Goal: Task Accomplishment & Management: Manage account settings

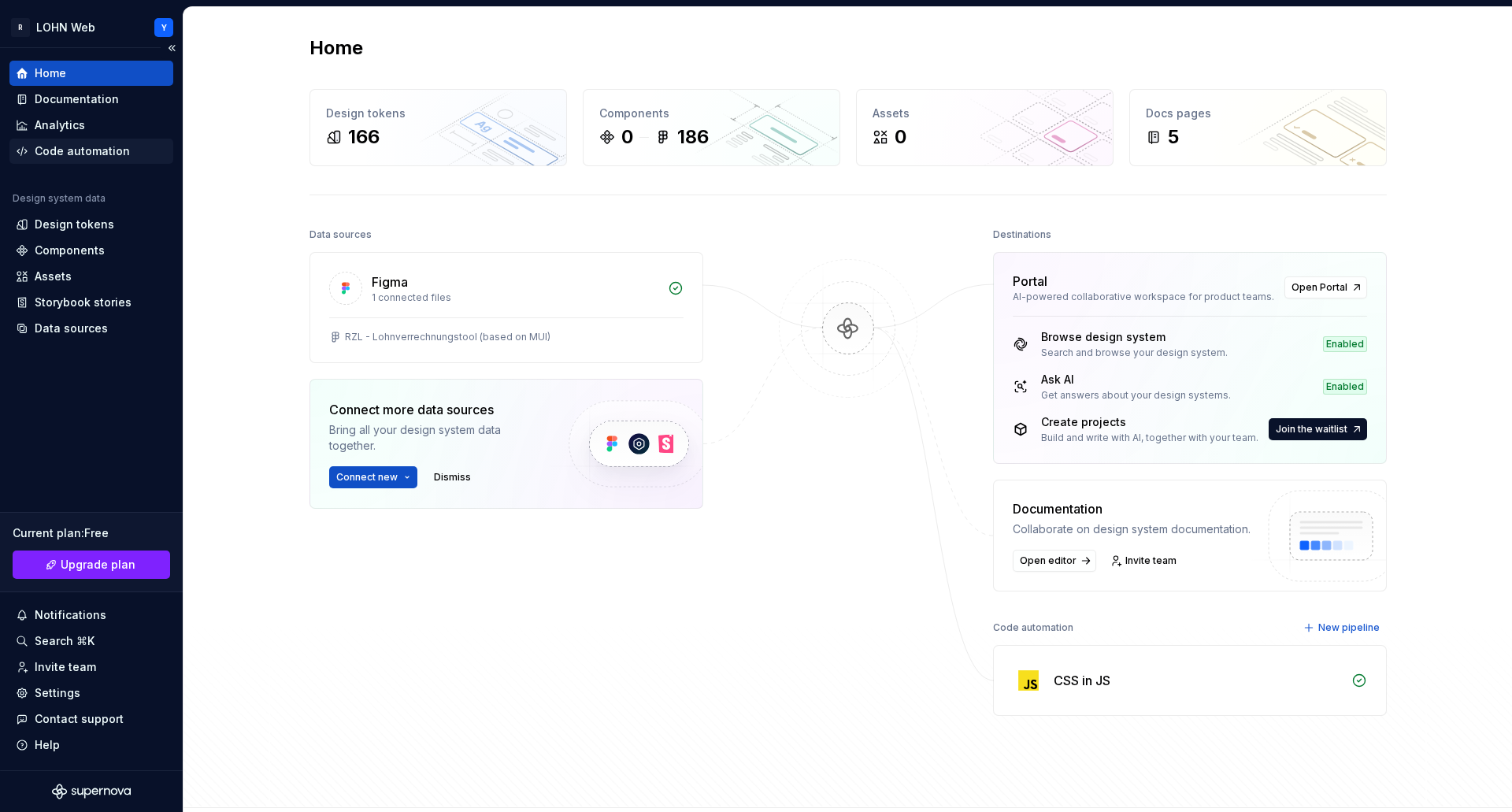
click at [89, 147] on div "Code automation" at bounding box center [82, 151] width 95 height 15
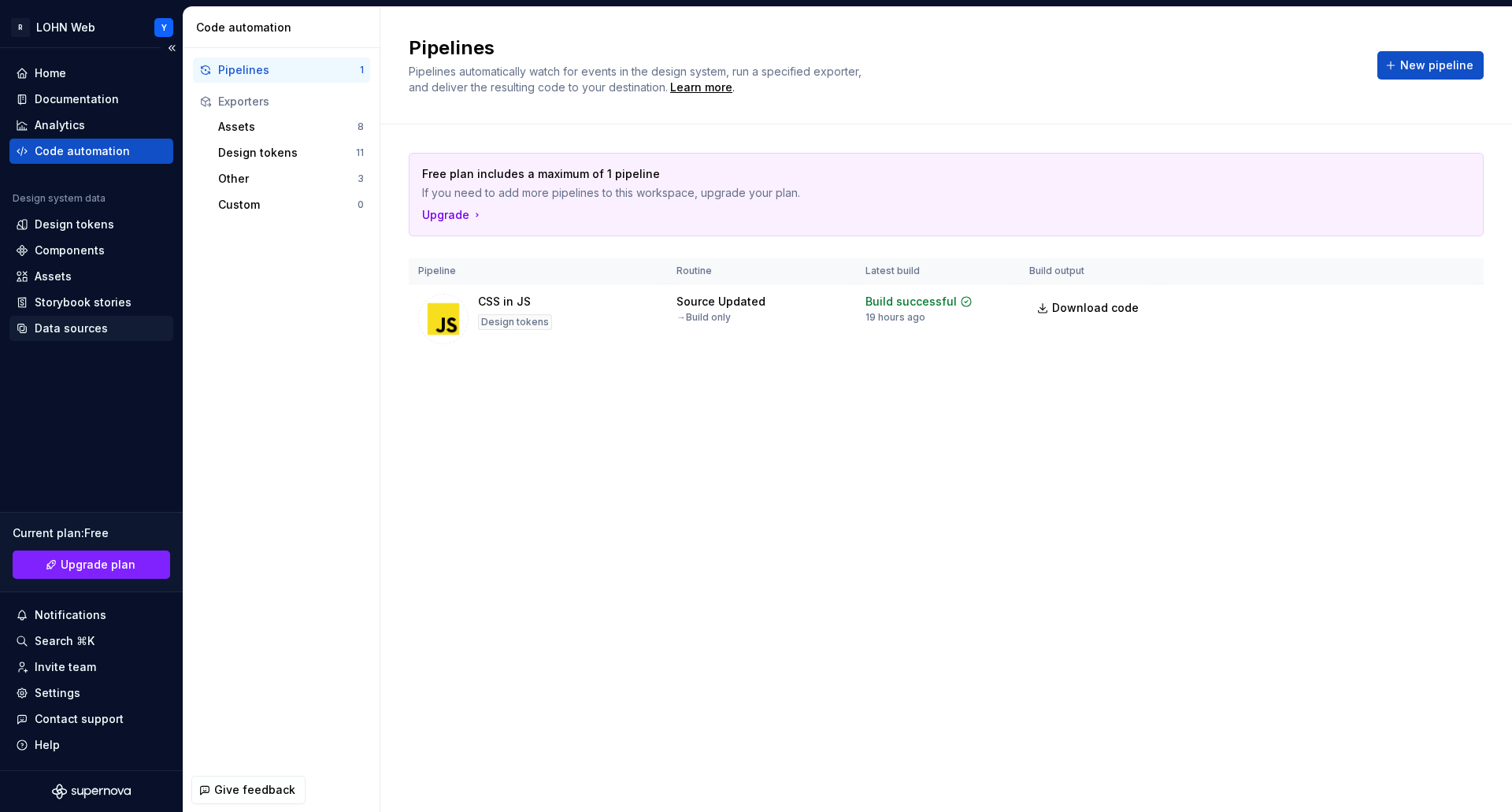
click at [81, 330] on div "Data sources" at bounding box center [71, 328] width 73 height 15
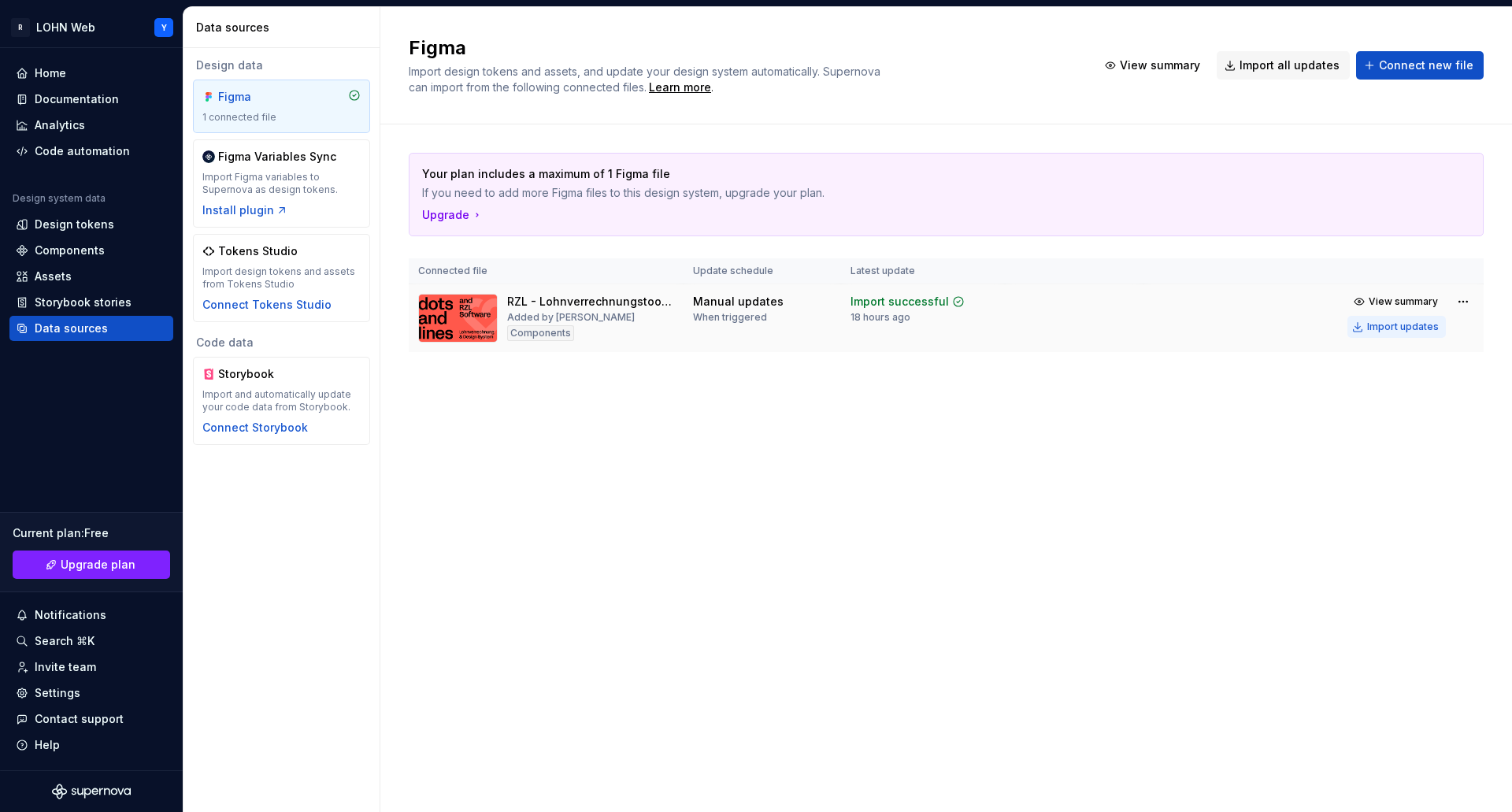
click at [1418, 326] on div "Import updates" at bounding box center [1403, 326] width 72 height 12
click at [95, 148] on div "Code automation" at bounding box center [82, 151] width 95 height 15
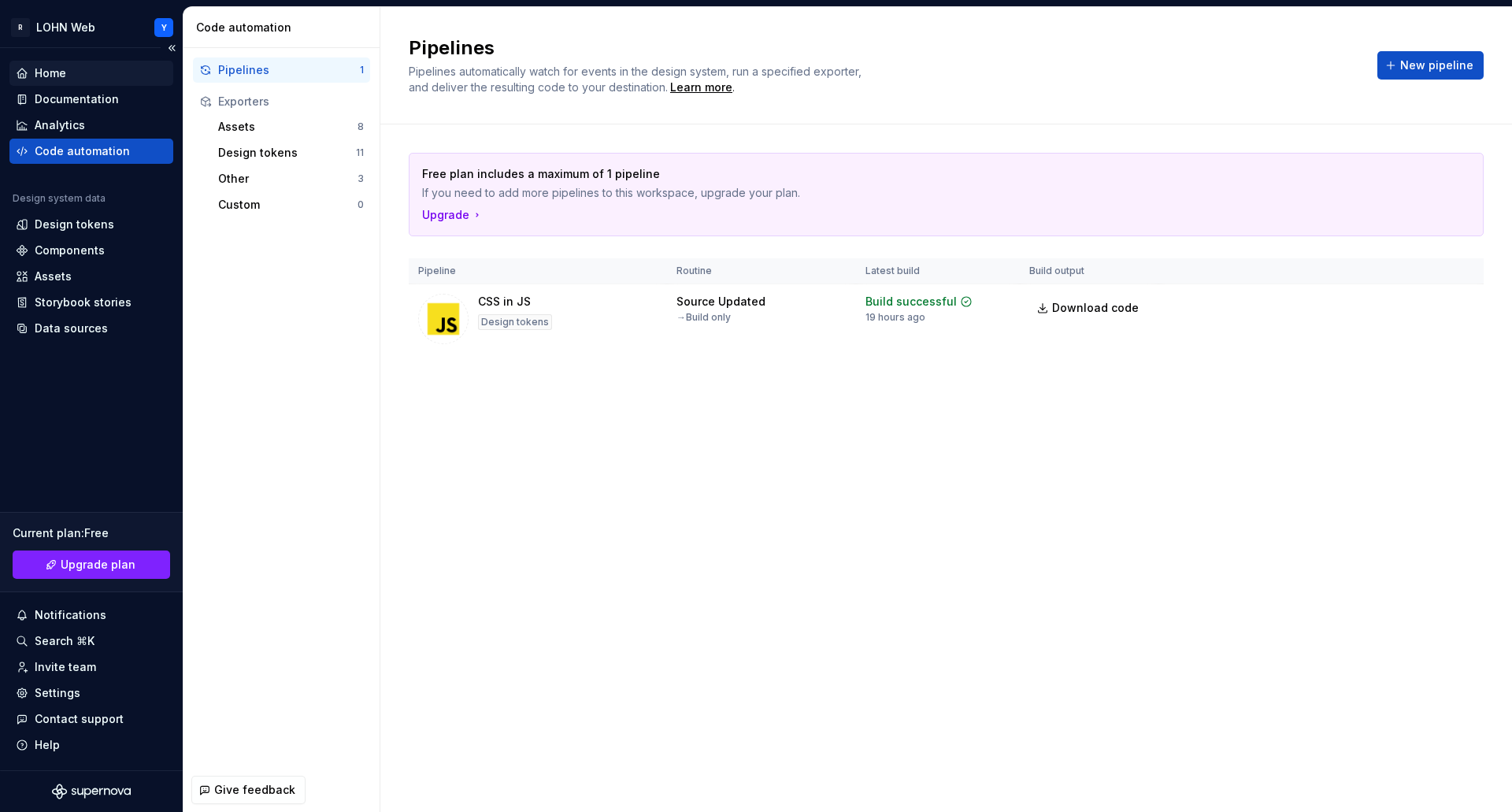
click at [55, 71] on div "Home" at bounding box center [50, 73] width 32 height 15
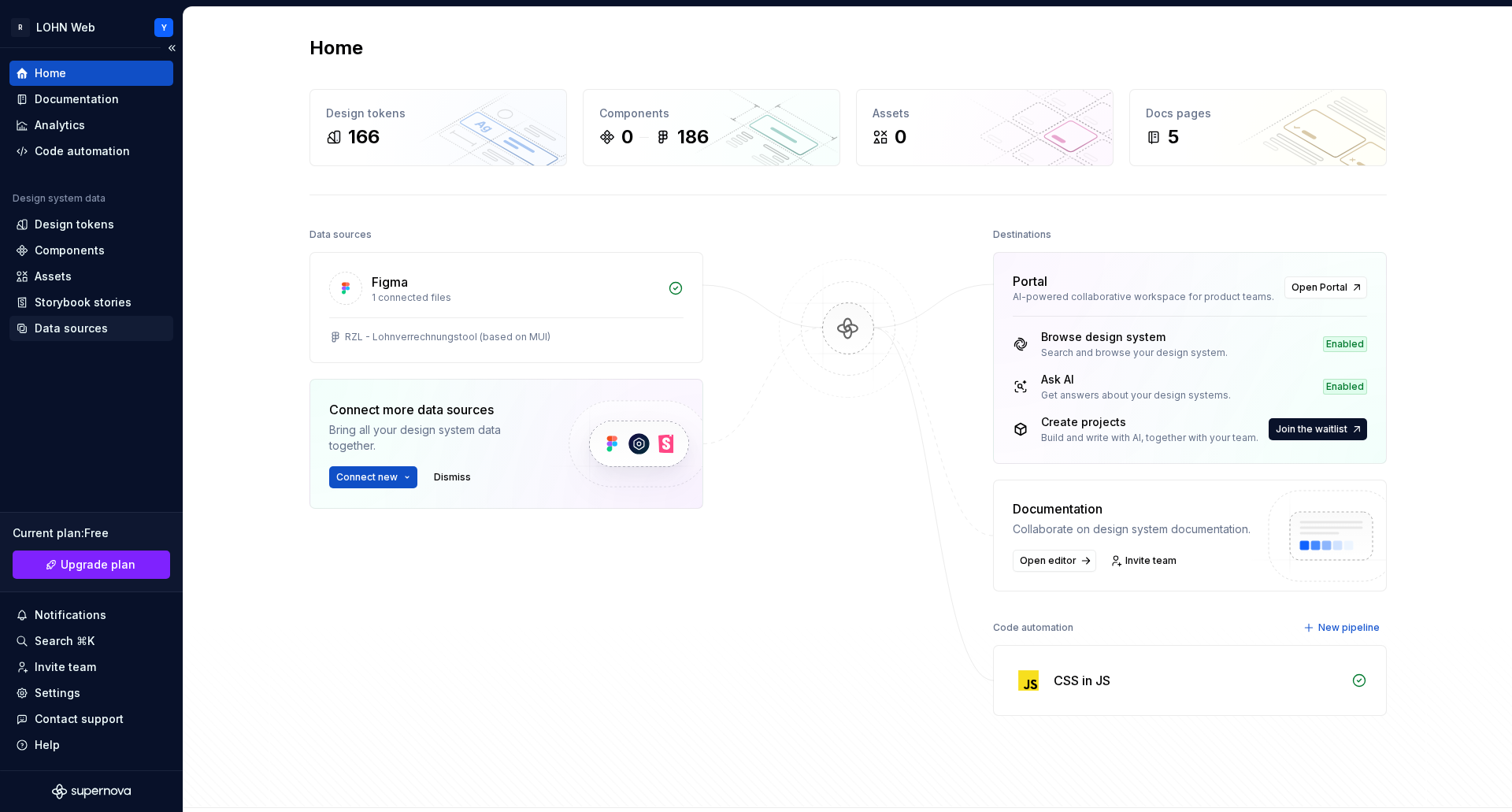
click at [75, 322] on div "Data sources" at bounding box center [71, 328] width 73 height 15
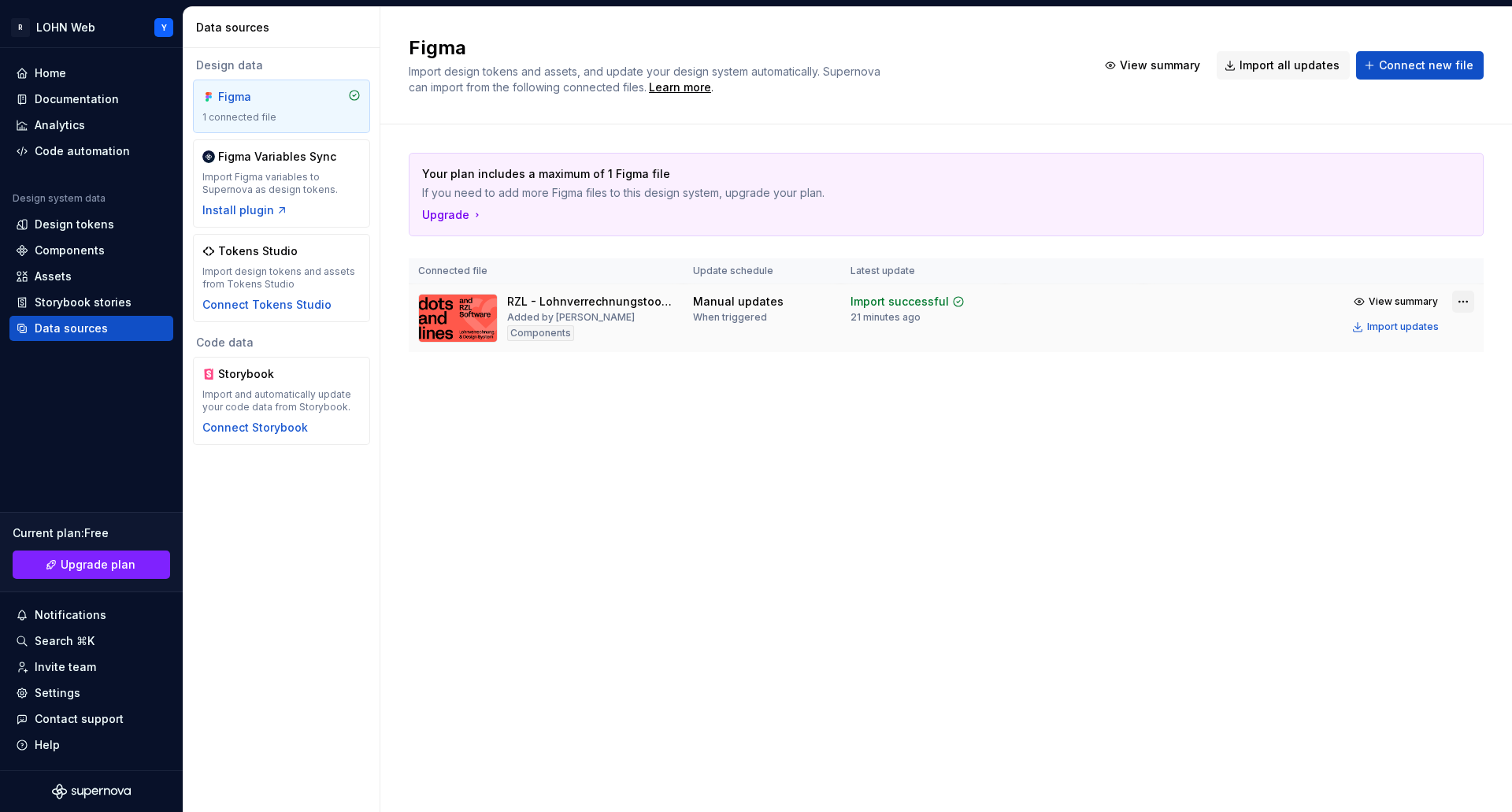
click at [1465, 300] on html "R LOHN Web Y Home Documentation Analytics Code automation Design system data De…" at bounding box center [756, 406] width 1512 height 812
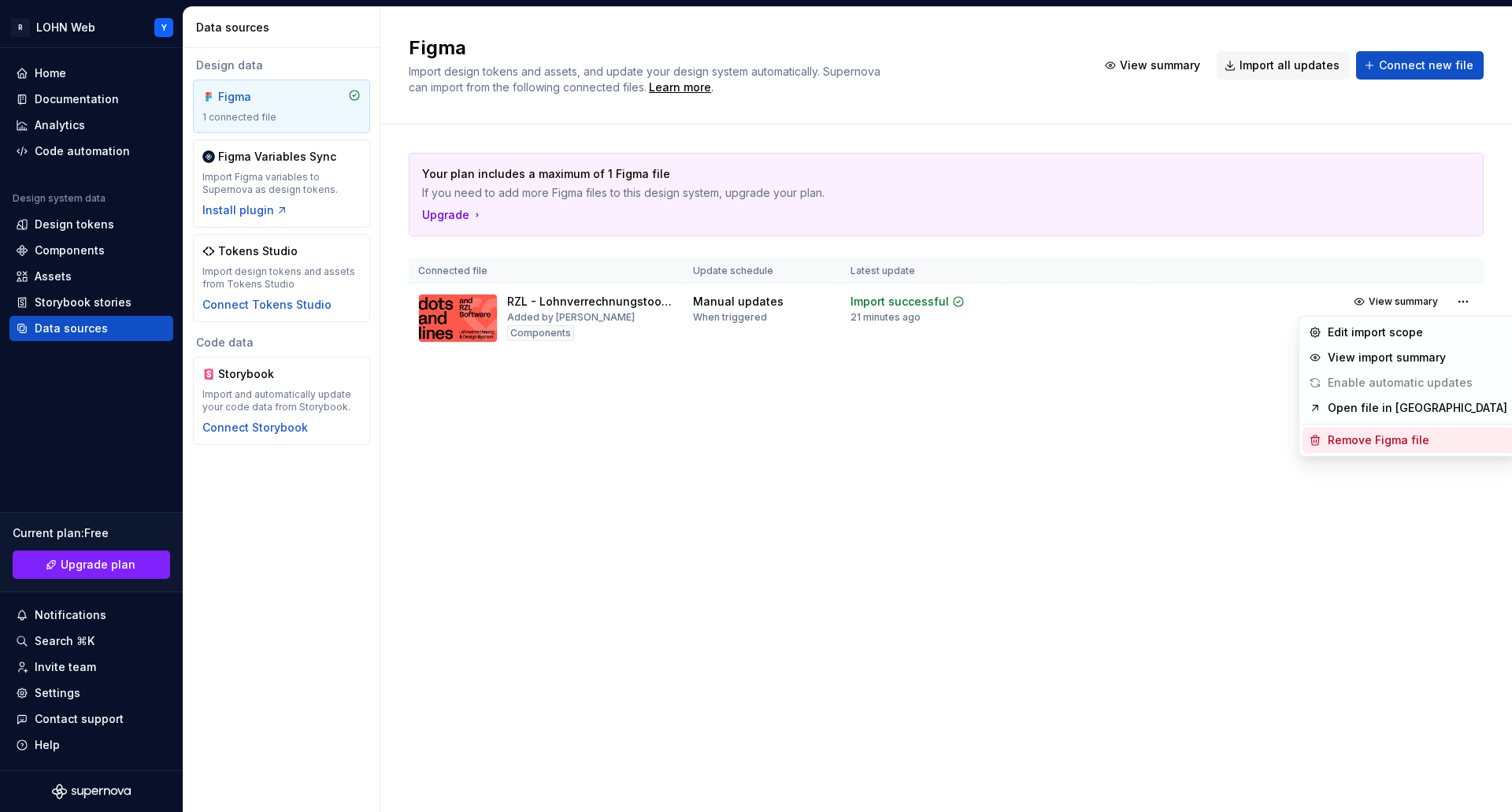
click at [1363, 443] on div "Remove Figma file" at bounding box center [1417, 440] width 180 height 15
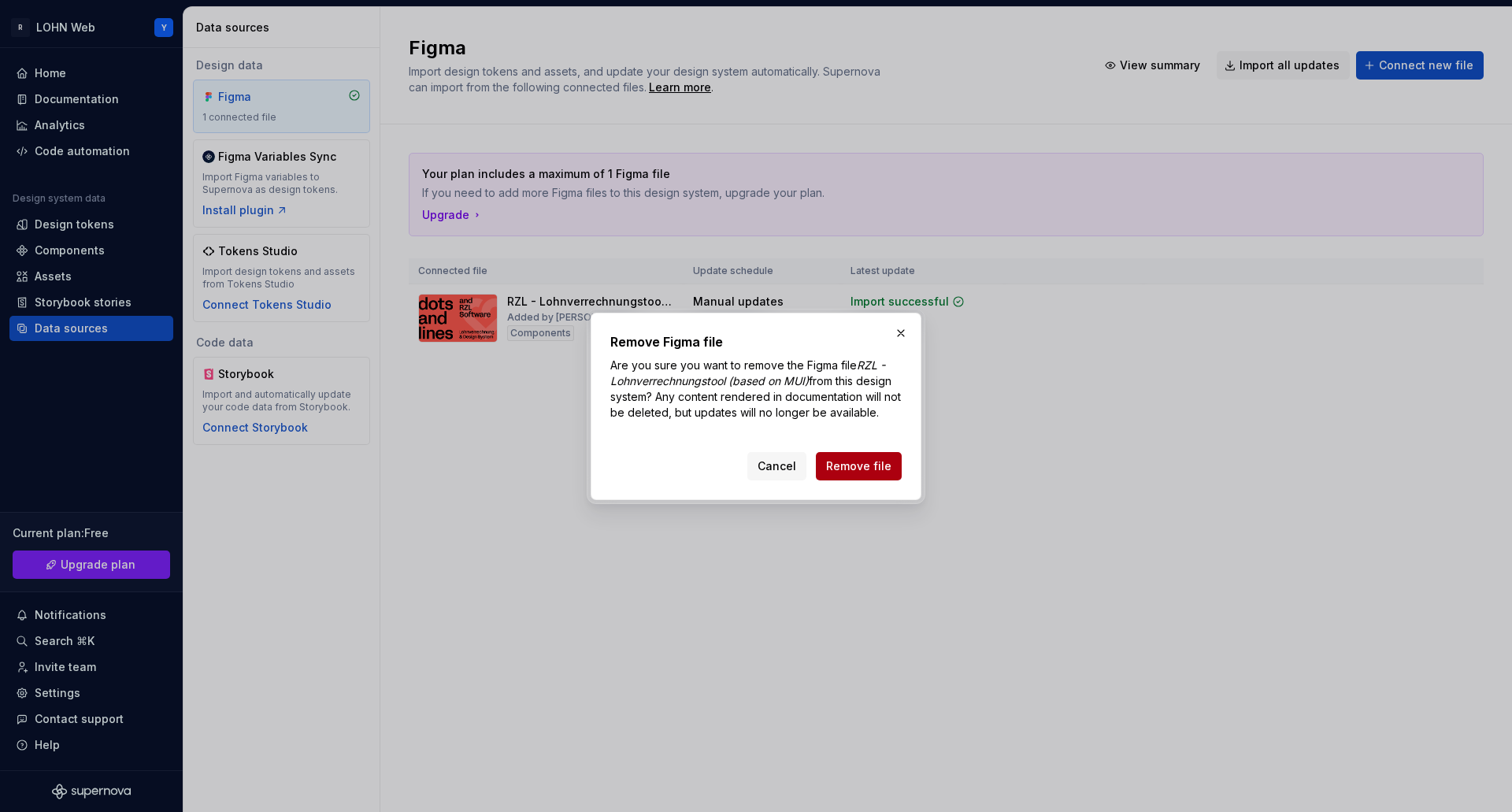
click at [869, 463] on span "Remove file" at bounding box center [858, 466] width 65 height 15
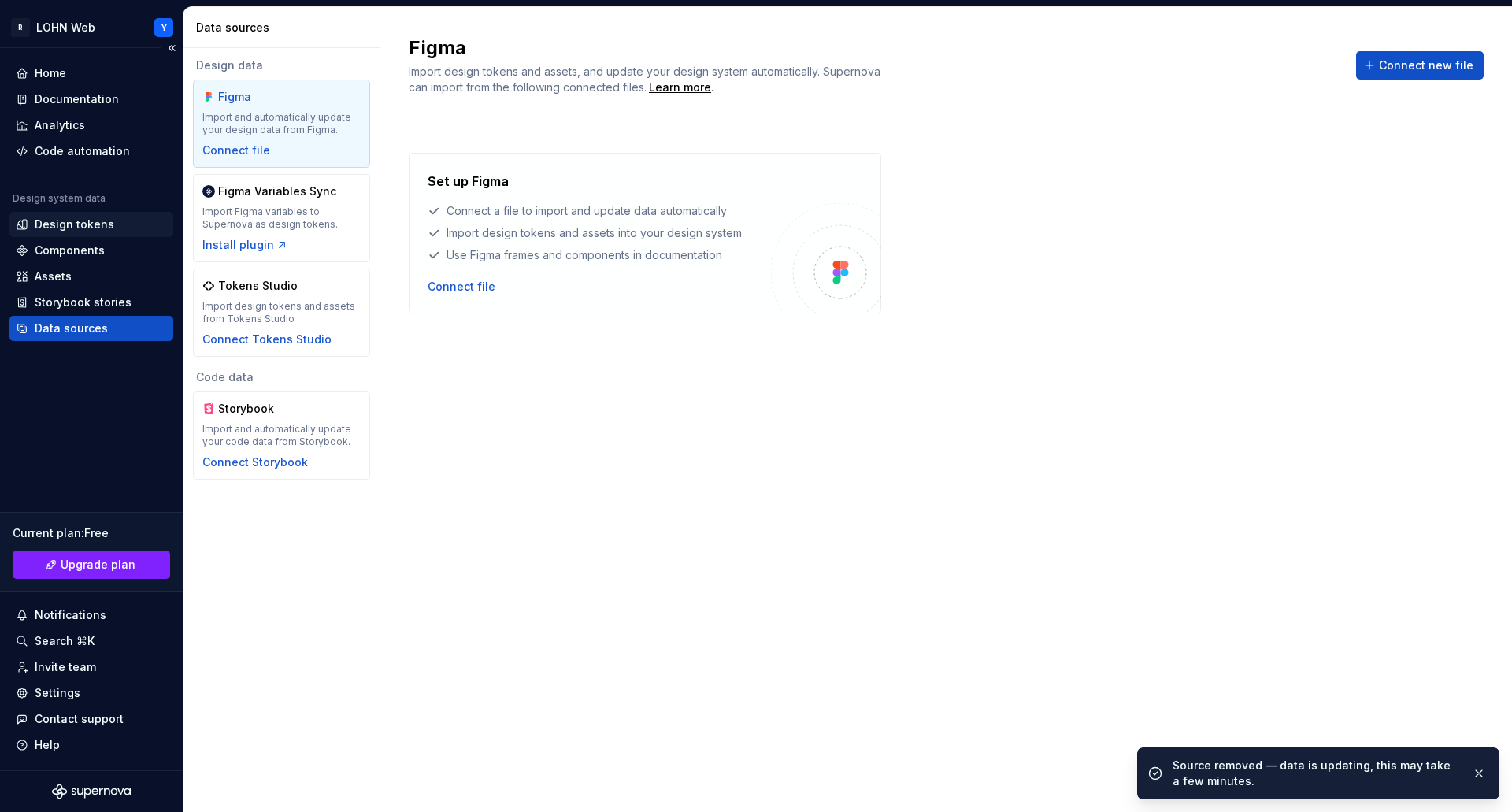
click at [63, 225] on div "Design tokens" at bounding box center [74, 225] width 80 height 15
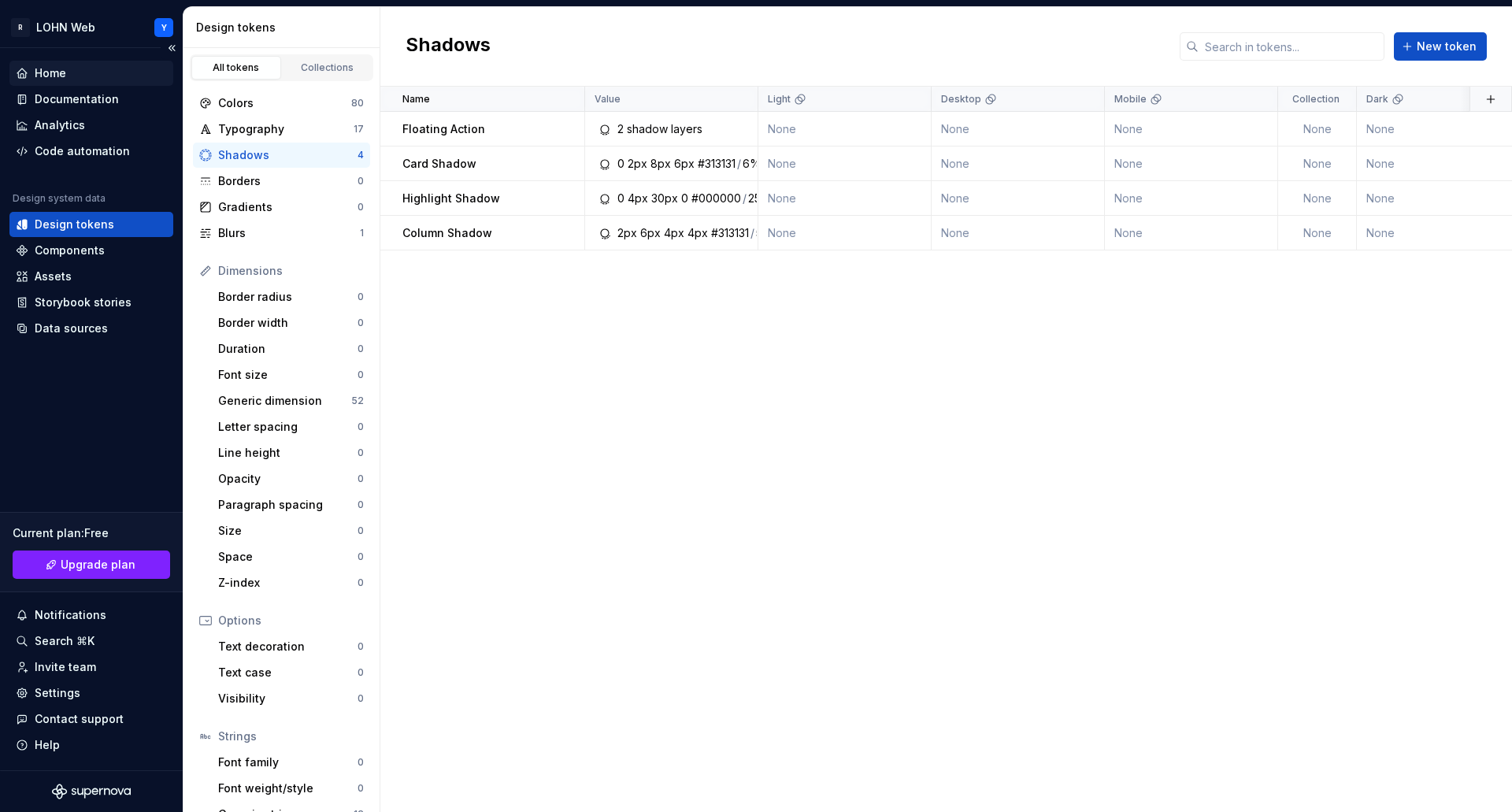
click at [58, 77] on div "Home" at bounding box center [50, 73] width 32 height 15
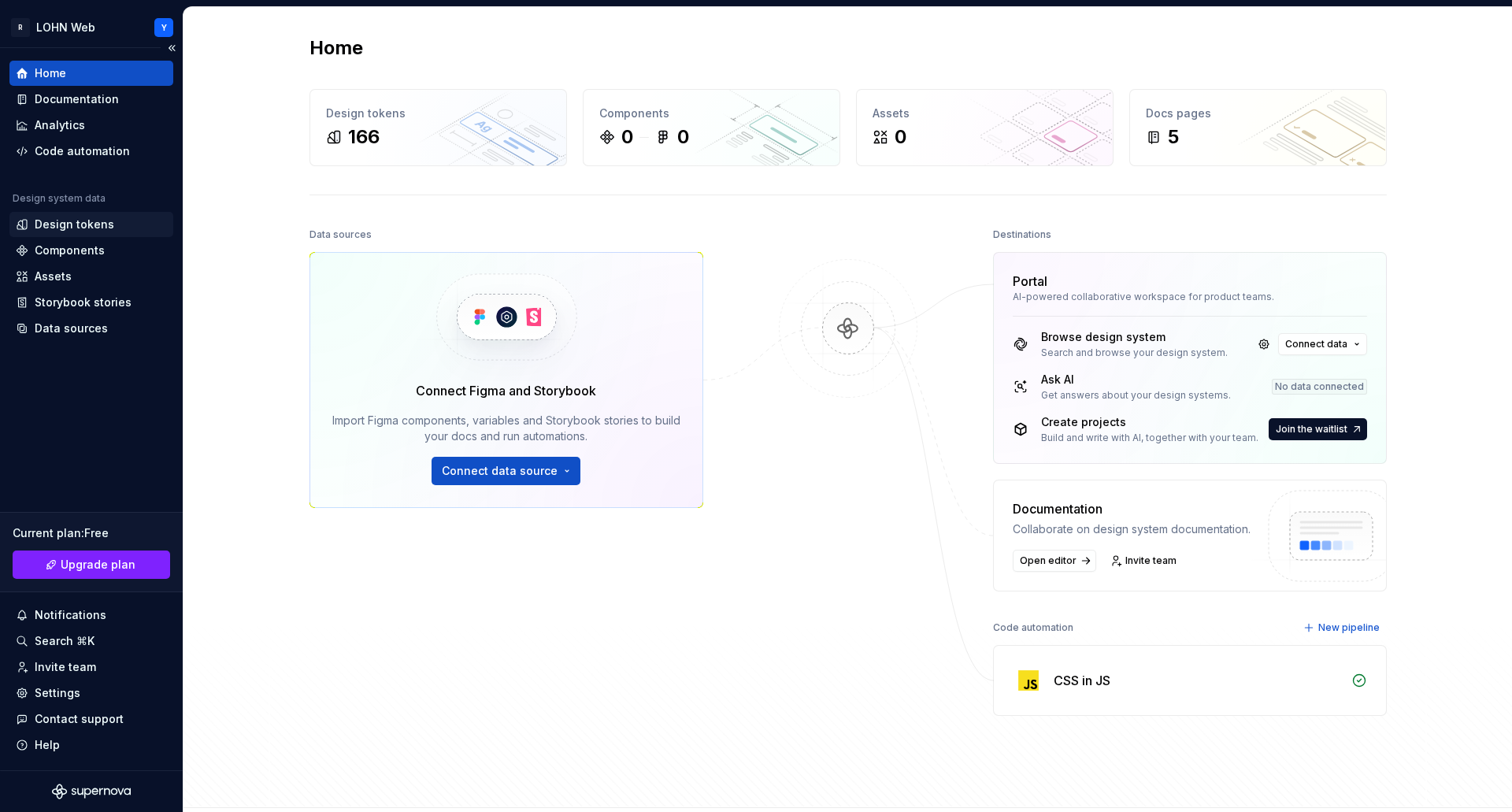
click at [74, 226] on div "Design tokens" at bounding box center [74, 225] width 80 height 15
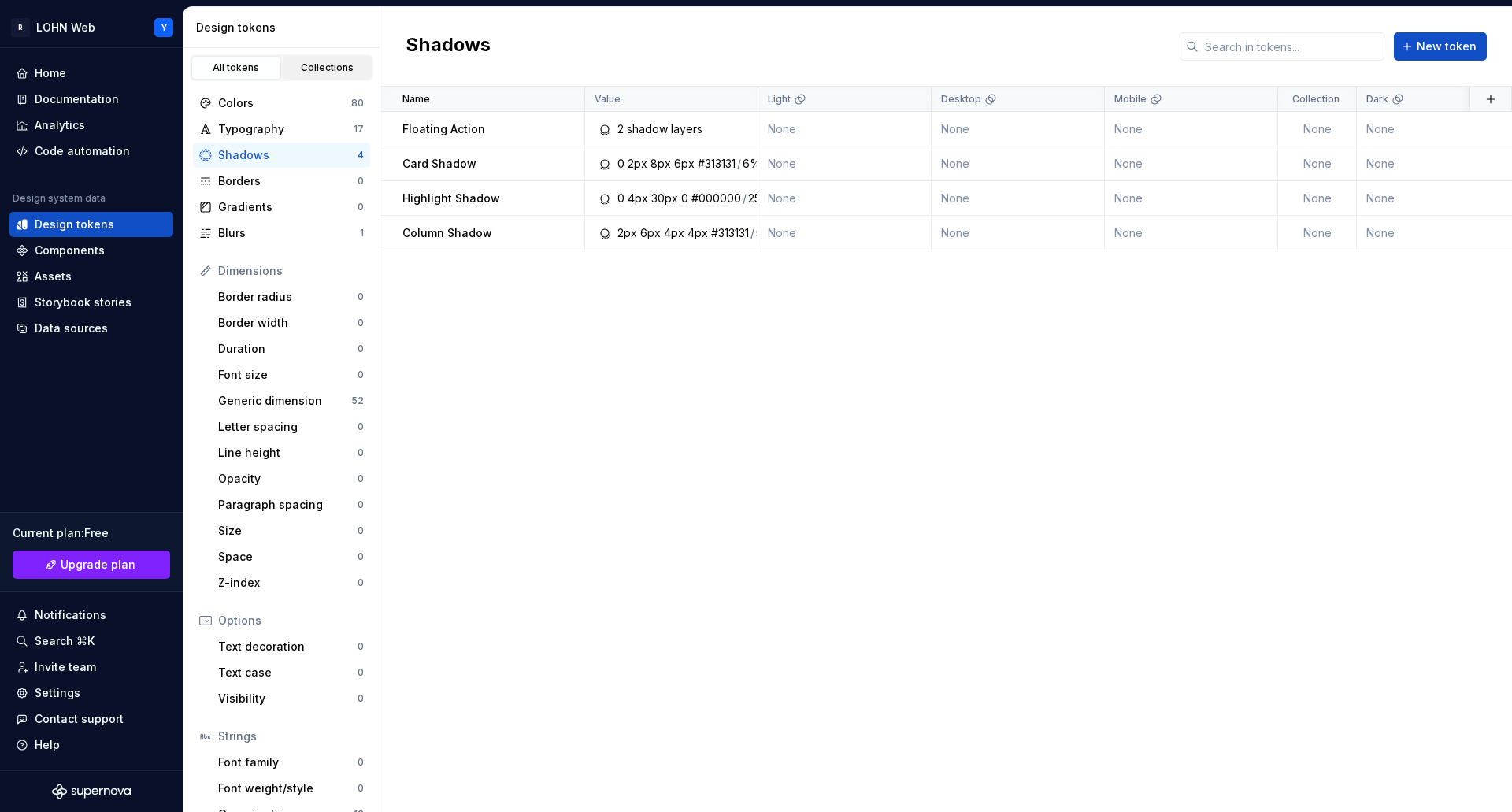
click at [338, 63] on div "Collections" at bounding box center [327, 67] width 79 height 12
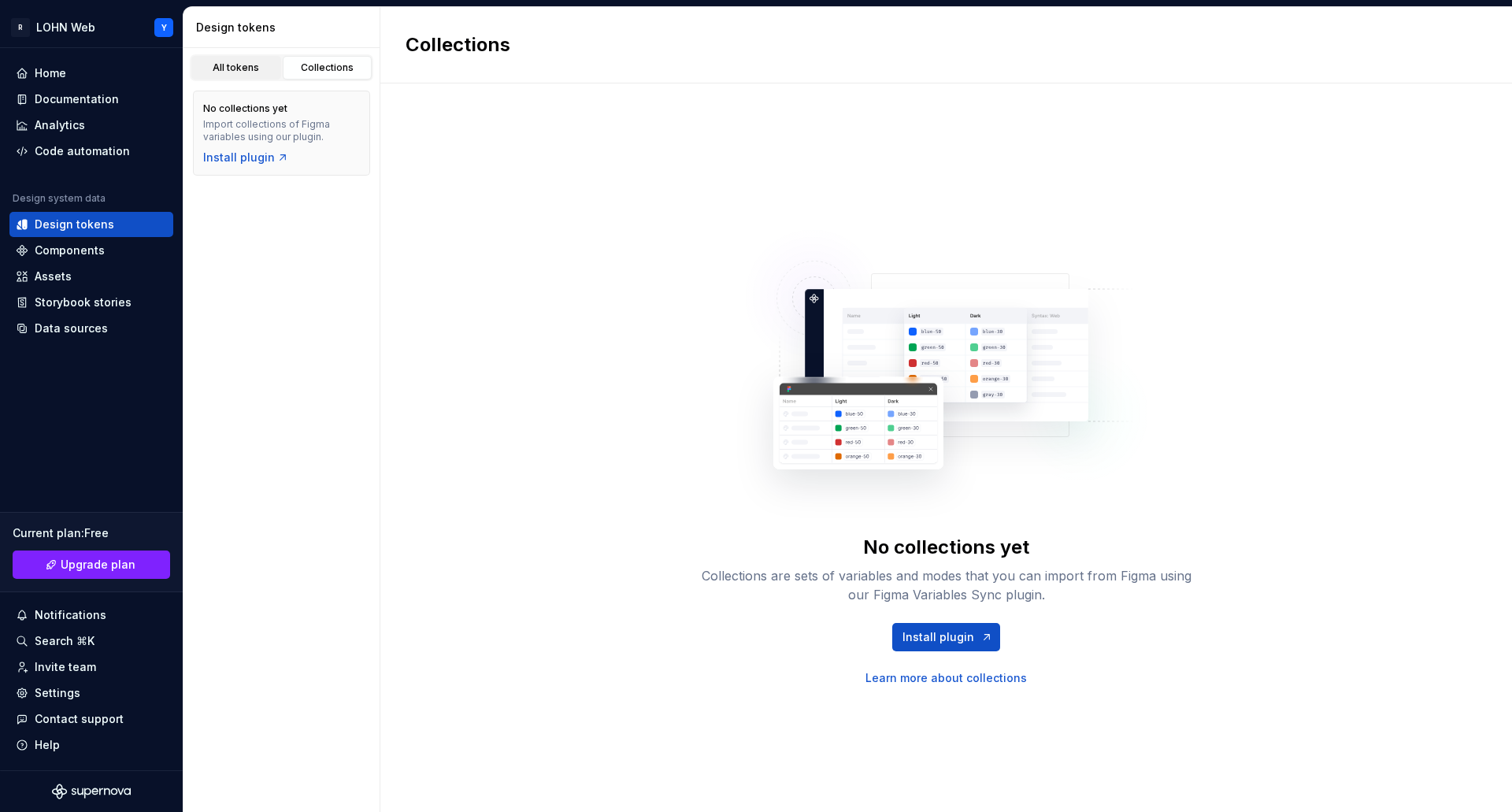
click at [235, 64] on div "All tokens" at bounding box center [236, 67] width 79 height 12
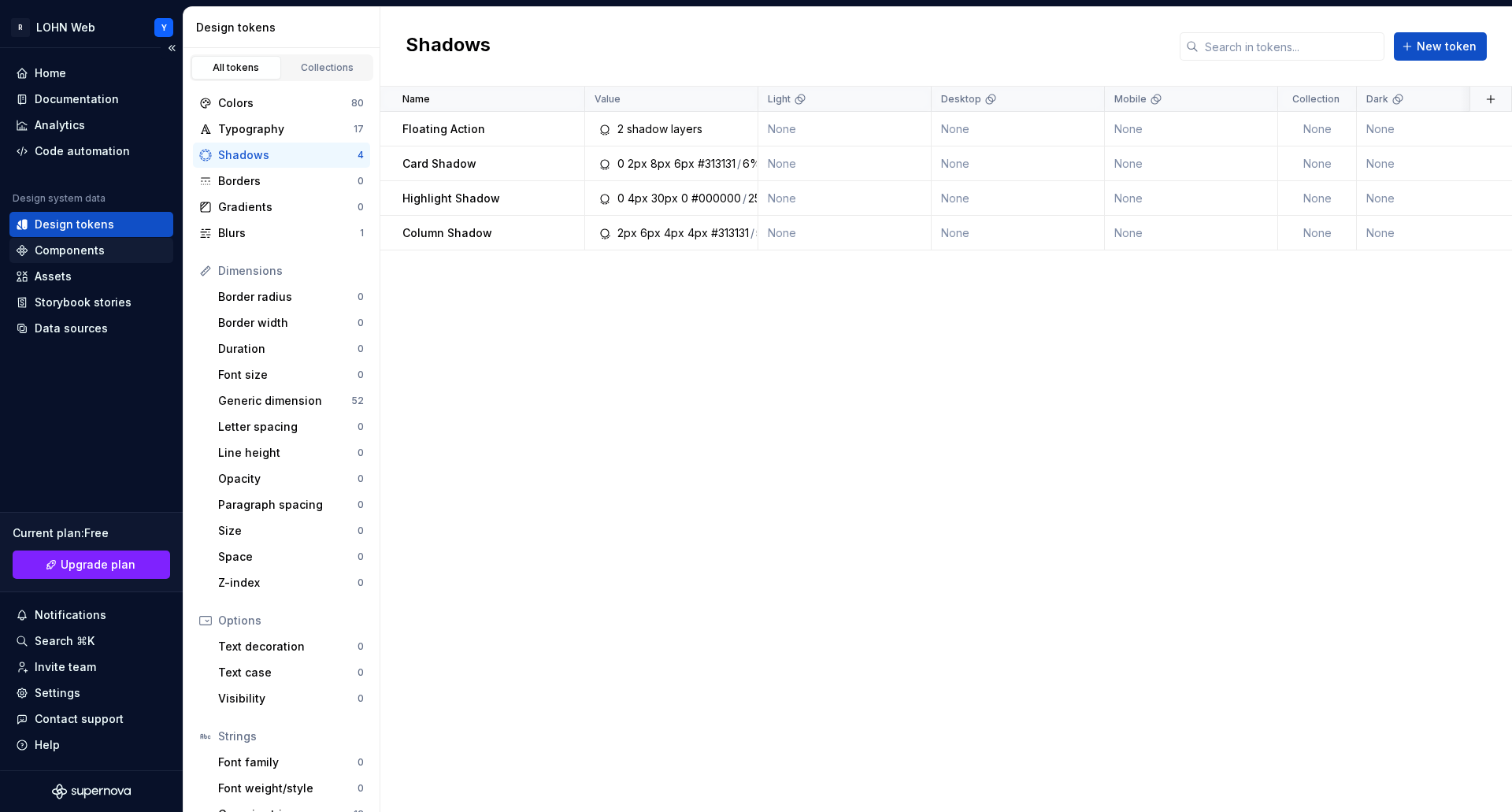
click at [84, 242] on div "Components" at bounding box center [91, 251] width 164 height 25
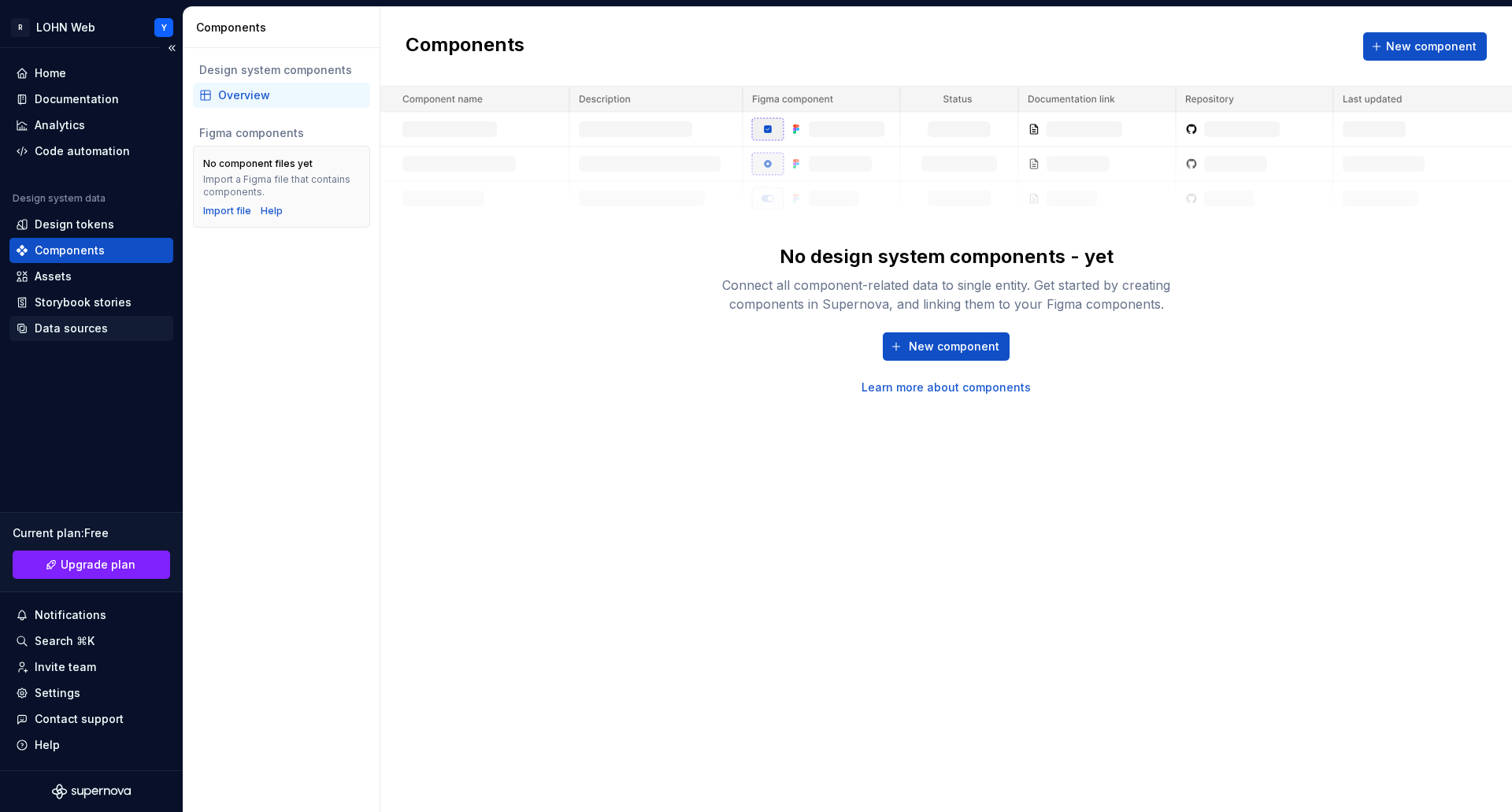
click at [69, 333] on div "Data sources" at bounding box center [71, 328] width 73 height 15
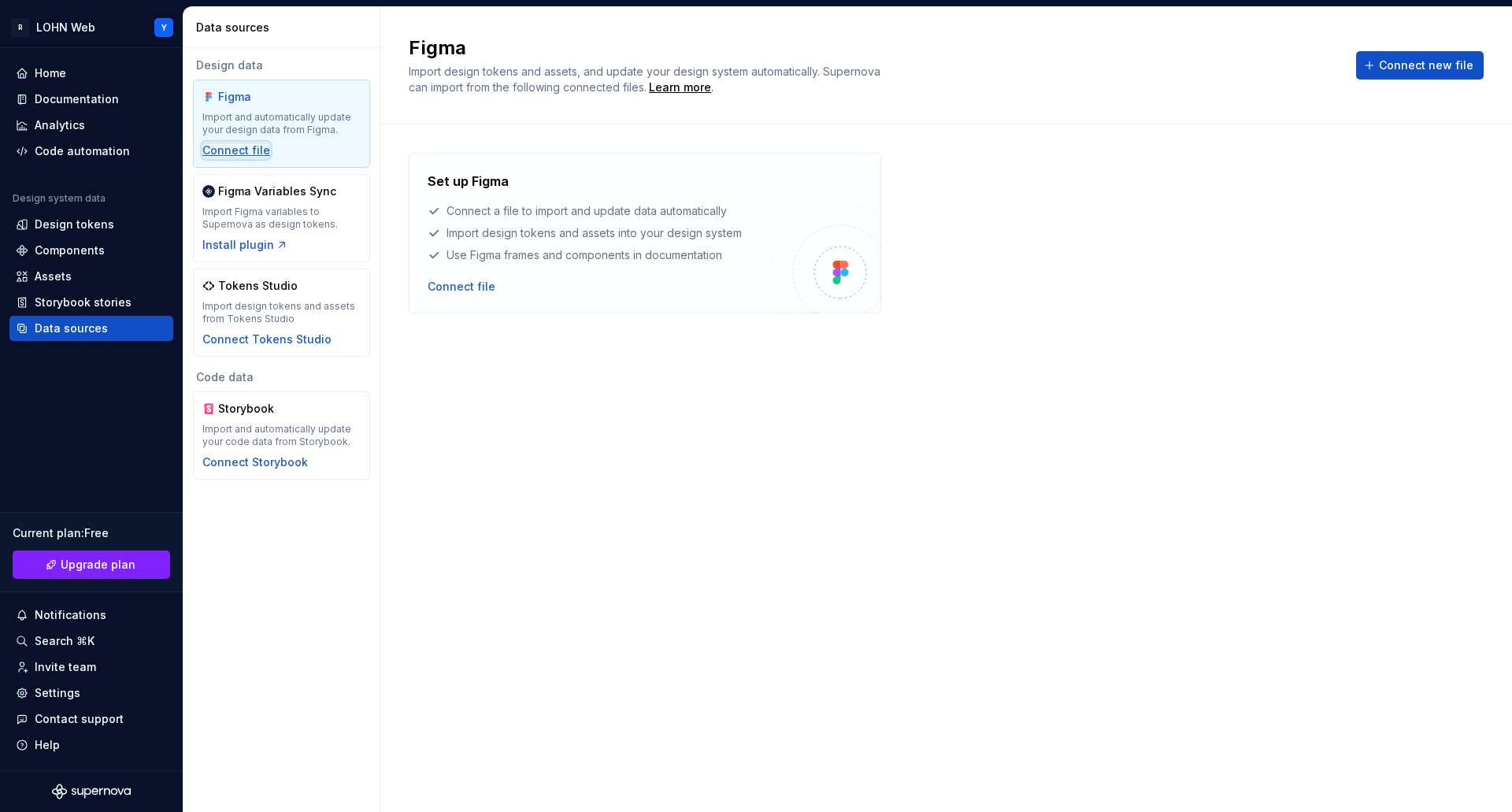
click at [247, 151] on div "Connect file" at bounding box center [236, 150] width 68 height 15
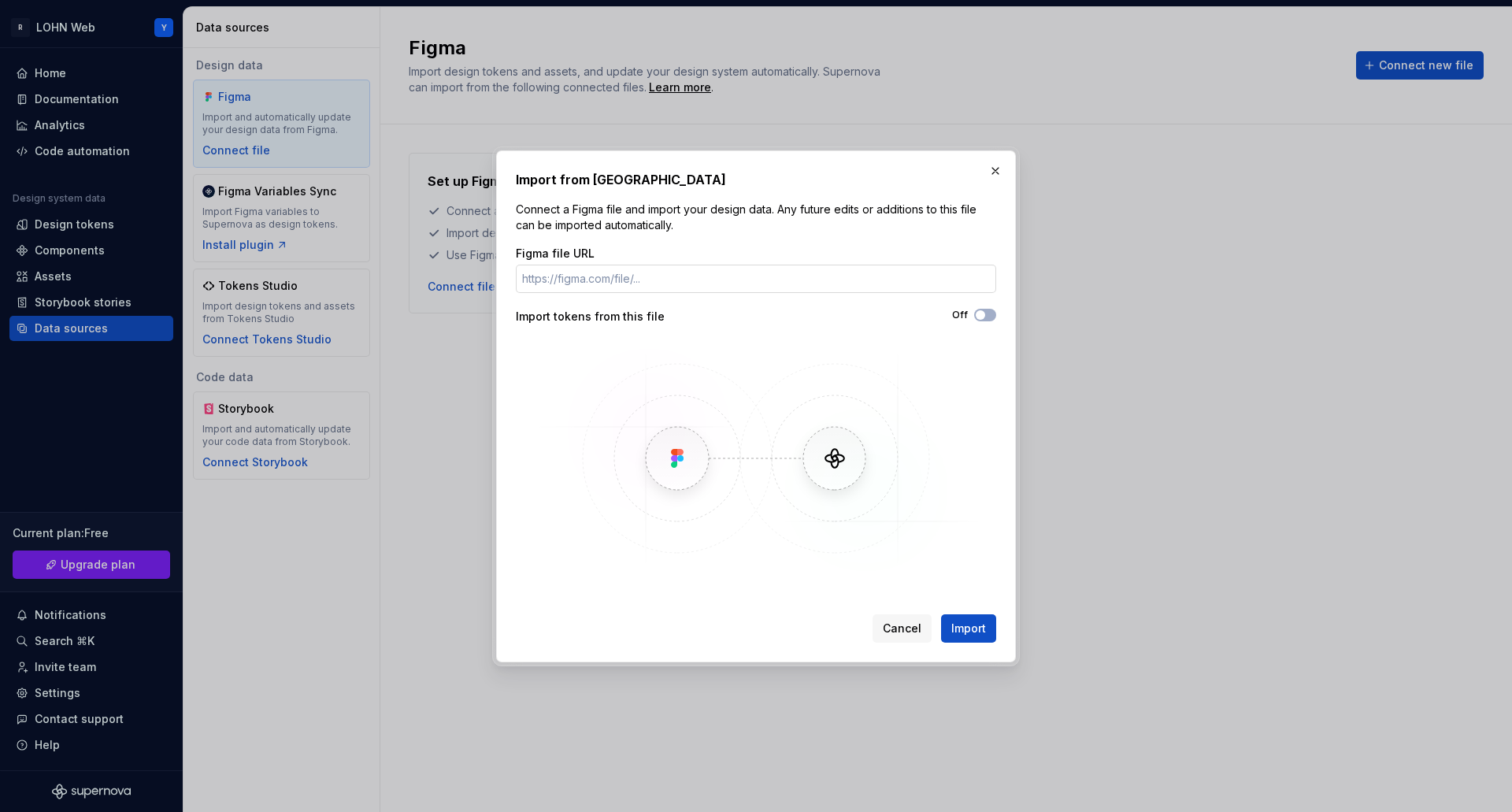
click at [684, 275] on input "Figma file URL" at bounding box center [756, 279] width 480 height 29
type input "[URL][DOMAIN_NAME]"
click at [982, 632] on span "Import" at bounding box center [969, 628] width 35 height 15
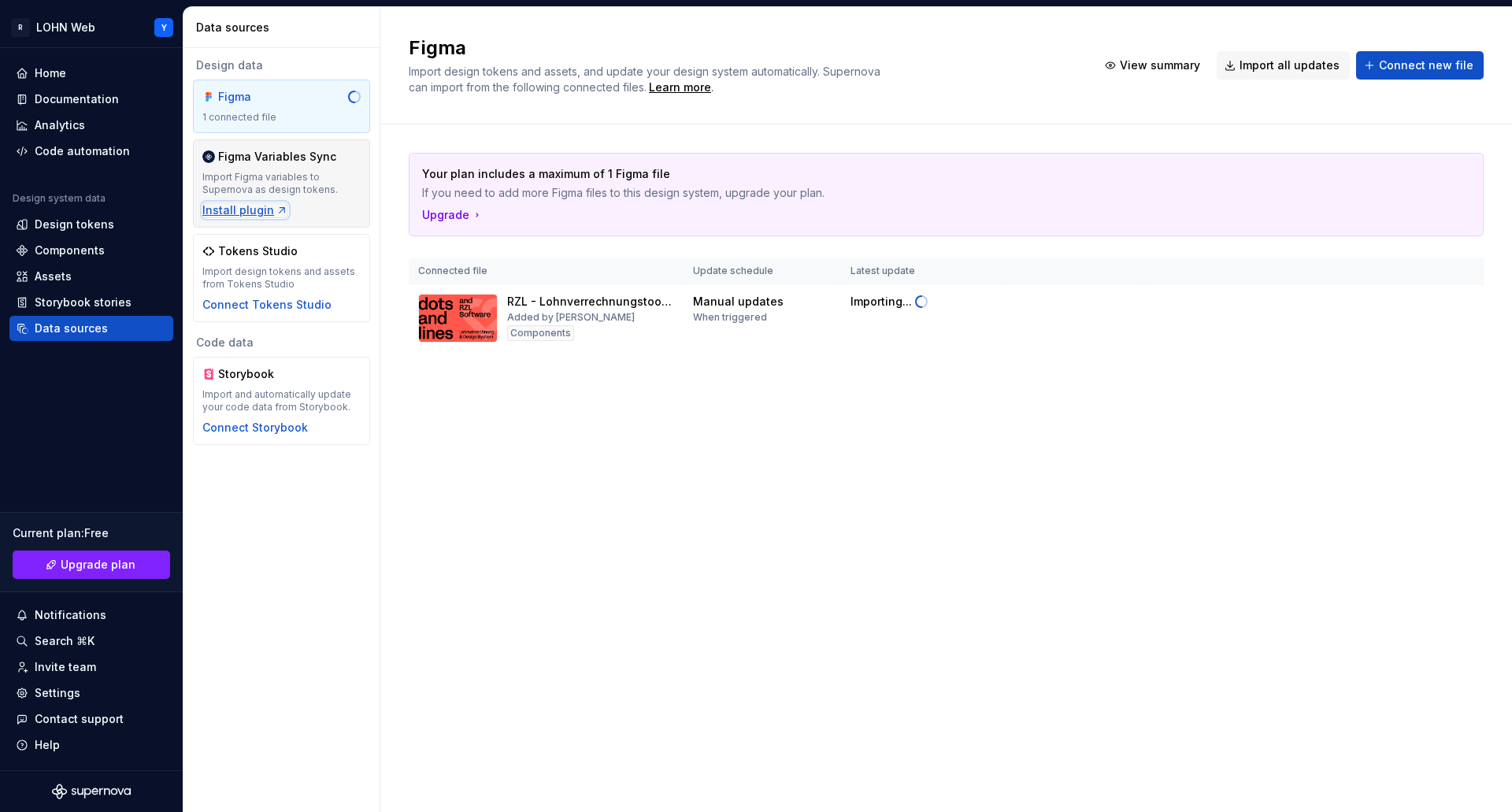
click at [259, 212] on div "Install plugin" at bounding box center [245, 210] width 85 height 15
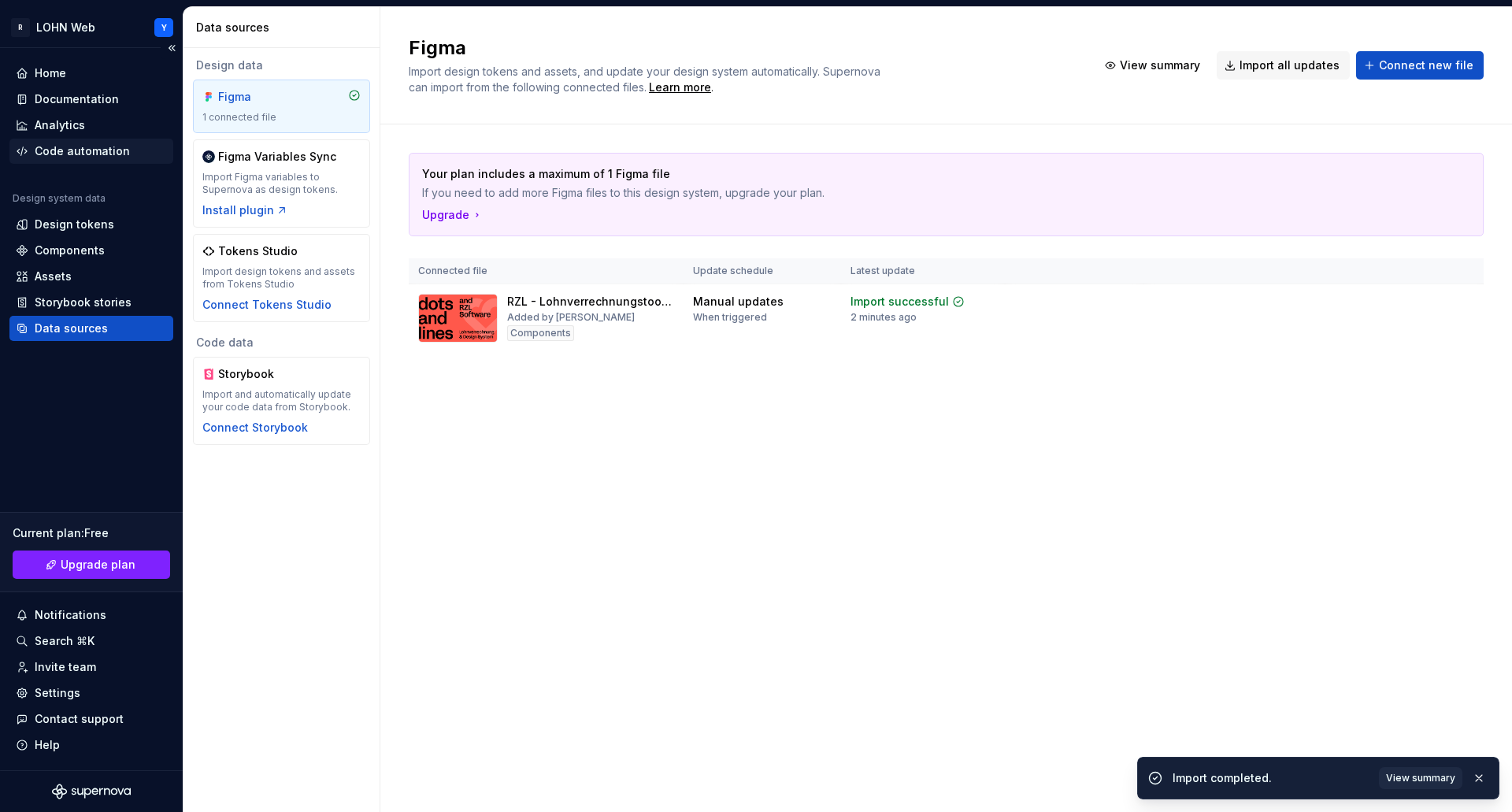
click at [85, 152] on div "Code automation" at bounding box center [82, 151] width 95 height 15
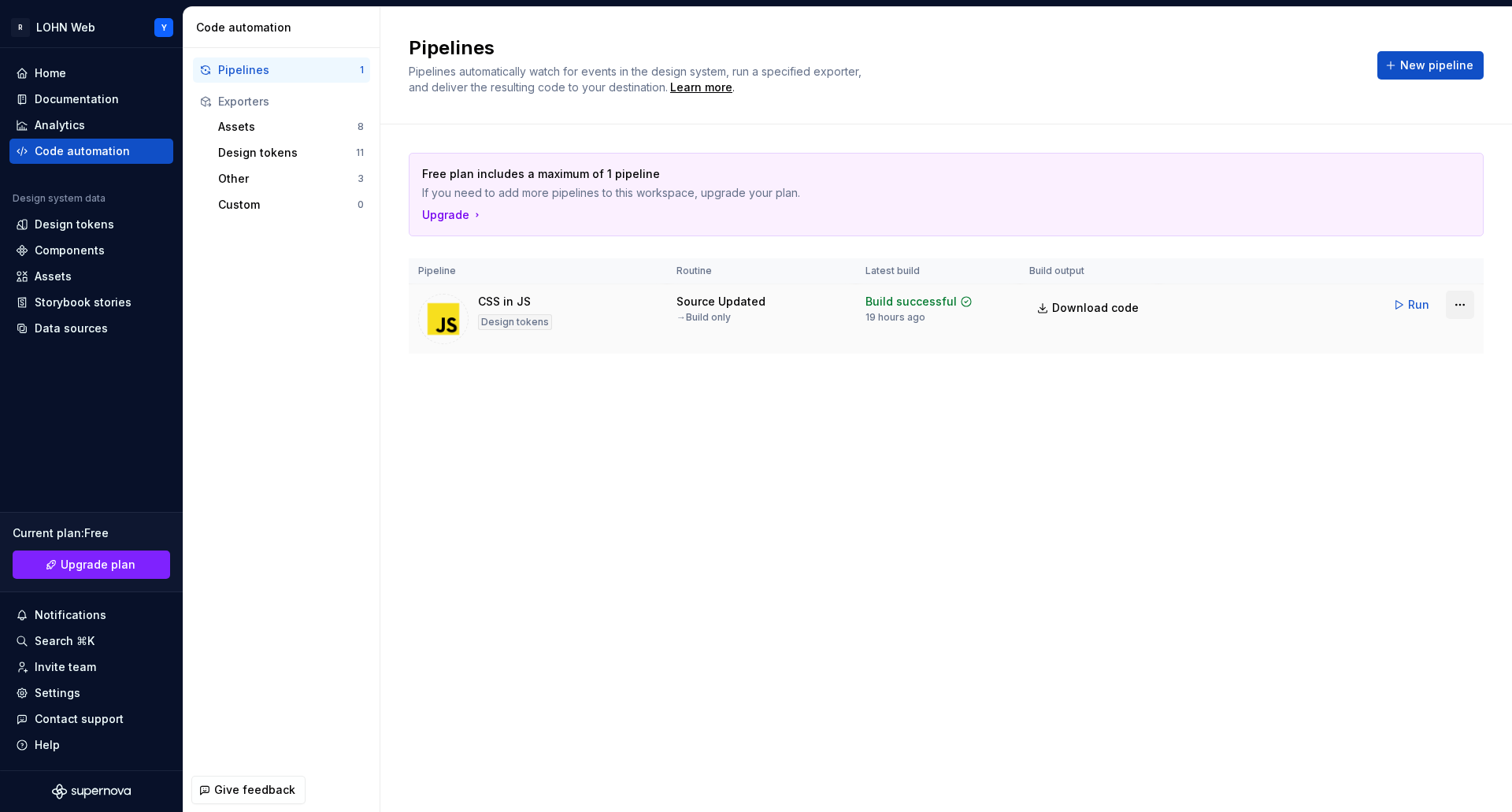
click at [1463, 304] on html "R LOHN Web Y Home Documentation Analytics Code automation Design system data De…" at bounding box center [756, 406] width 1512 height 812
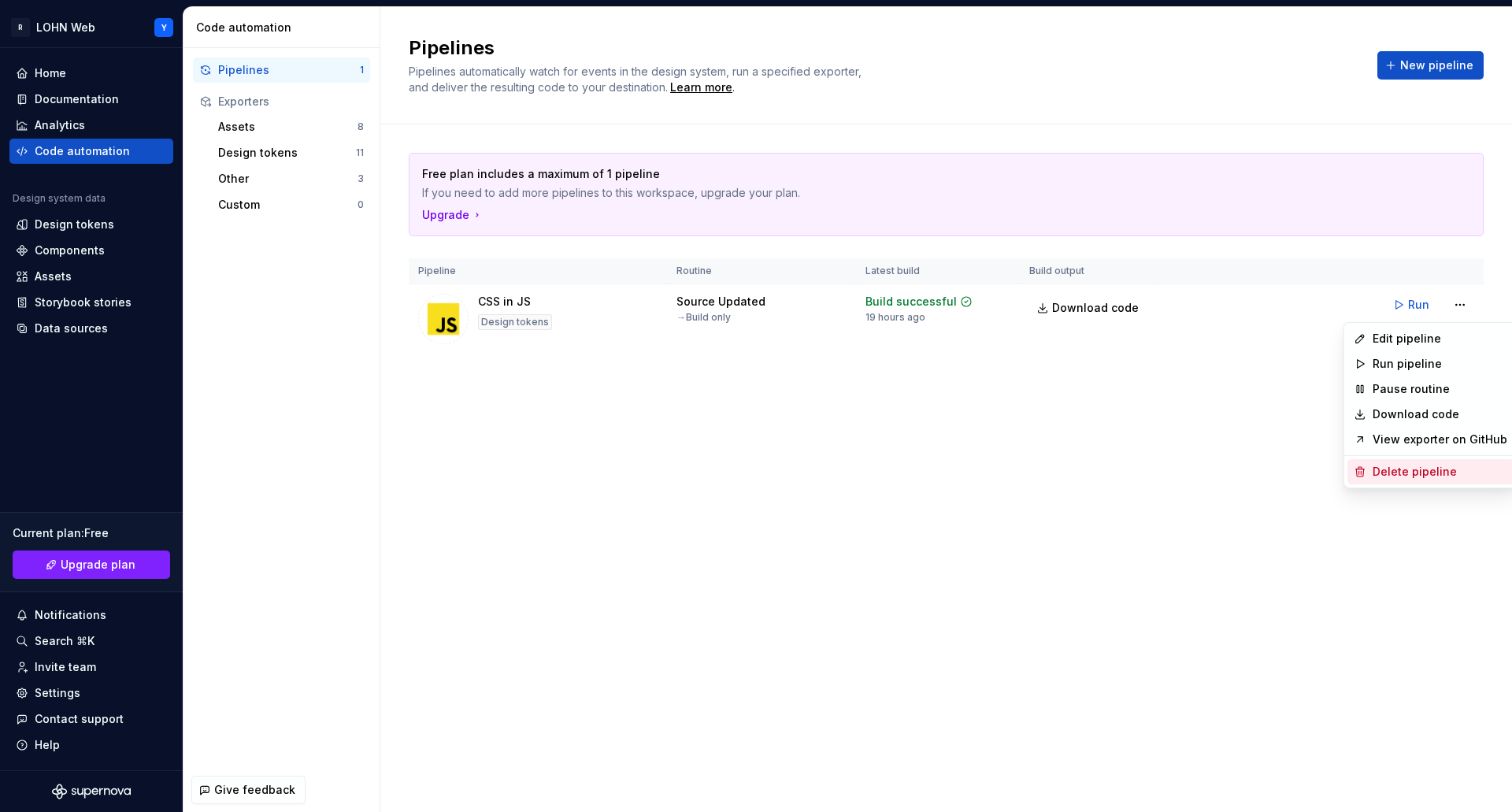
click at [1407, 475] on div "Delete pipeline" at bounding box center [1439, 471] width 134 height 15
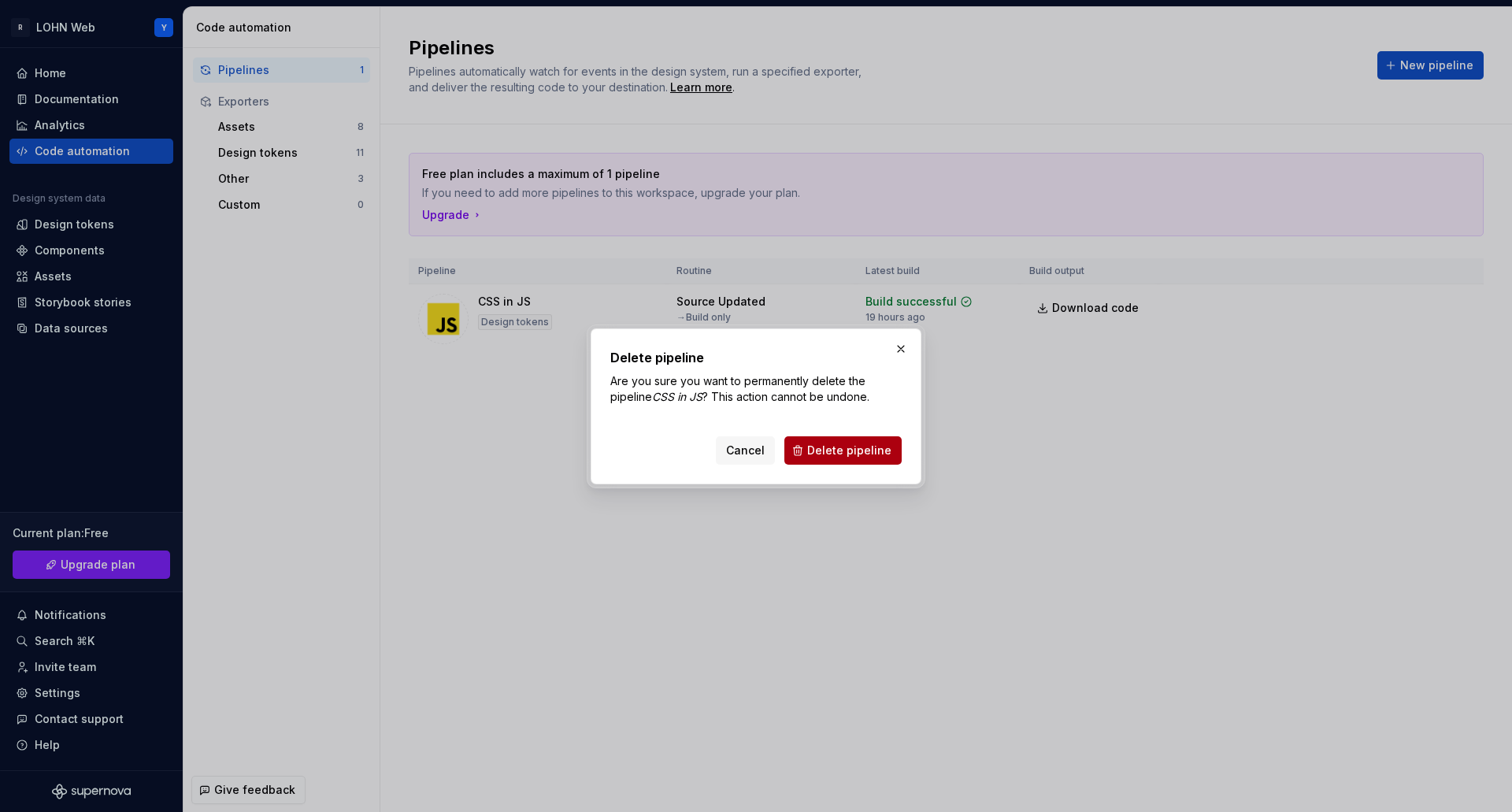
click at [844, 442] on button "Delete pipeline" at bounding box center [843, 450] width 117 height 29
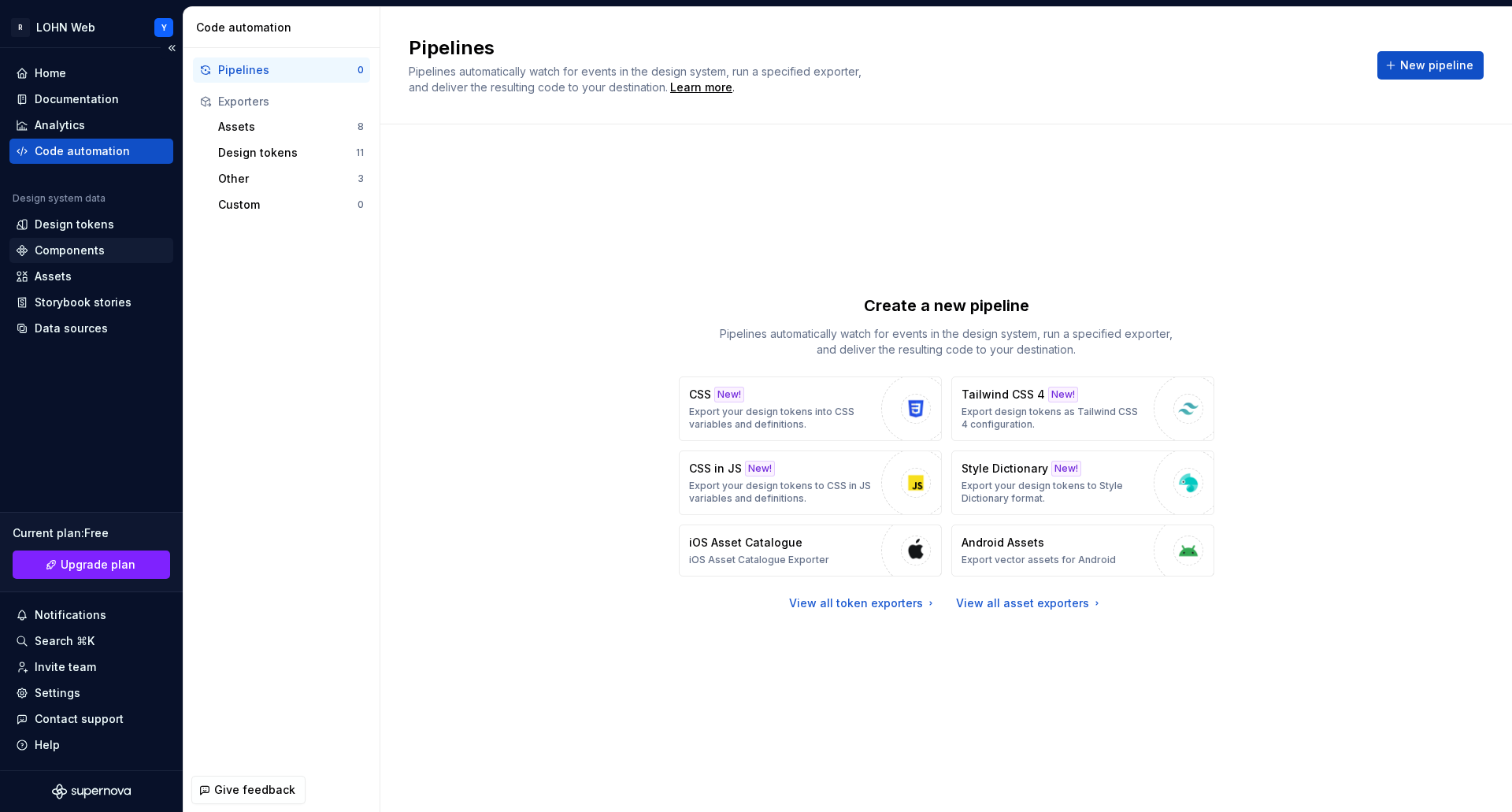
click at [77, 243] on div "Components" at bounding box center [69, 251] width 70 height 15
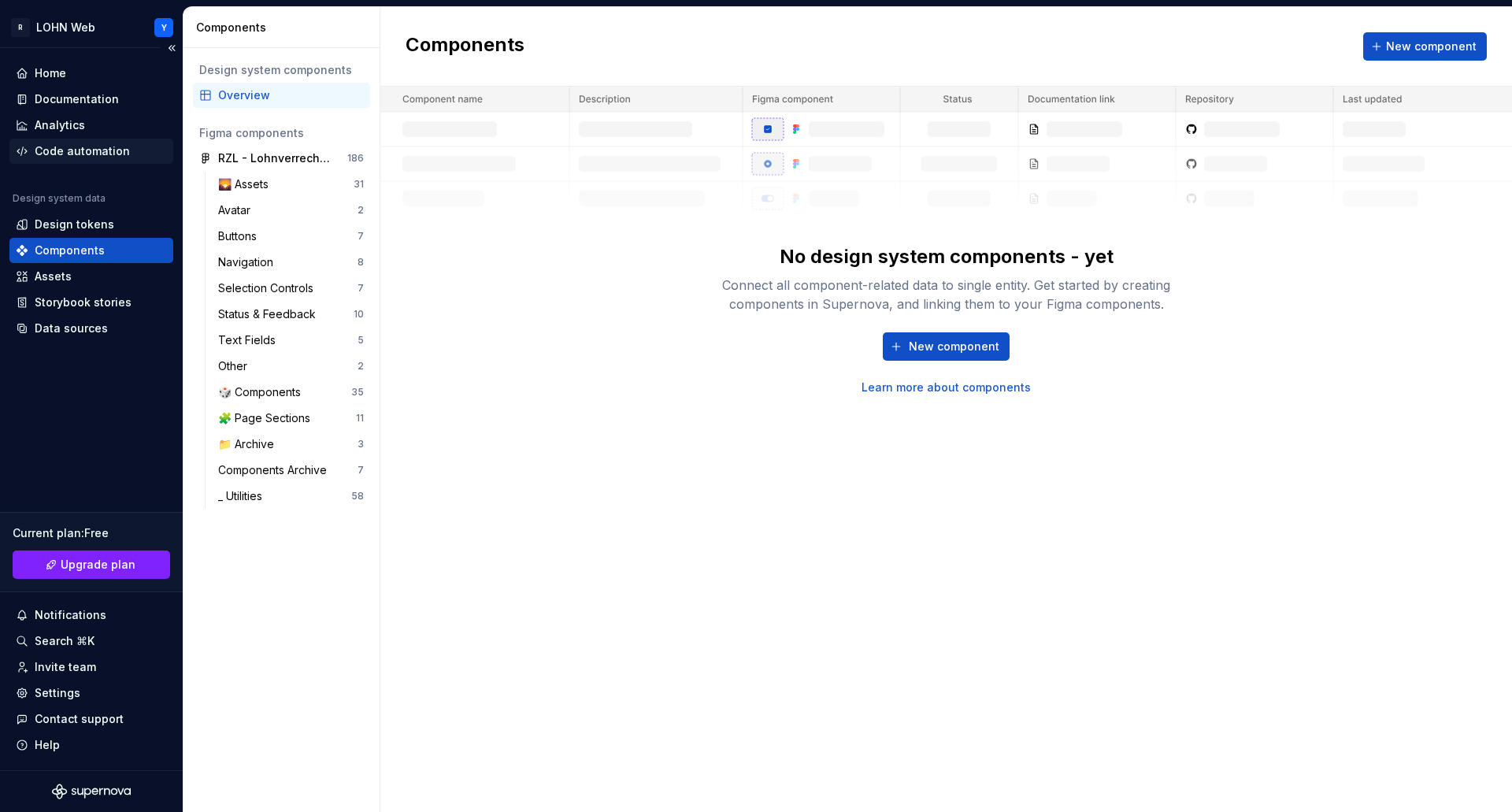
click at [72, 150] on div "Code automation" at bounding box center [82, 151] width 95 height 15
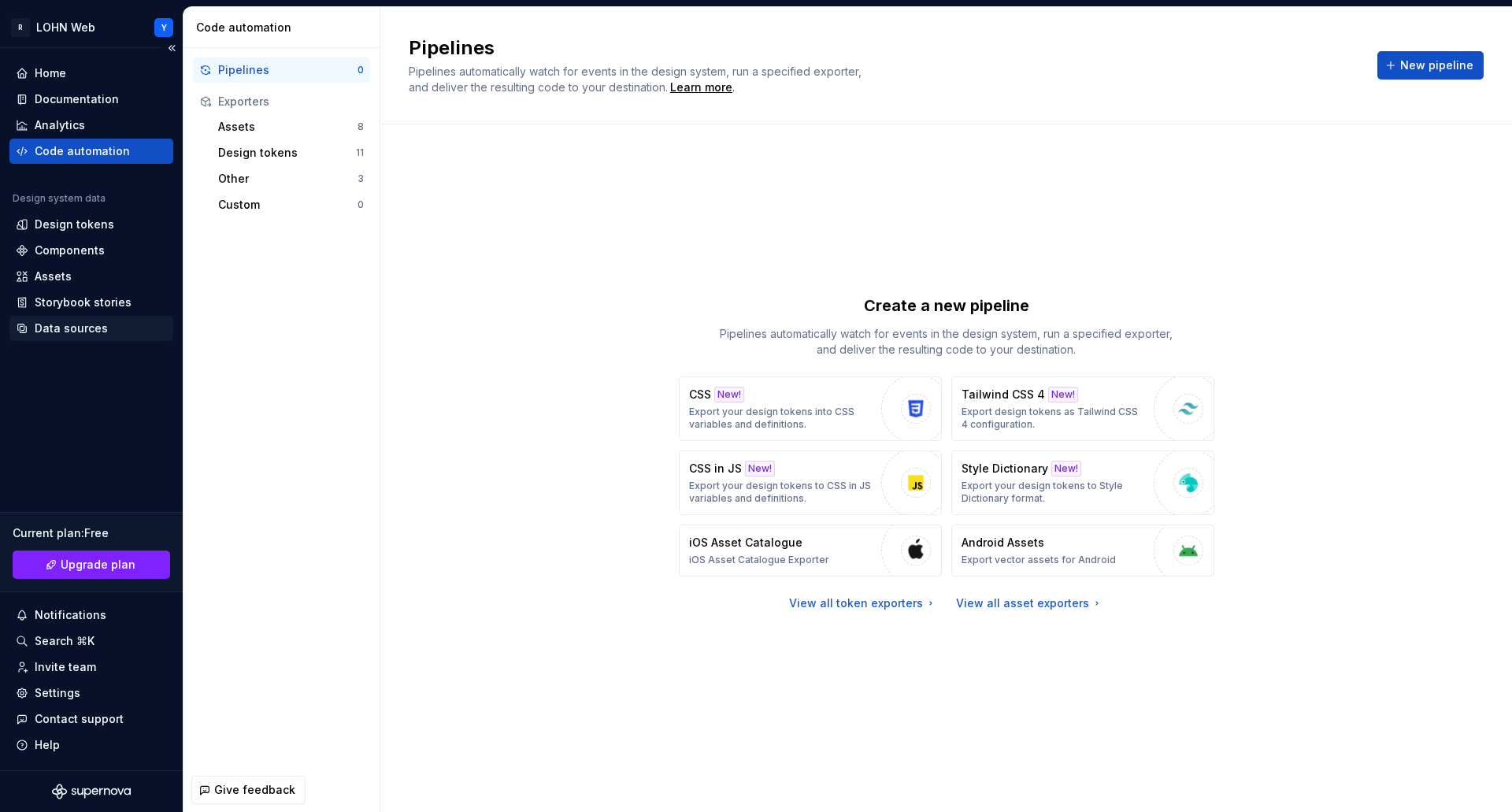
click at [80, 326] on div "Data sources" at bounding box center [71, 328] width 73 height 15
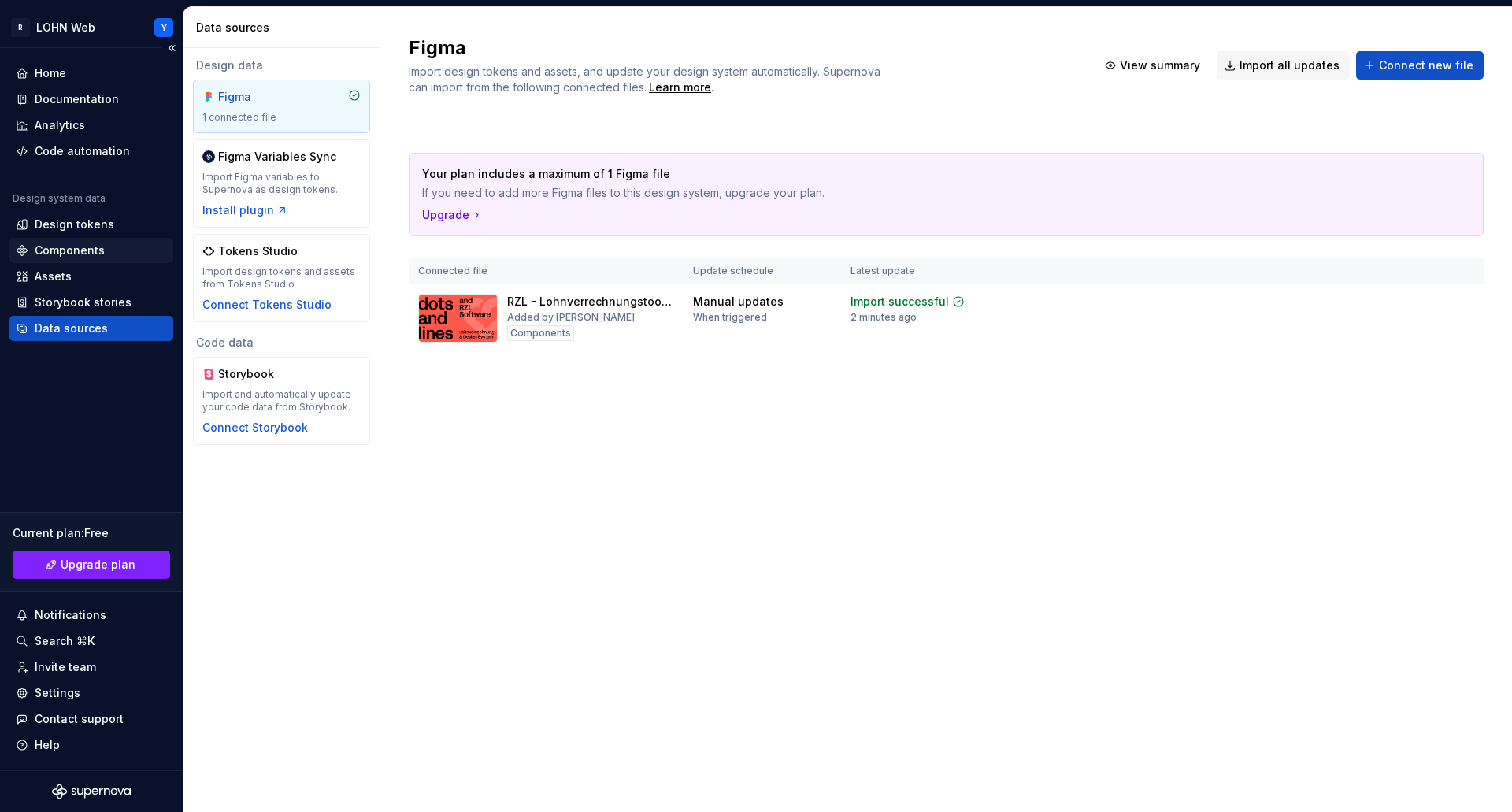
click at [74, 246] on div "Components" at bounding box center [69, 251] width 70 height 15
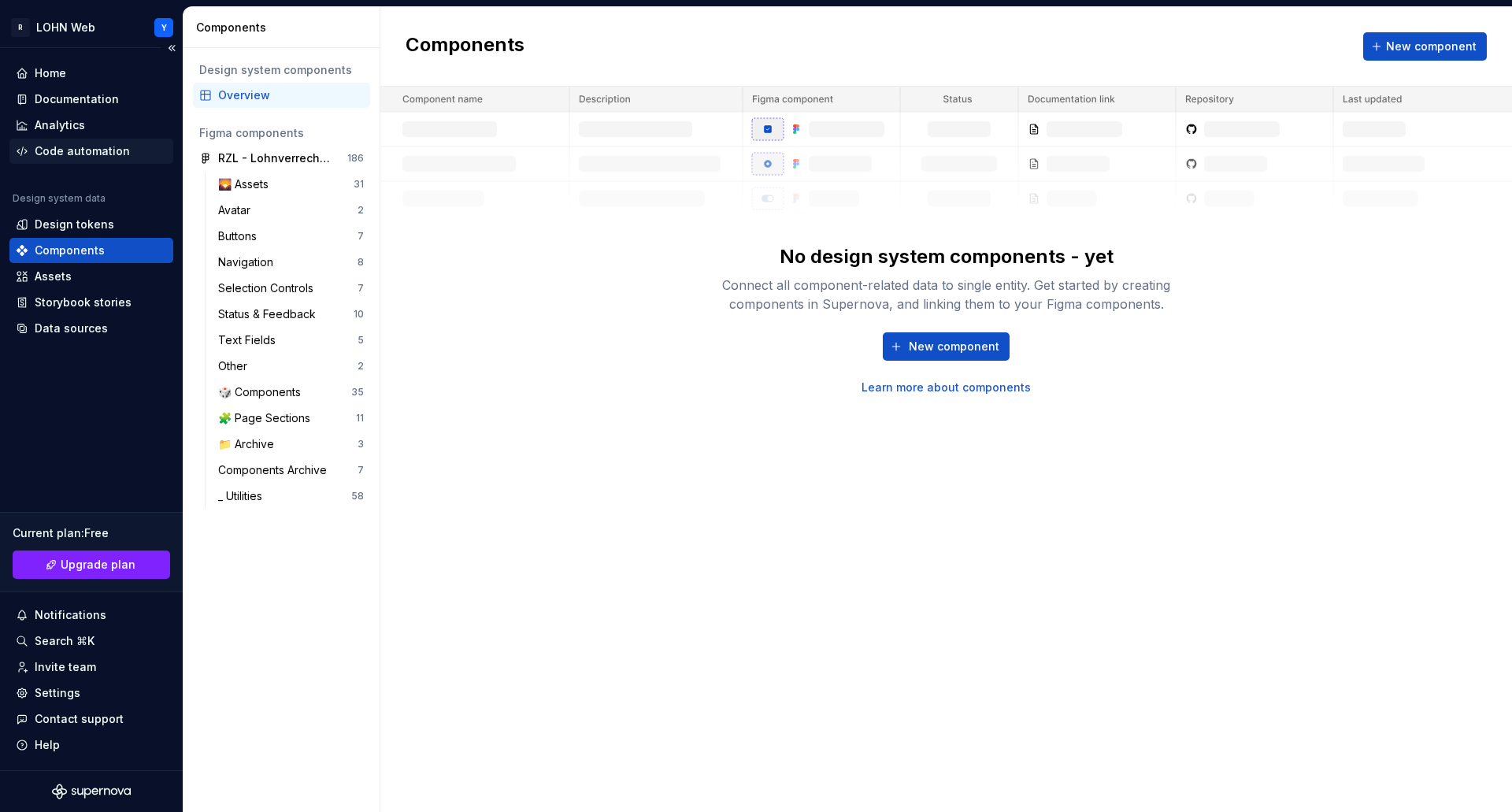
click at [91, 144] on div "Code automation" at bounding box center [82, 151] width 95 height 15
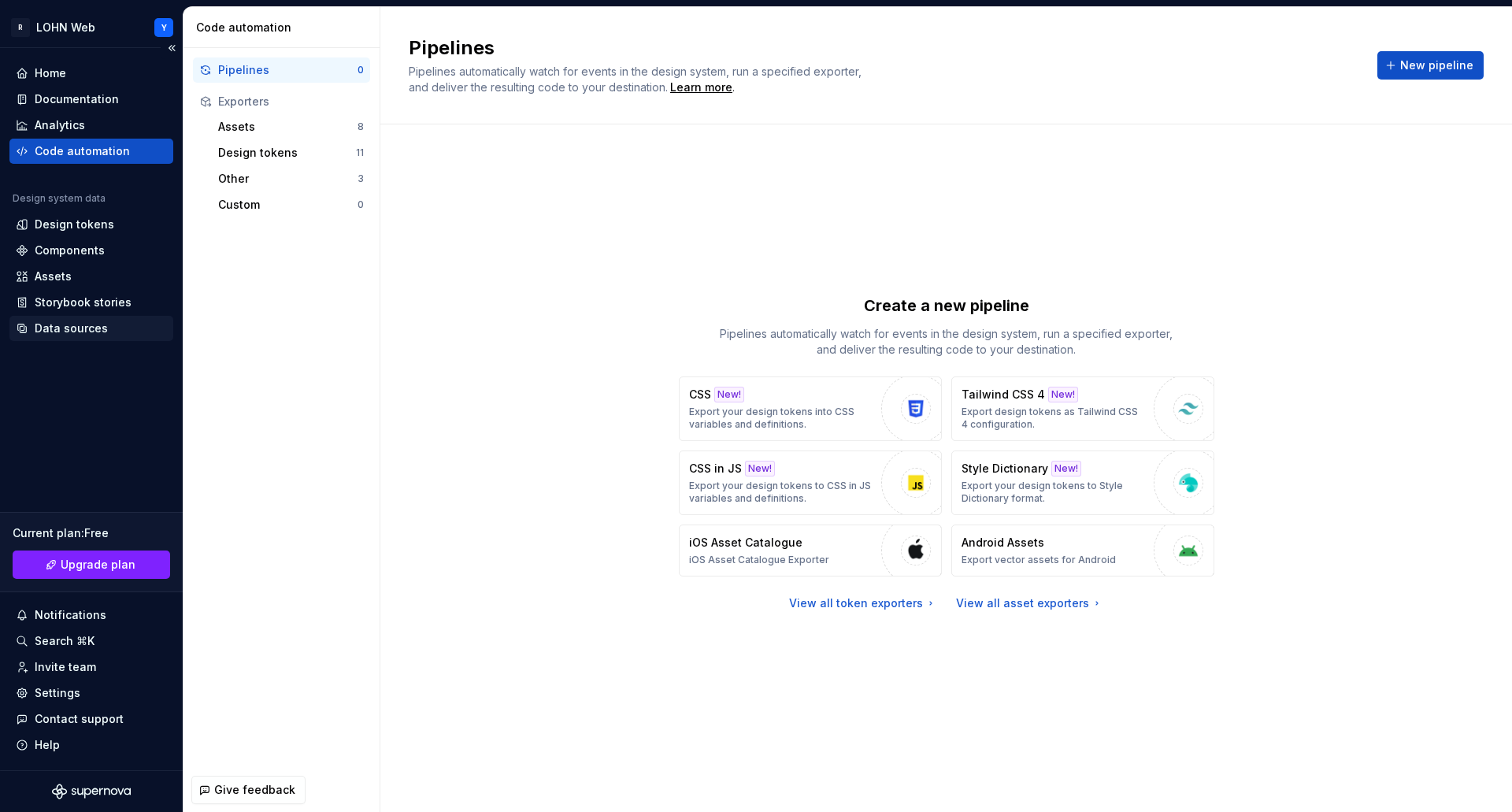
click at [85, 330] on div "Data sources" at bounding box center [71, 328] width 73 height 15
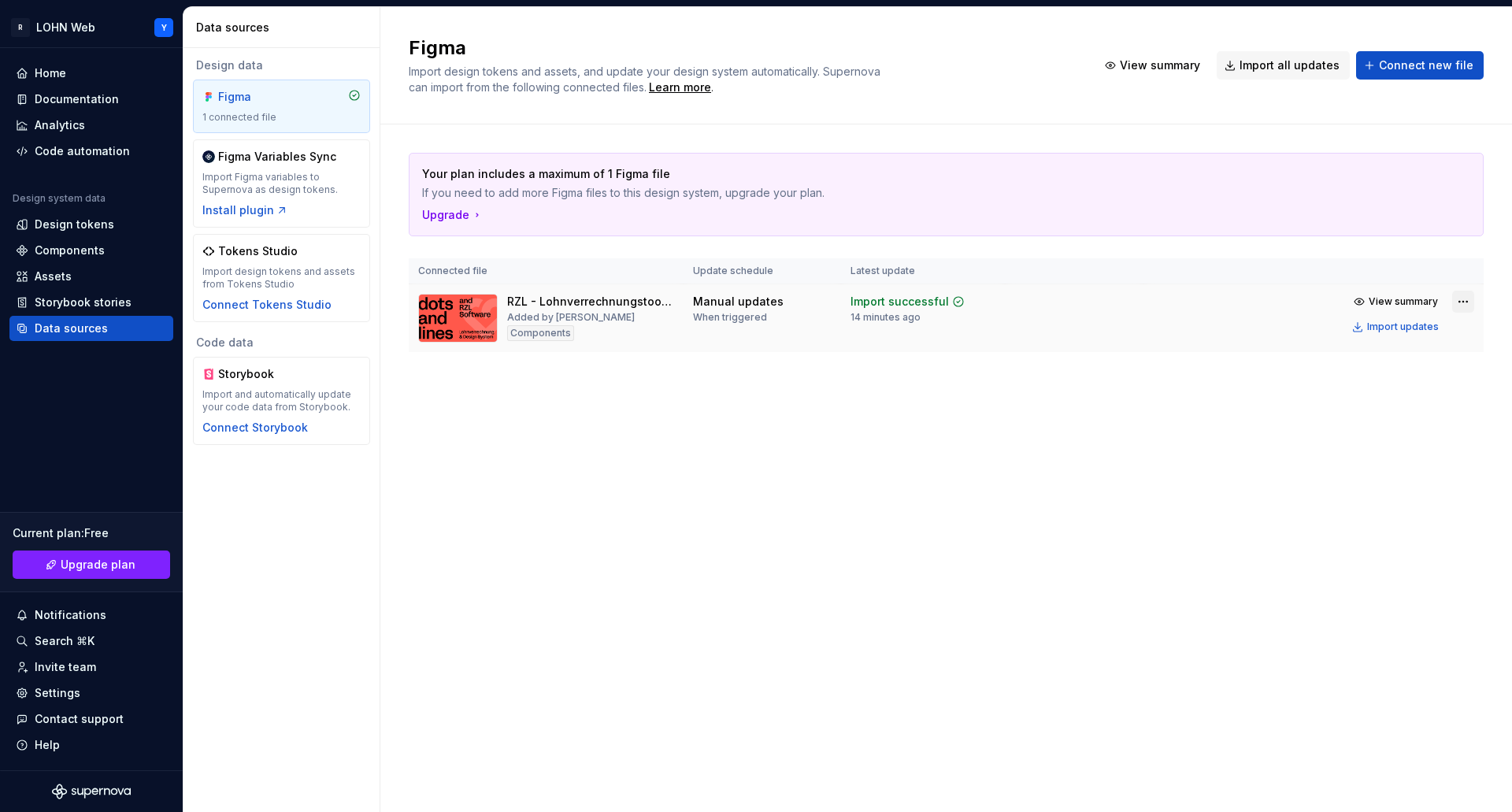
click at [1460, 304] on html "R LOHN Web Y Home Documentation Analytics Code automation Design system data De…" at bounding box center [756, 406] width 1512 height 812
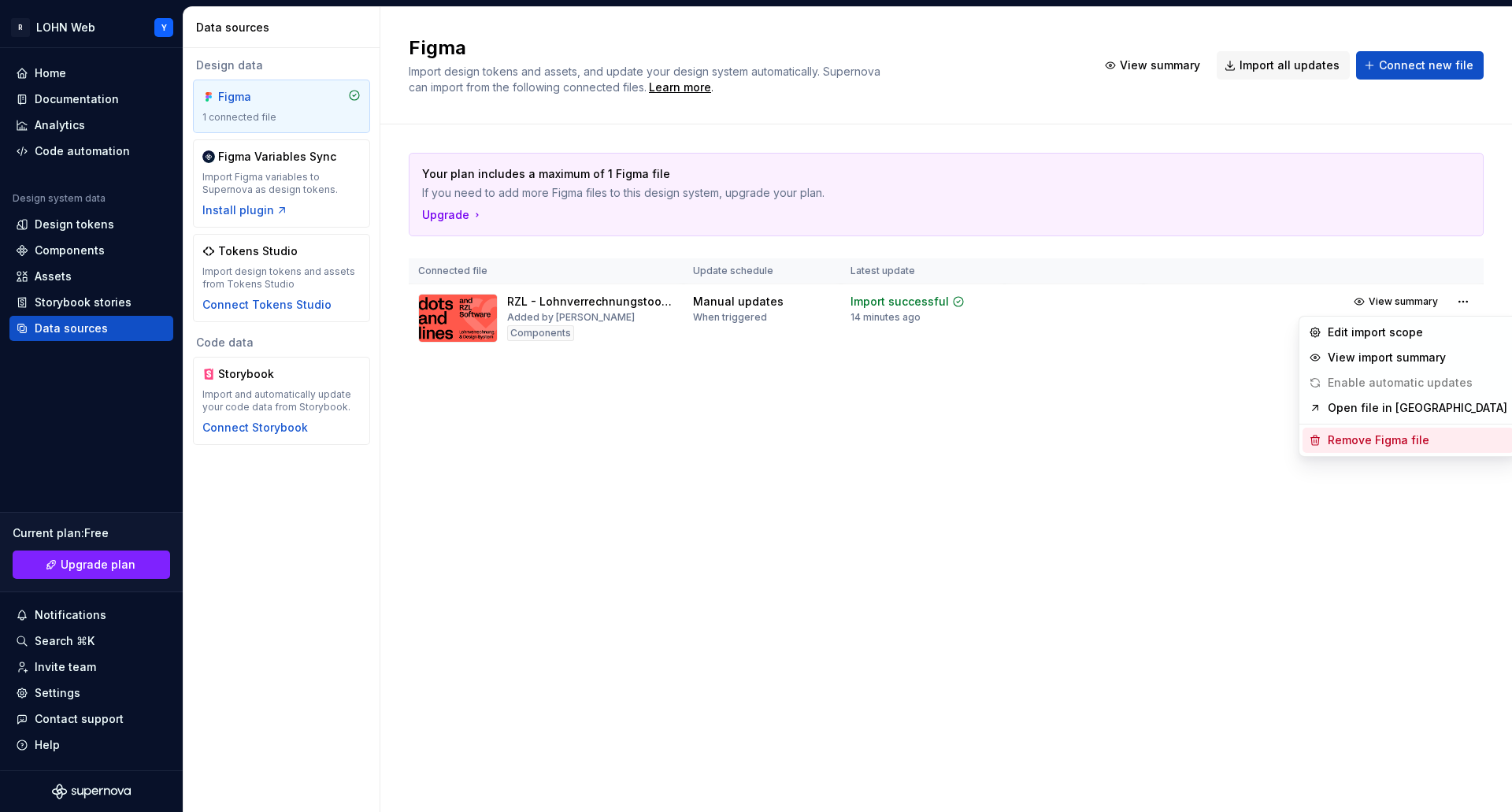
click at [1370, 446] on div "Remove Figma file" at bounding box center [1417, 440] width 180 height 15
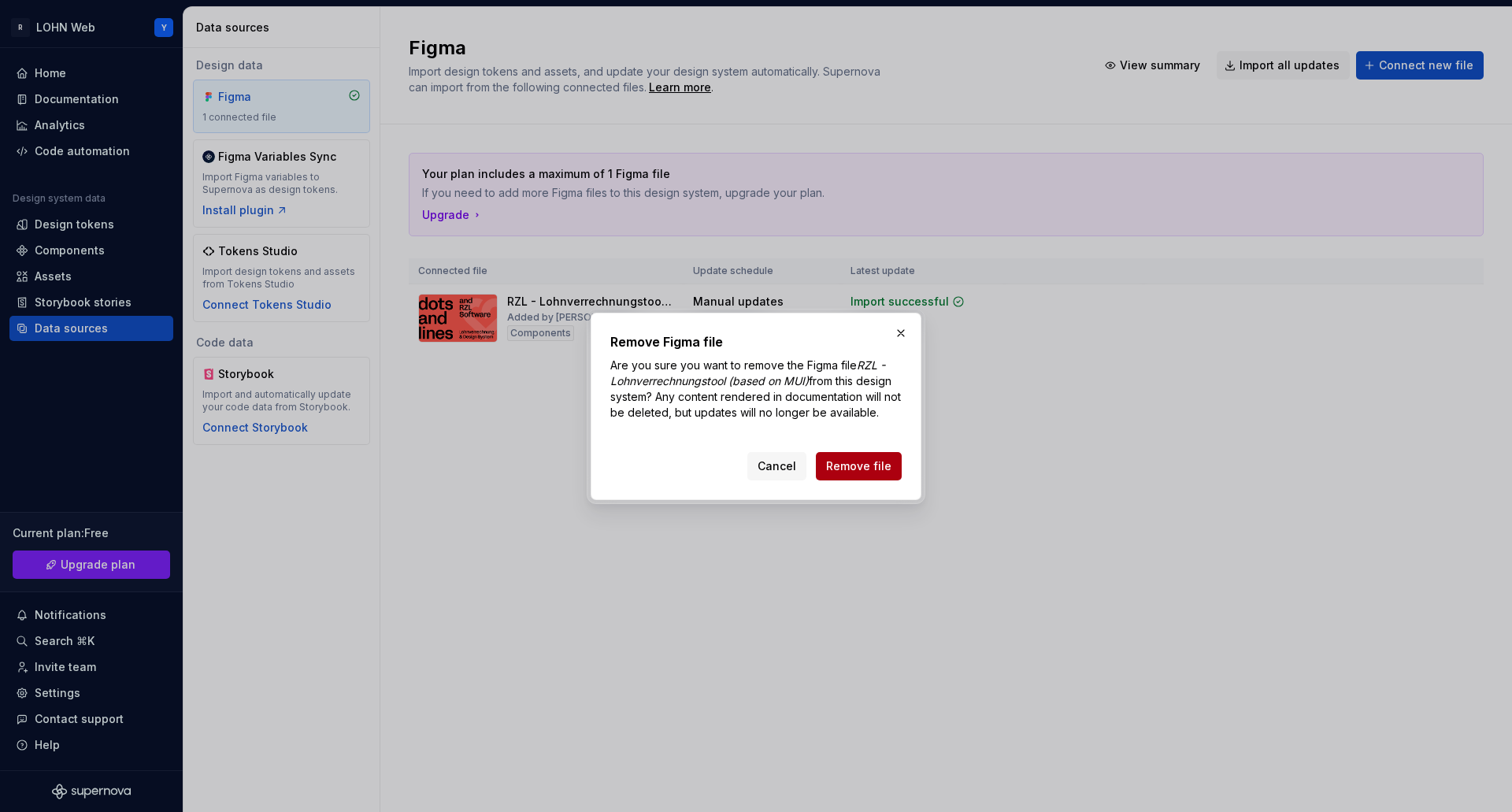
click at [859, 467] on span "Remove file" at bounding box center [858, 466] width 65 height 15
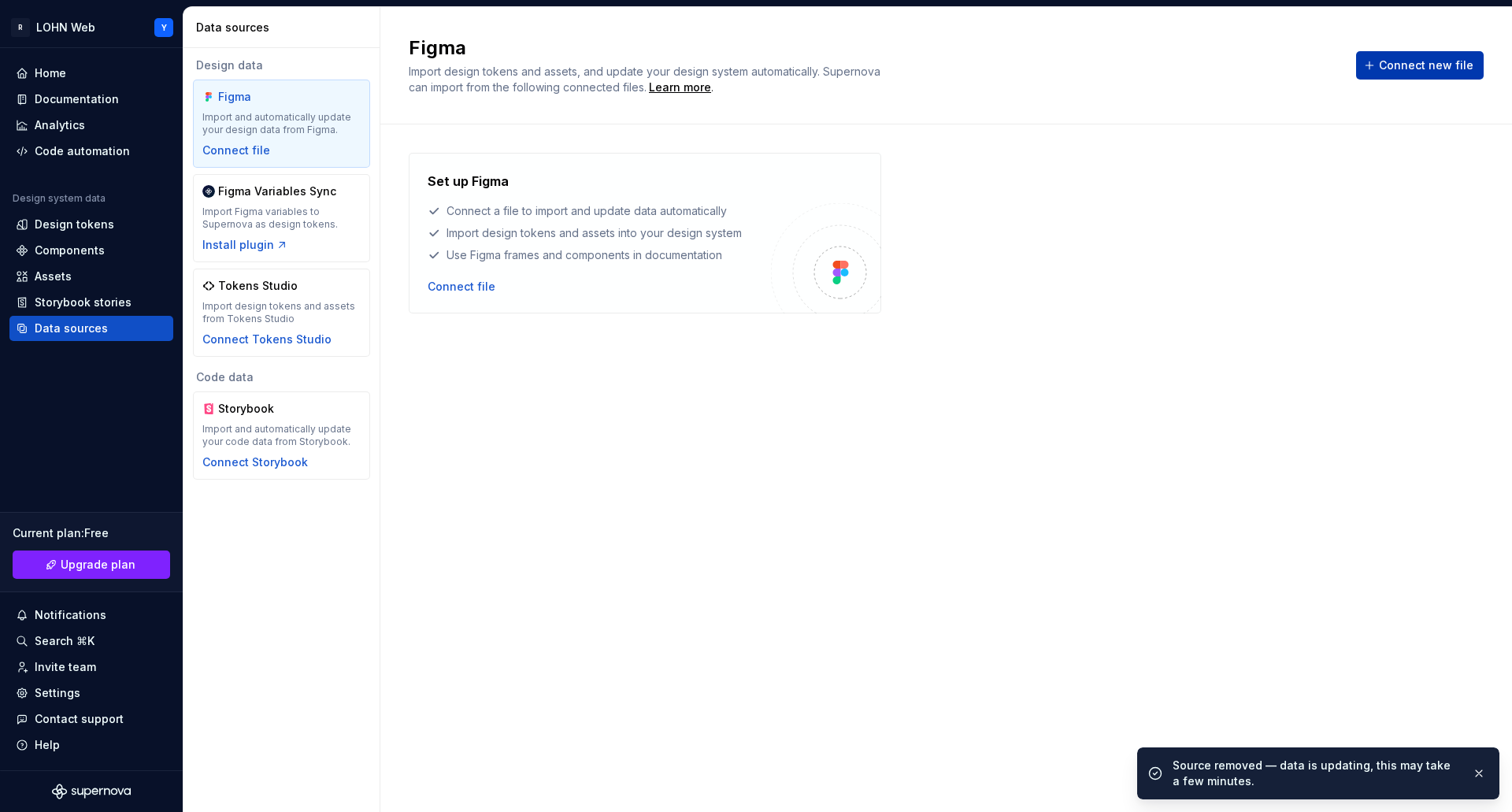
click at [1425, 60] on span "Connect new file" at bounding box center [1426, 65] width 94 height 15
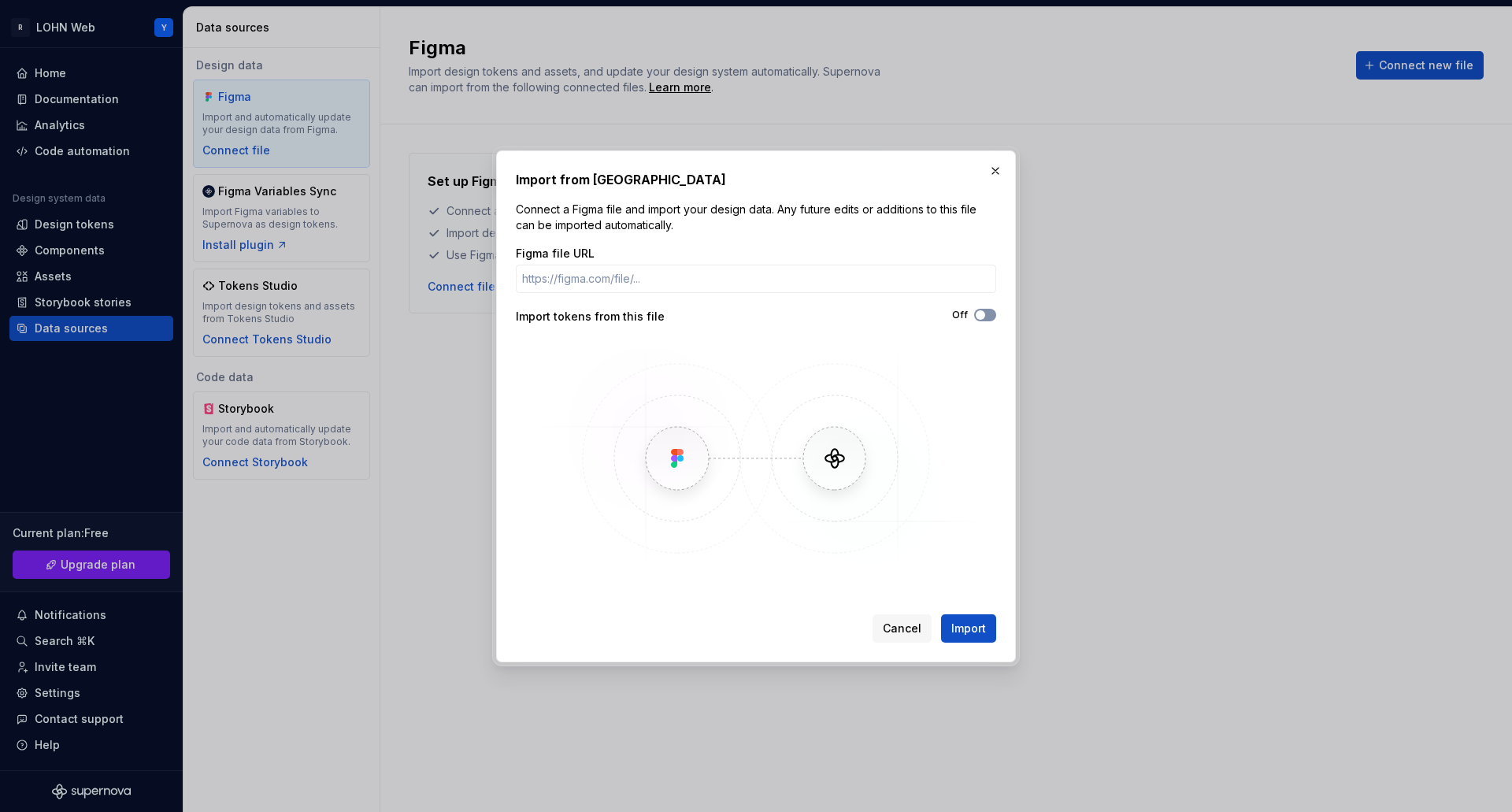
click at [987, 315] on button "Off" at bounding box center [984, 314] width 22 height 12
click at [755, 271] on input "Figma file URL" at bounding box center [756, 279] width 480 height 29
paste input "[URL][DOMAIN_NAME]"
type input "[URL][DOMAIN_NAME]"
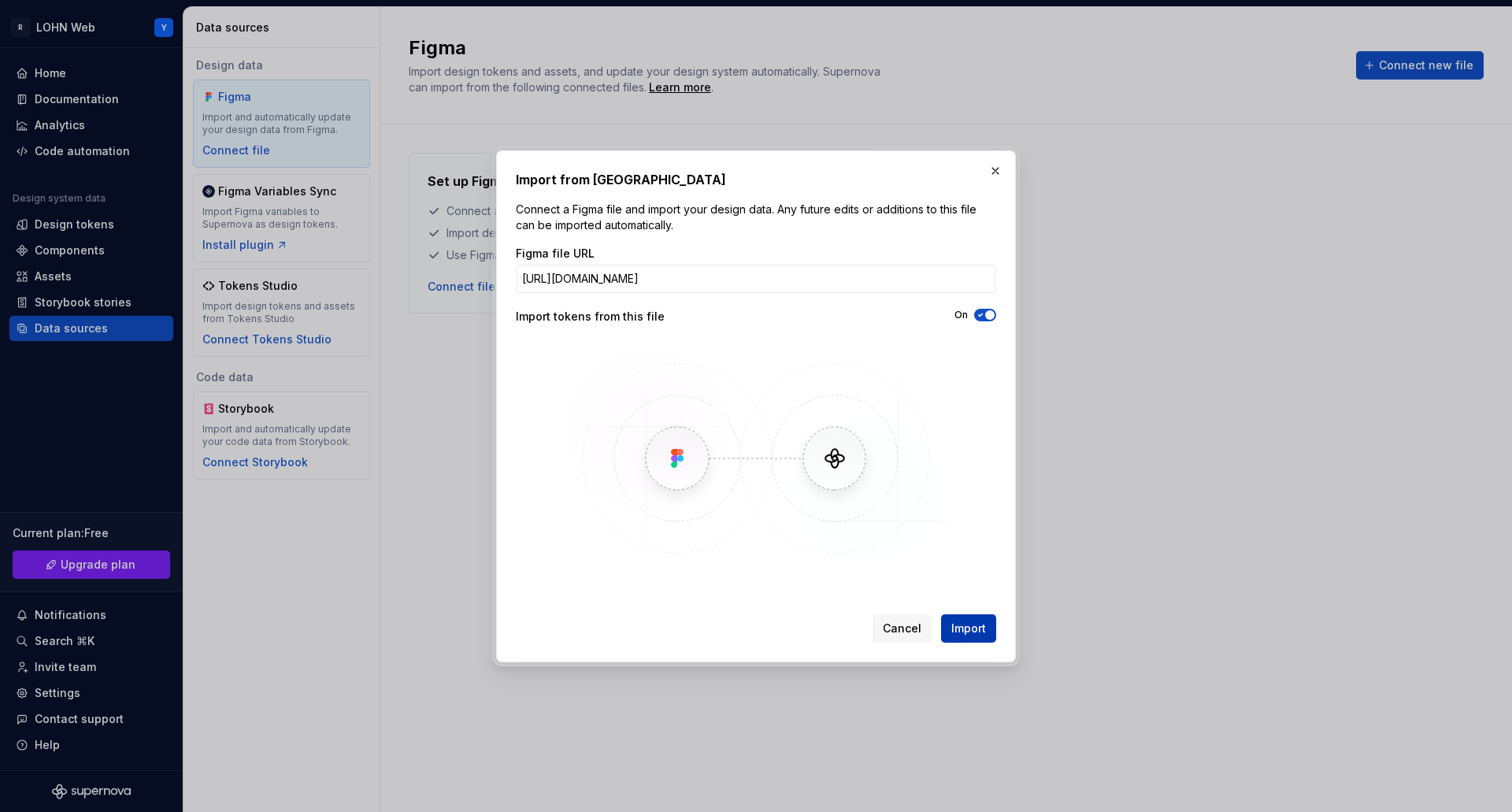
click at [963, 635] on span "Import" at bounding box center [969, 628] width 35 height 15
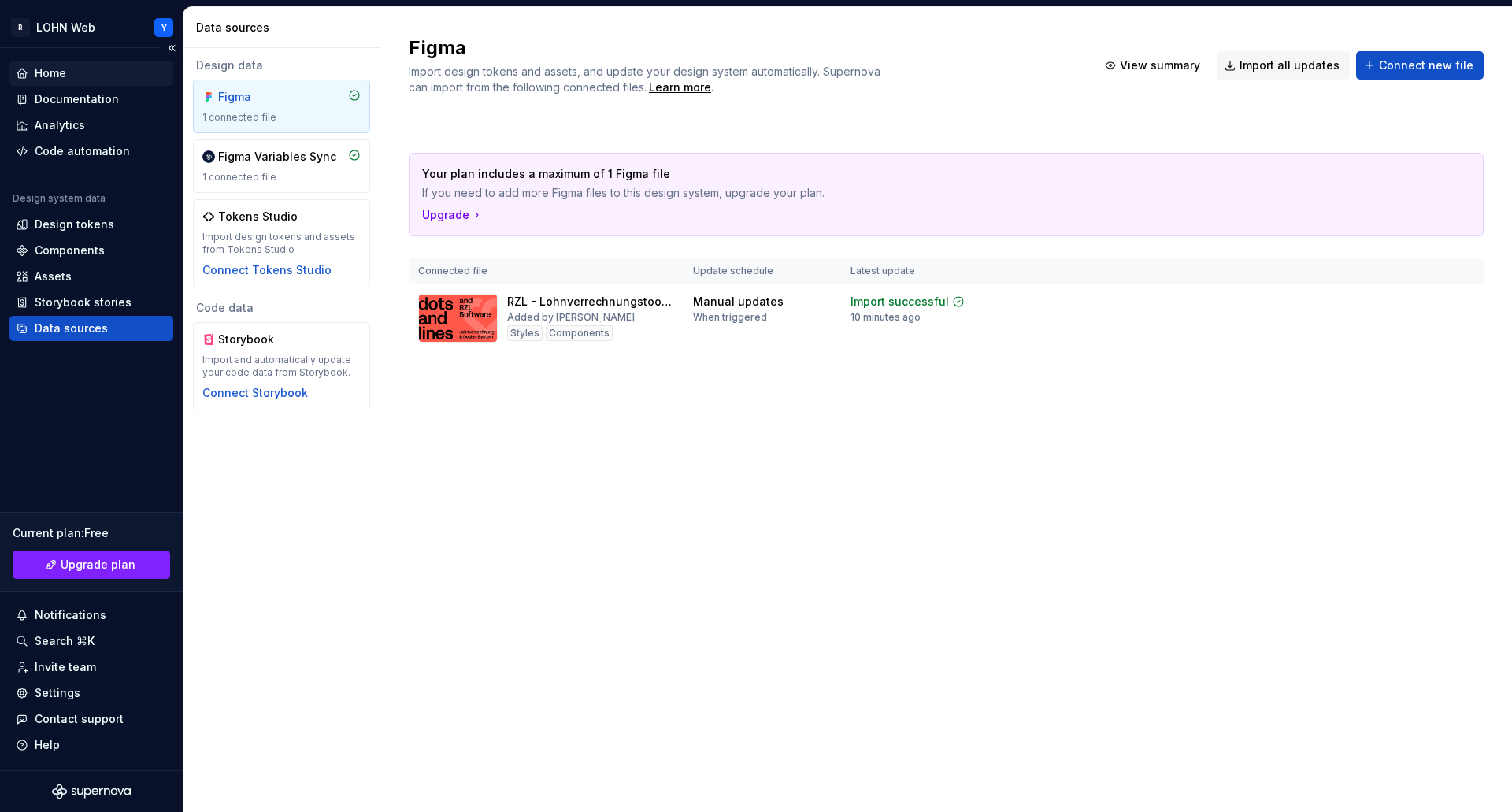
click at [69, 77] on div "Home" at bounding box center [90, 73] width 151 height 15
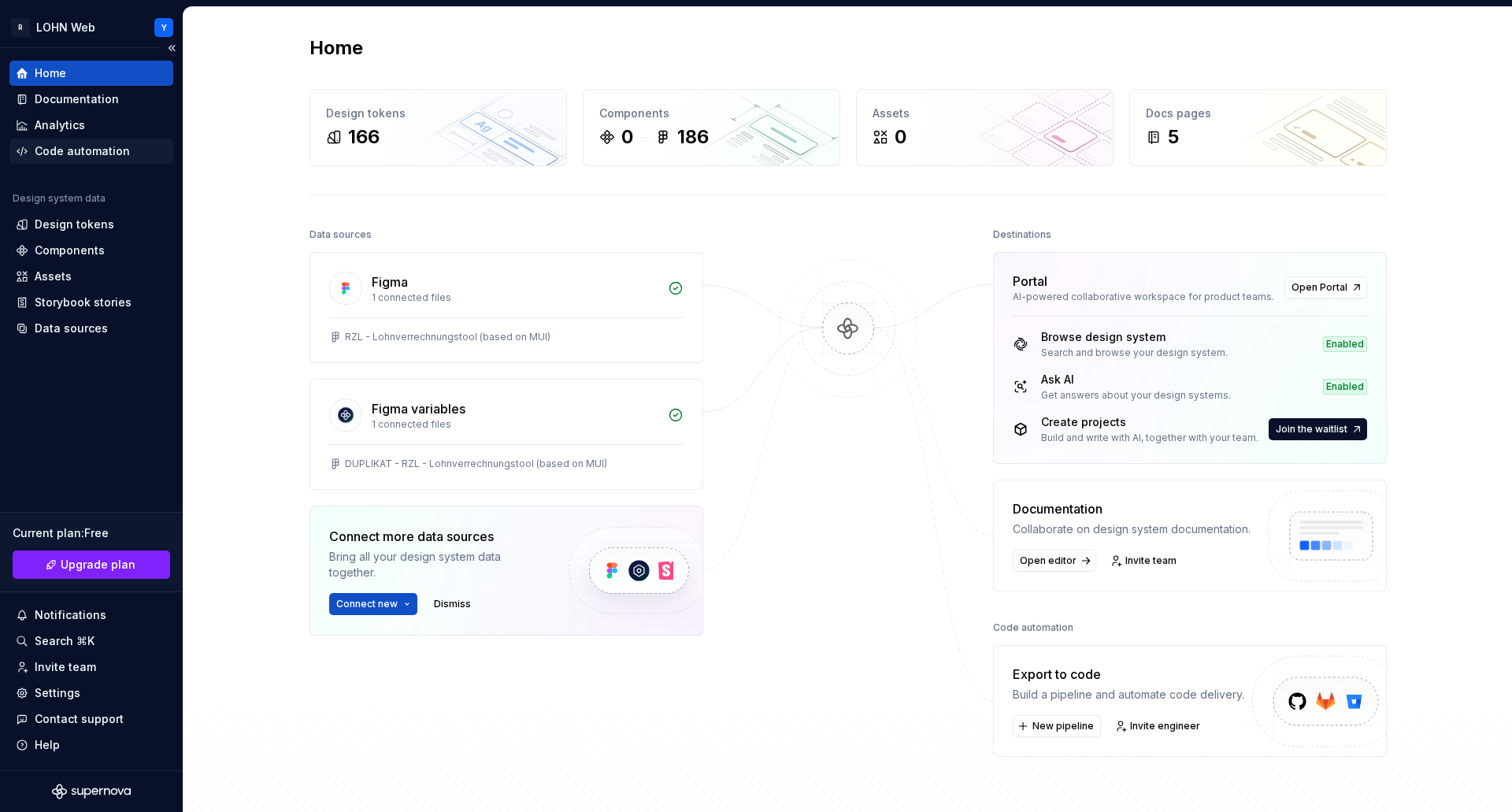
click at [62, 154] on div "Code automation" at bounding box center [82, 151] width 95 height 15
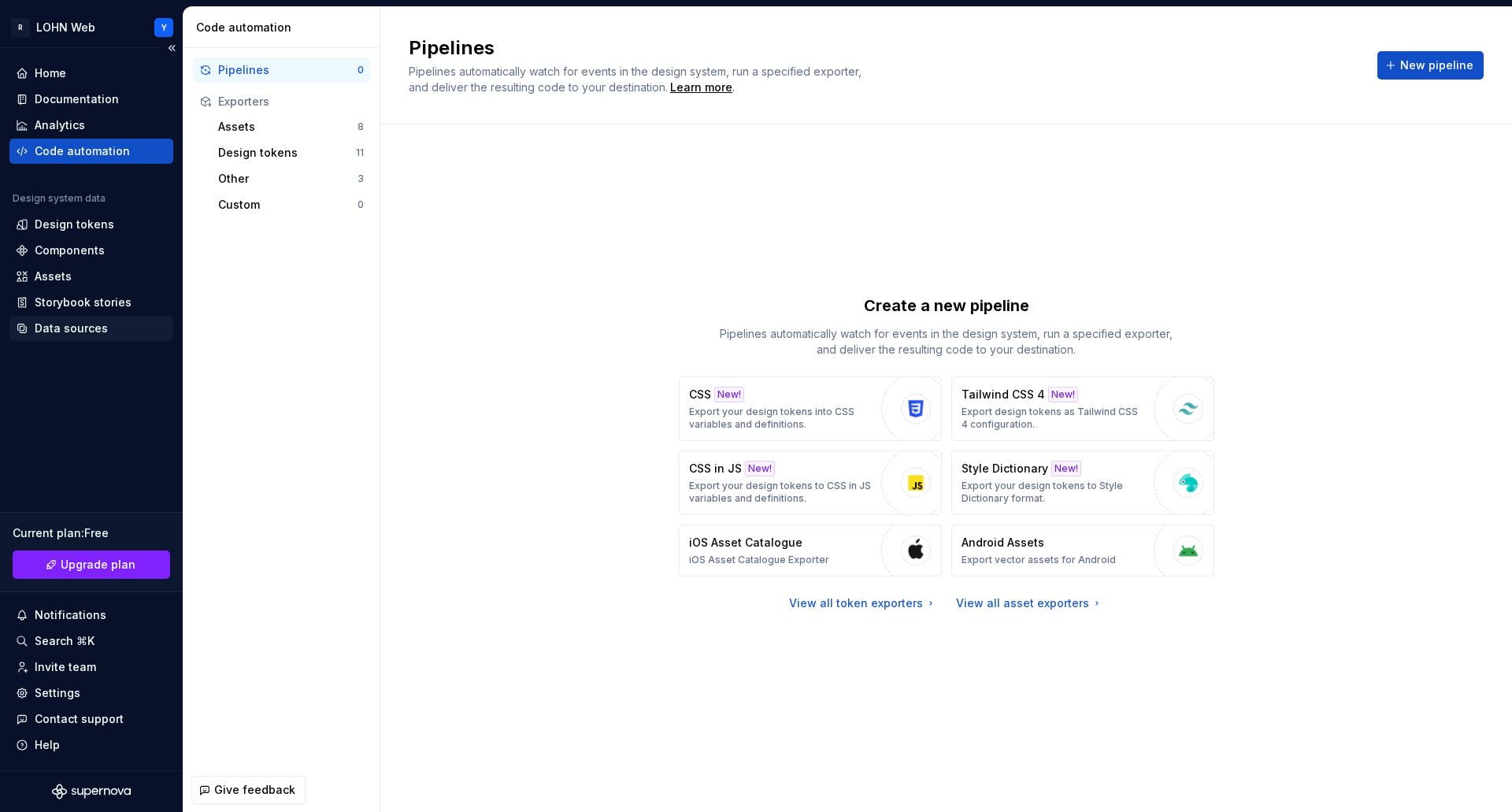
click at [82, 322] on div "Data sources" at bounding box center [71, 328] width 73 height 15
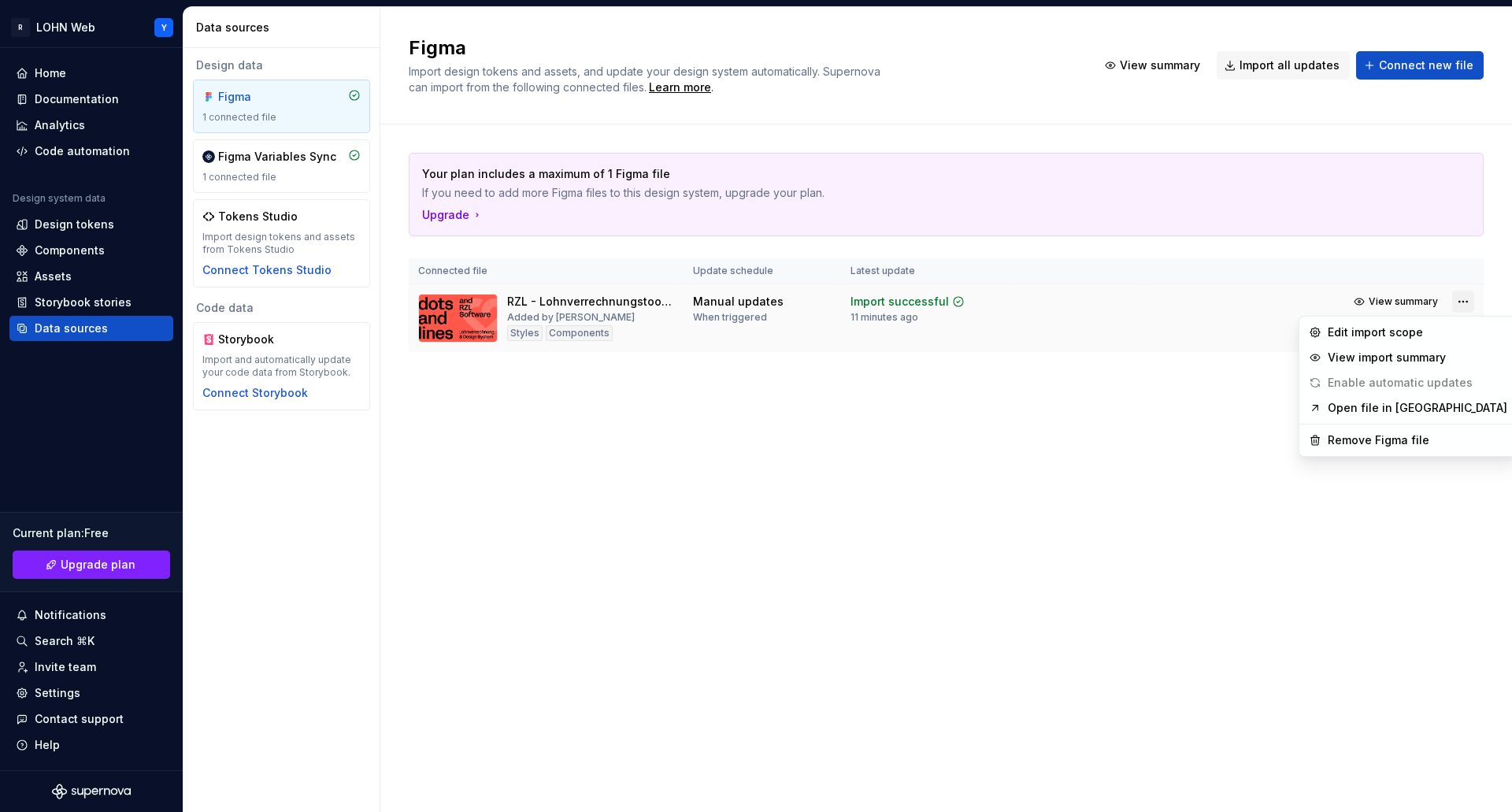
click at [1464, 299] on html "R LOHN Web Y Home Documentation Analytics Code automation Design system data De…" at bounding box center [756, 406] width 1512 height 812
click at [1371, 444] on div "Remove Figma file" at bounding box center [1417, 440] width 180 height 15
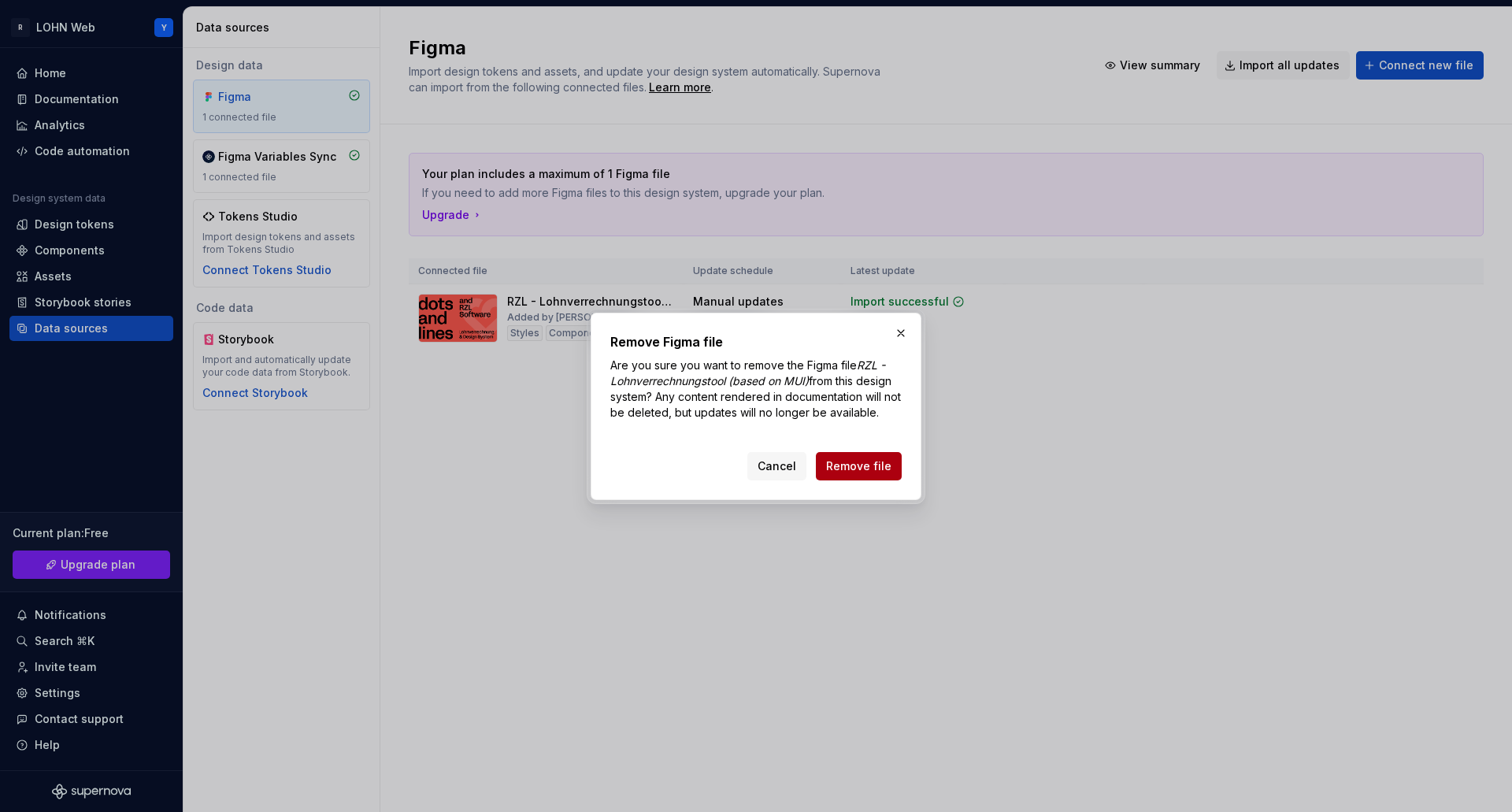
click at [859, 462] on span "Remove file" at bounding box center [858, 466] width 65 height 15
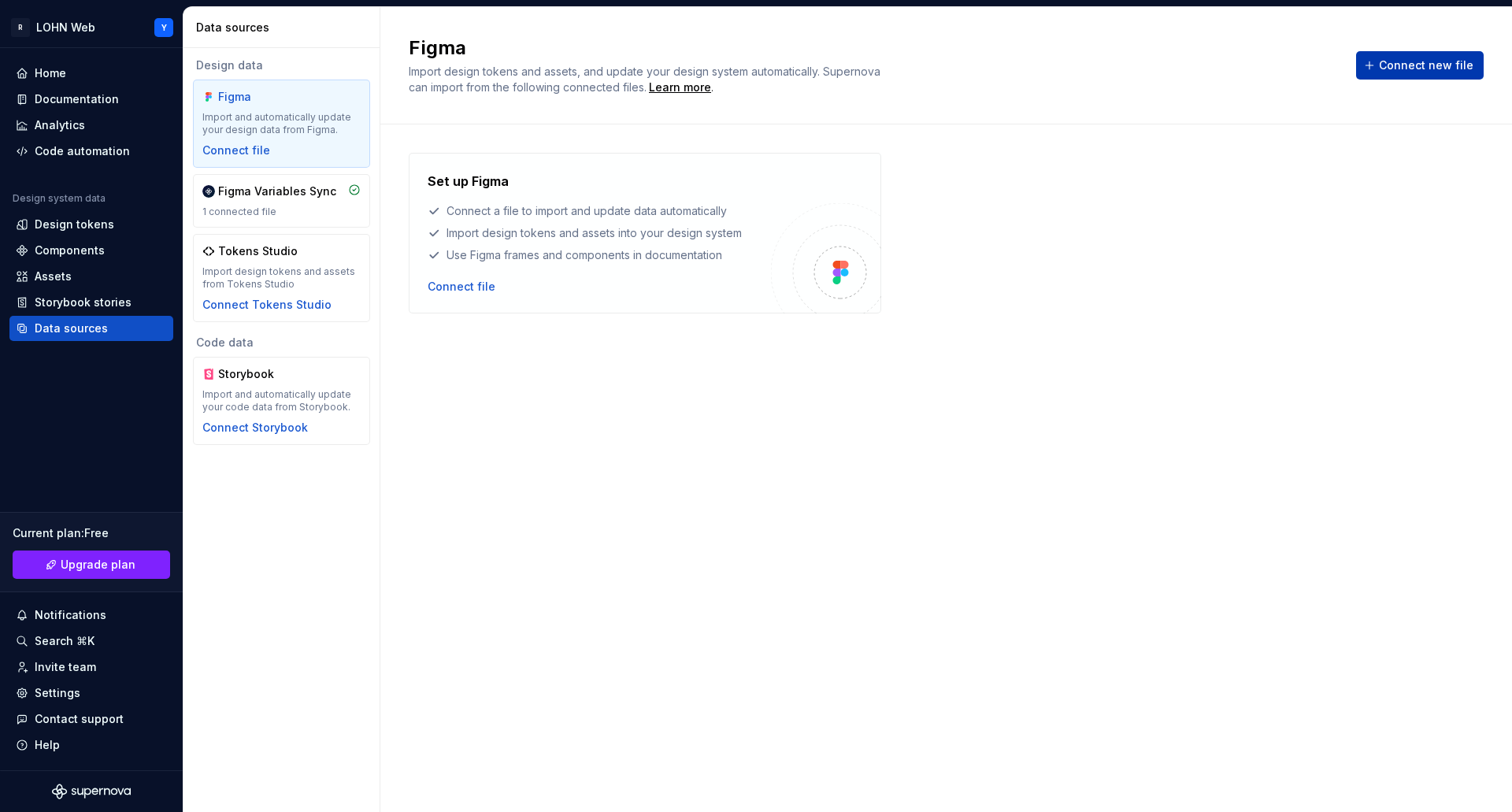
click at [1403, 55] on button "Connect new file" at bounding box center [1419, 65] width 128 height 29
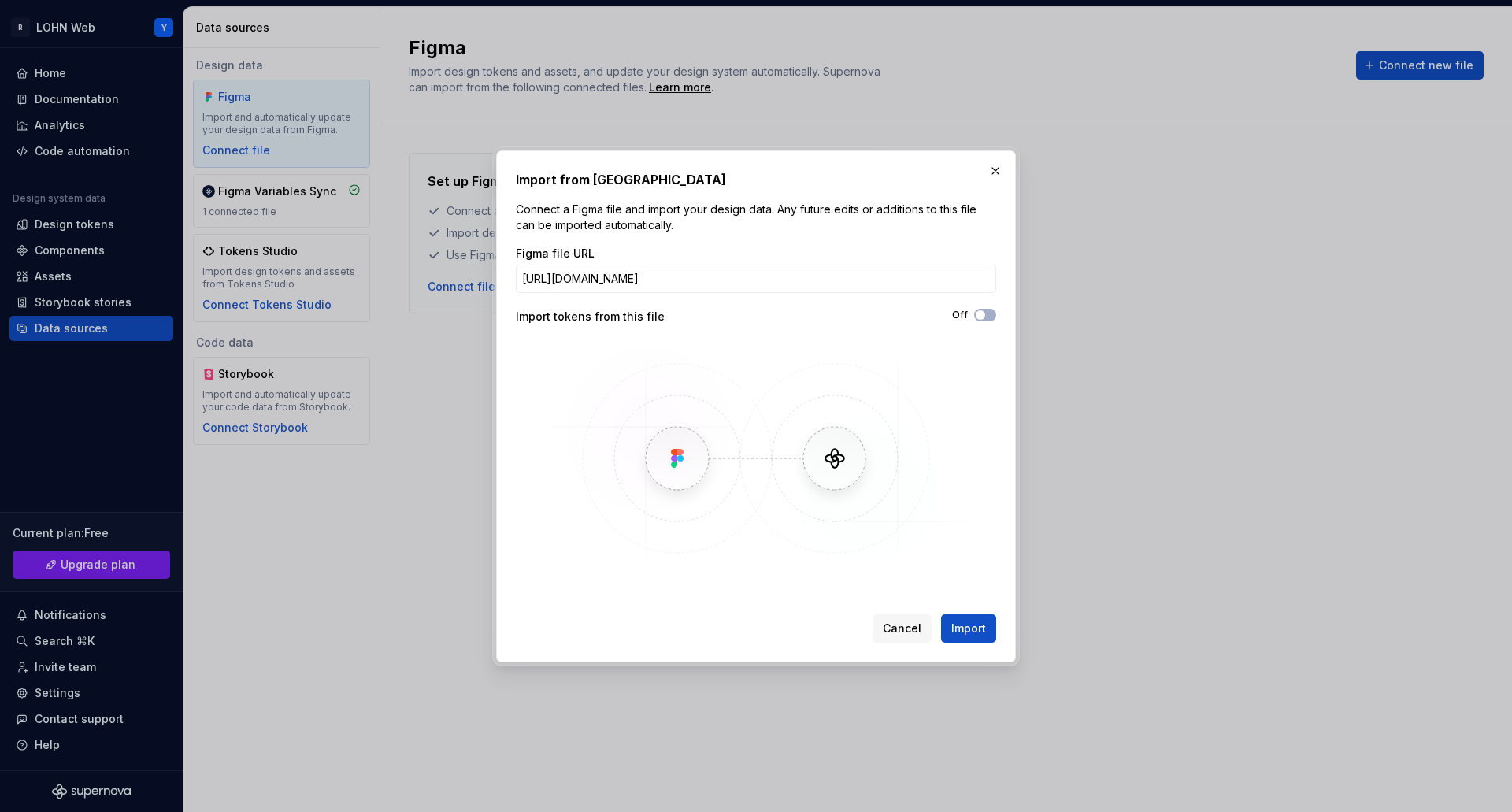
scroll to position [0, 348]
type input "[URL][DOMAIN_NAME]"
click at [984, 628] on span "Import" at bounding box center [969, 628] width 35 height 15
click at [895, 619] on button "Cancel" at bounding box center [902, 629] width 60 height 29
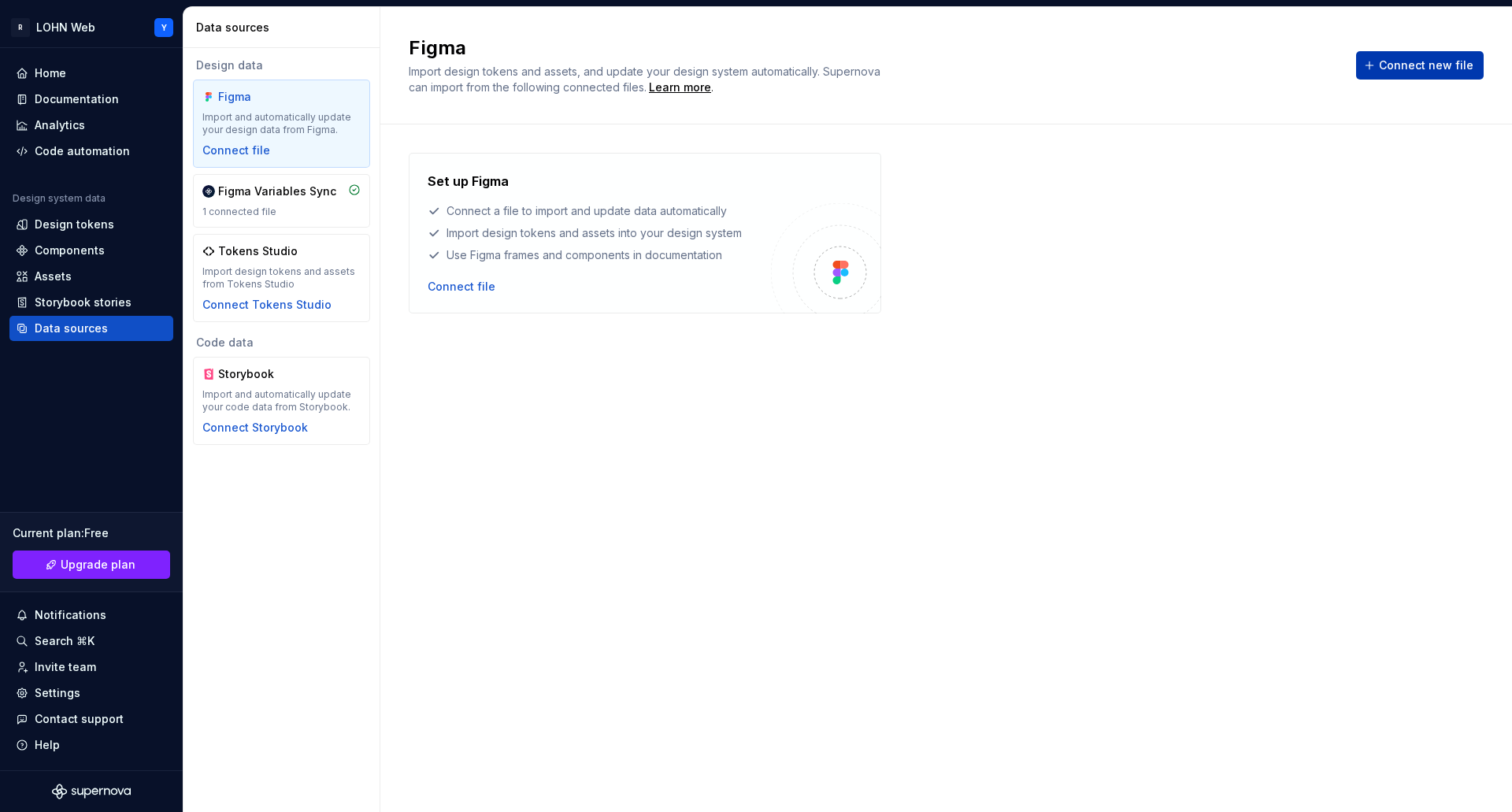
click at [1402, 64] on span "Connect new file" at bounding box center [1426, 65] width 94 height 15
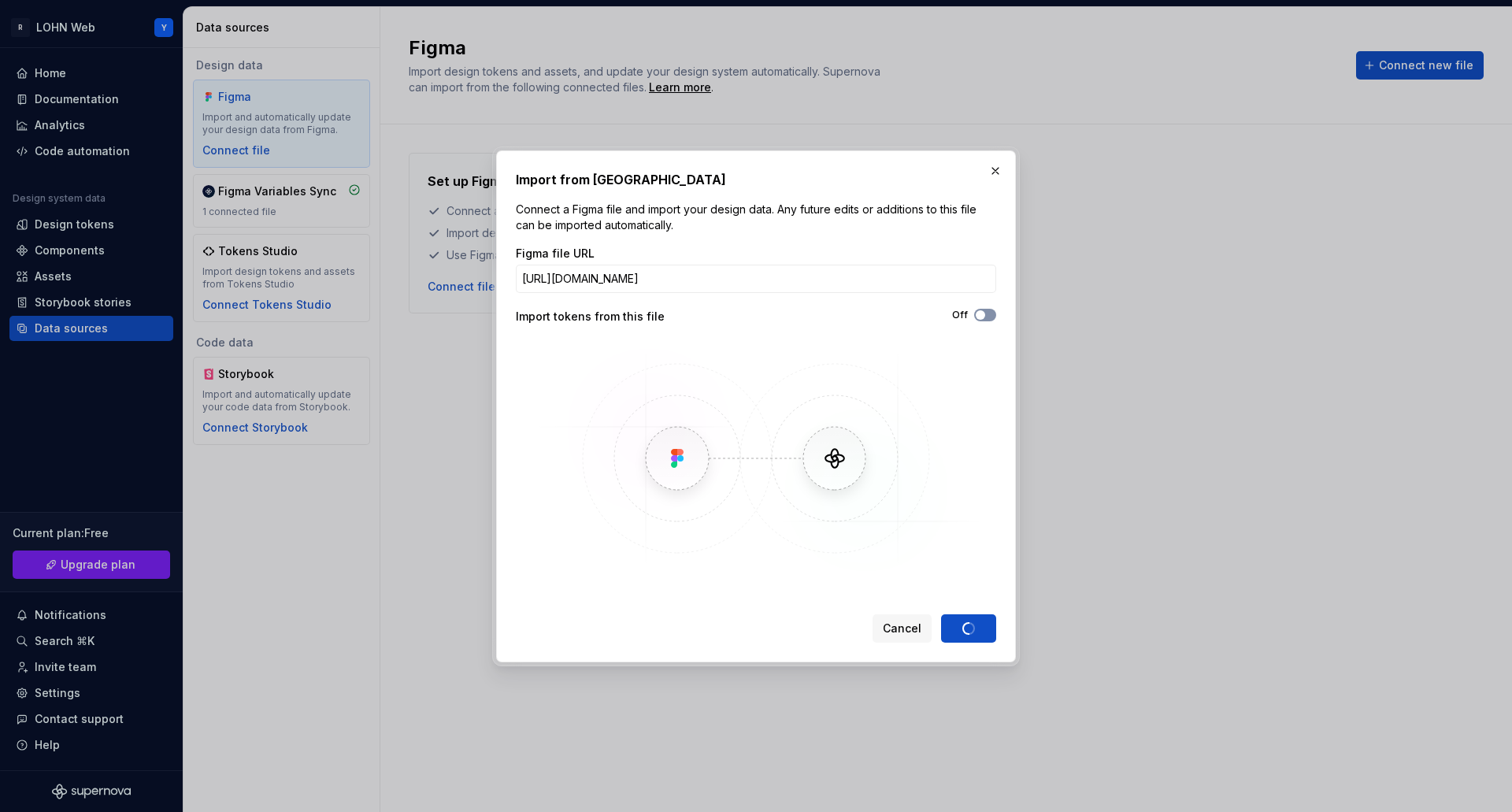
click at [984, 313] on span "button" at bounding box center [980, 315] width 10 height 10
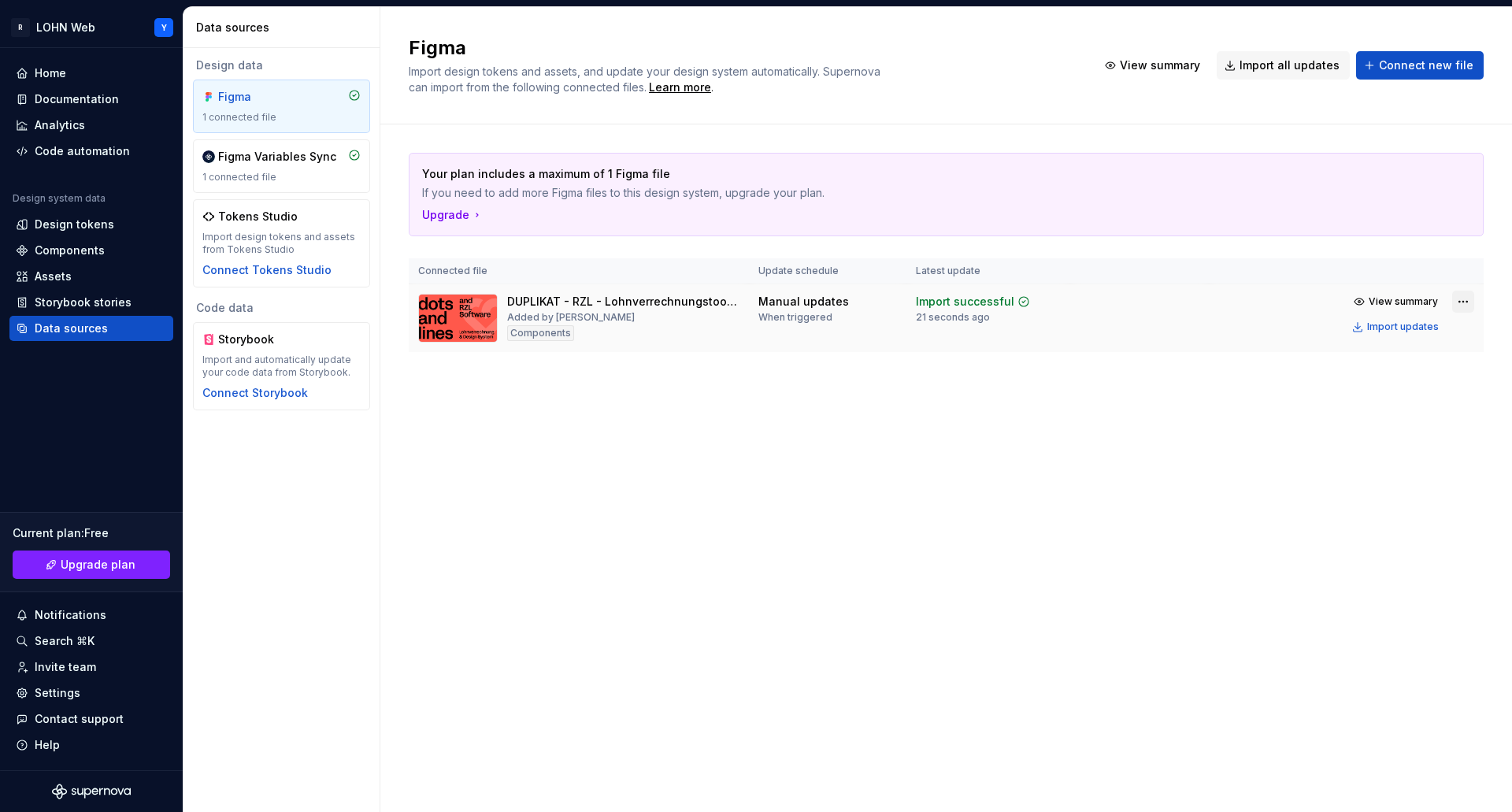
click at [1459, 296] on html "R LOHN Web Y Home Documentation Analytics Code automation Design system data De…" at bounding box center [756, 406] width 1512 height 812
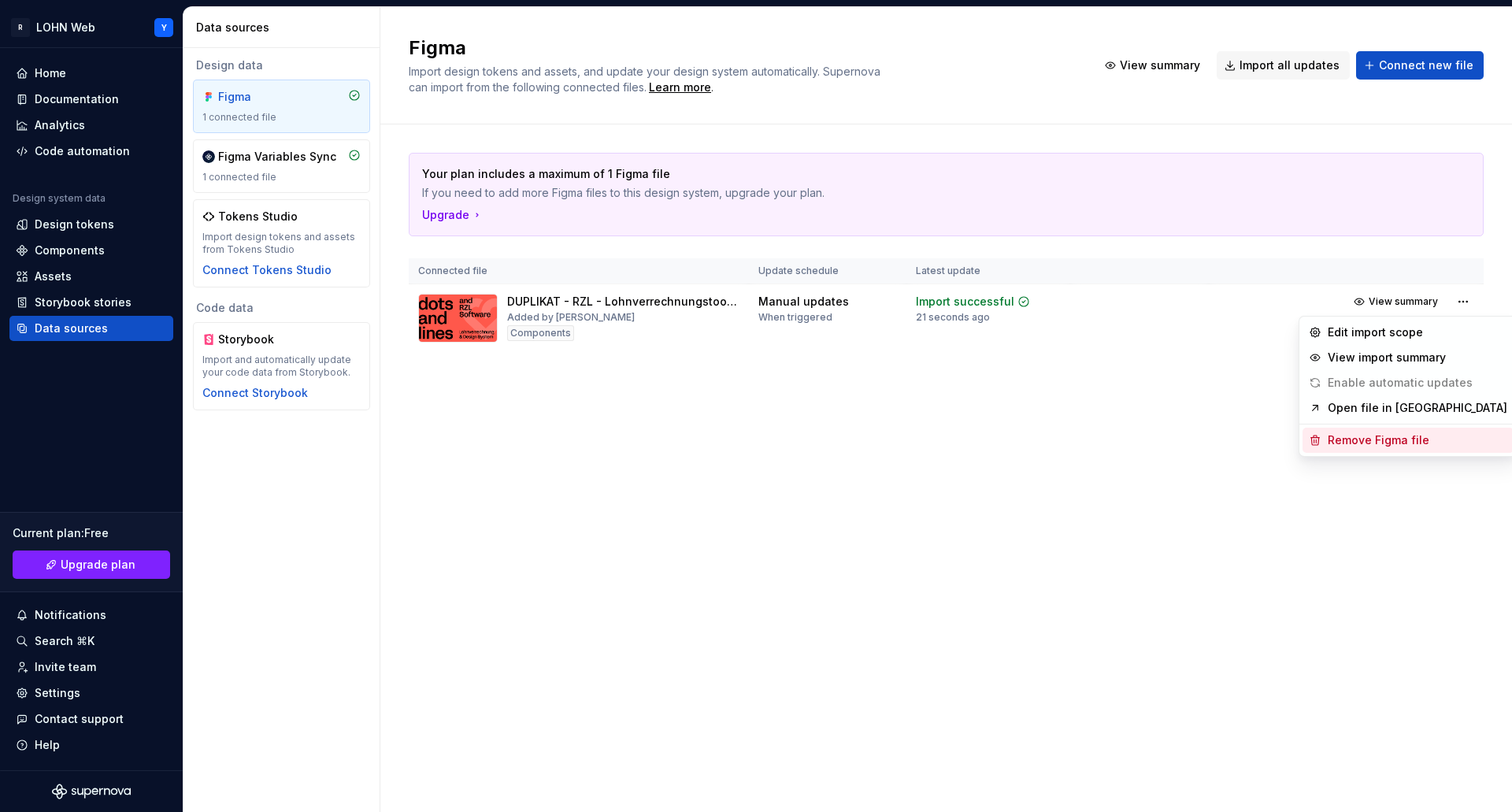
click at [1379, 442] on div "Remove Figma file" at bounding box center [1417, 440] width 180 height 15
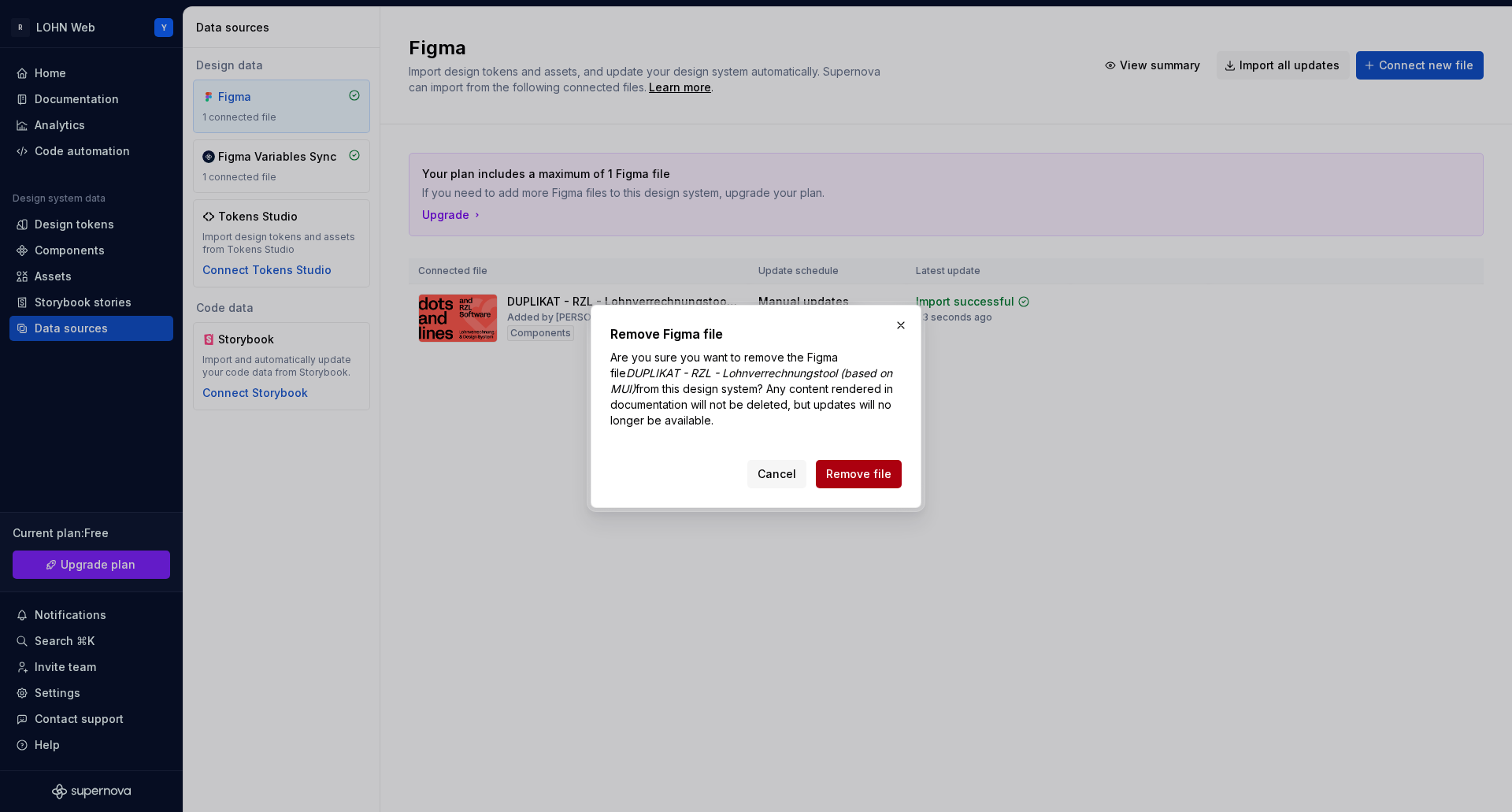
click at [857, 473] on span "Remove file" at bounding box center [858, 473] width 65 height 15
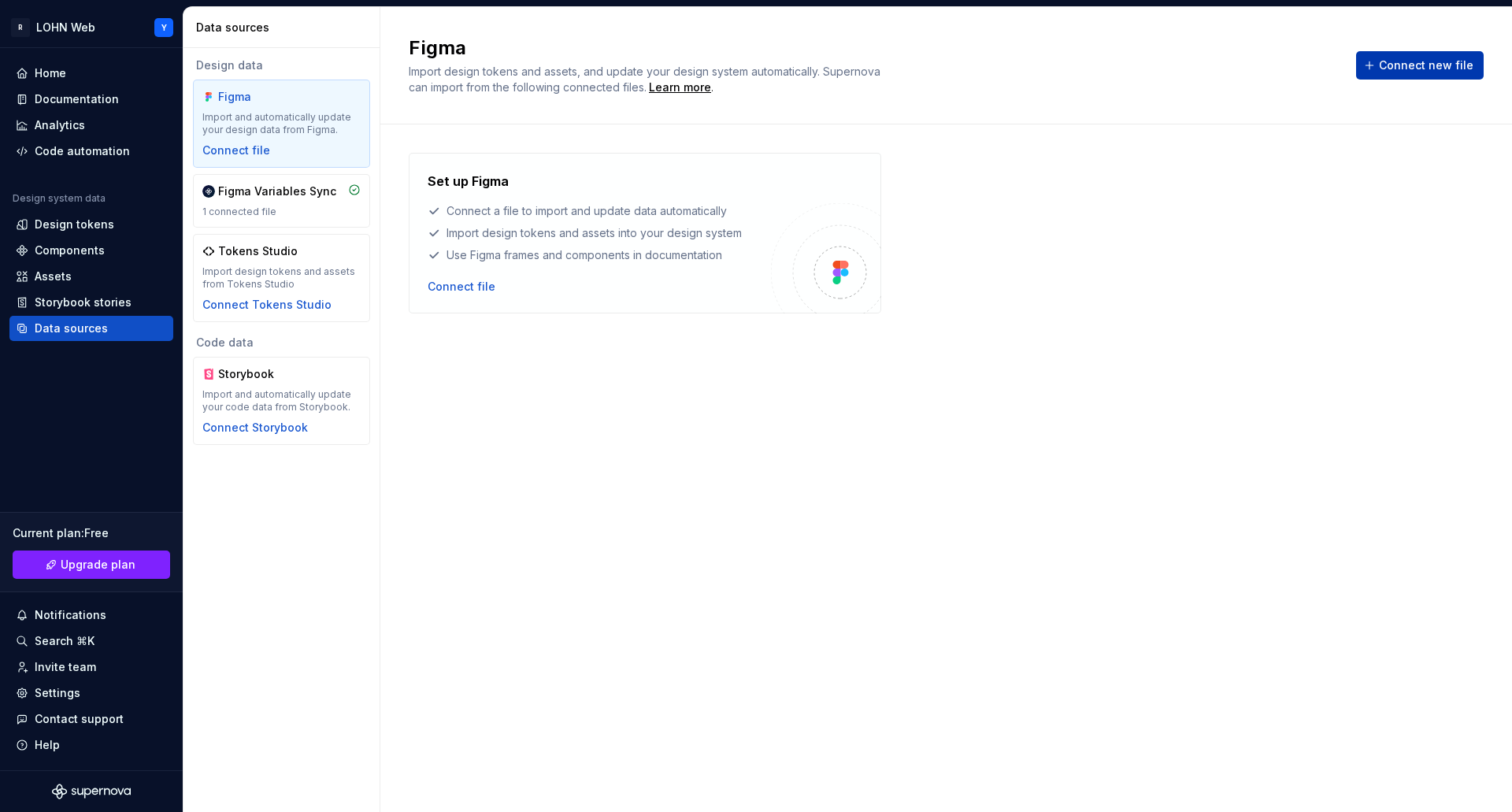
click at [1376, 63] on button "Connect new file" at bounding box center [1419, 65] width 128 height 29
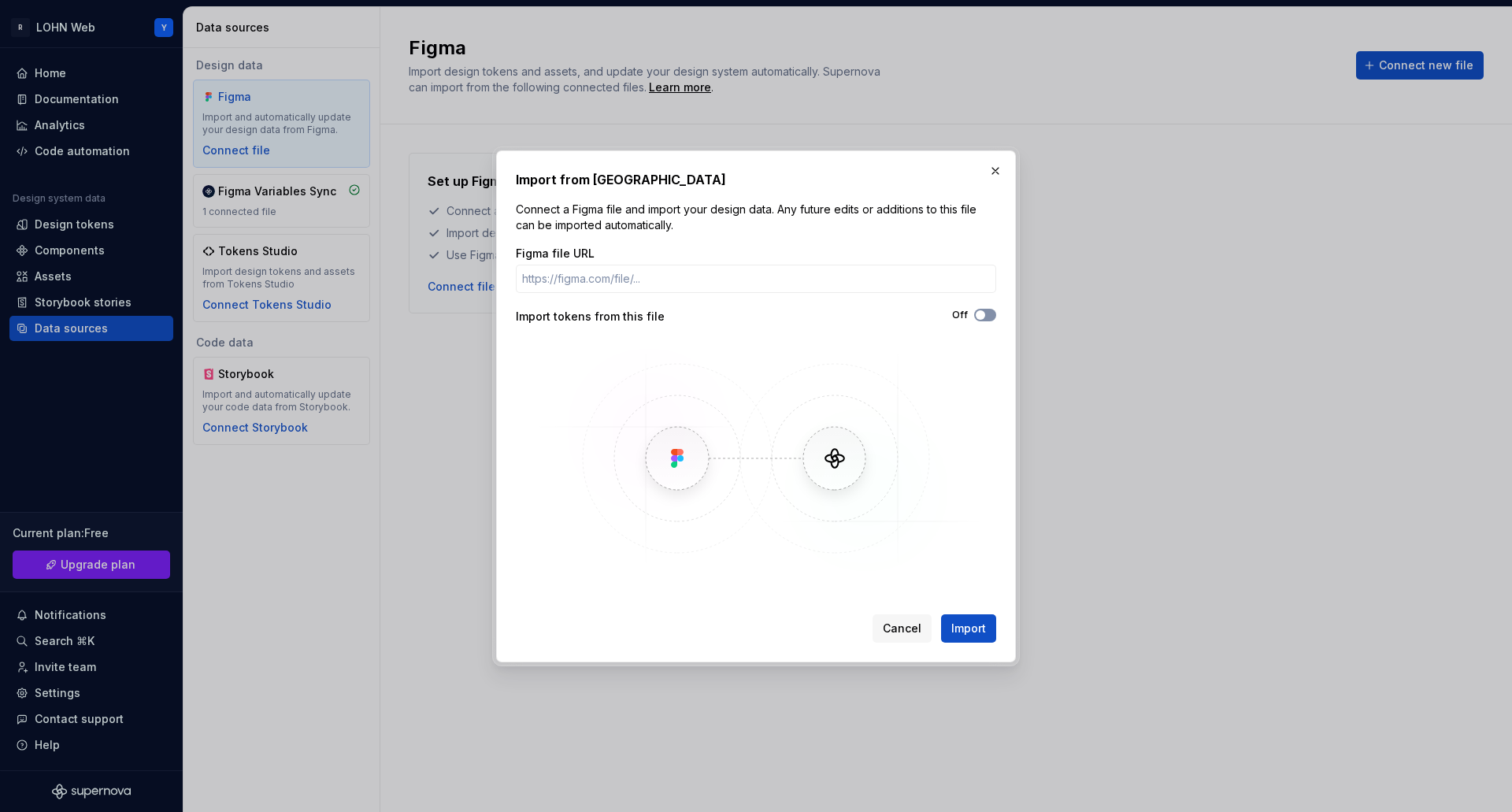
click at [982, 316] on span "button" at bounding box center [980, 315] width 10 height 10
click at [813, 287] on input "Figma file URL" at bounding box center [756, 279] width 480 height 29
paste input "[URL][DOMAIN_NAME]"
type input "[URL][DOMAIN_NAME]"
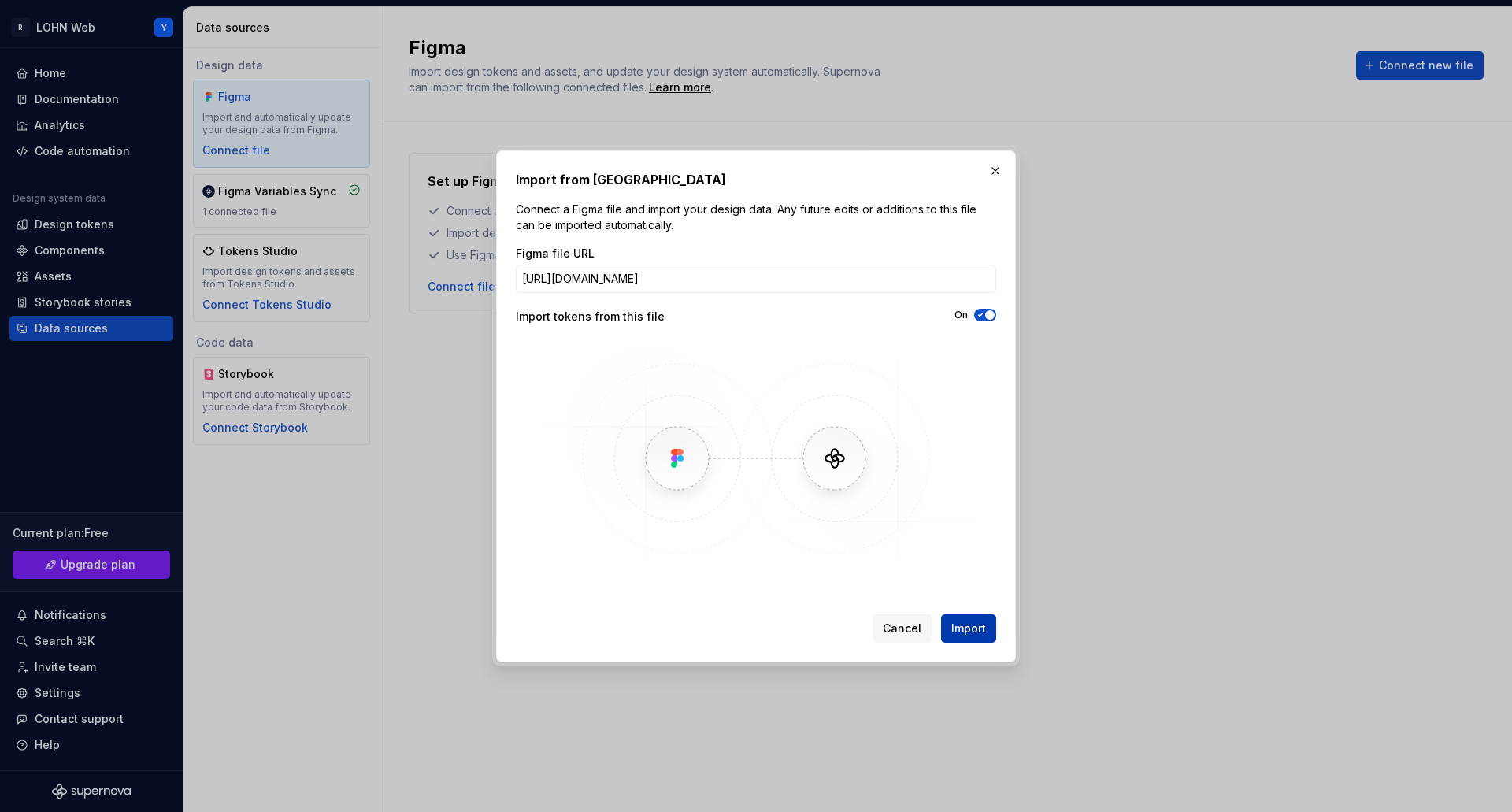
click at [982, 633] on span "Import" at bounding box center [969, 628] width 35 height 15
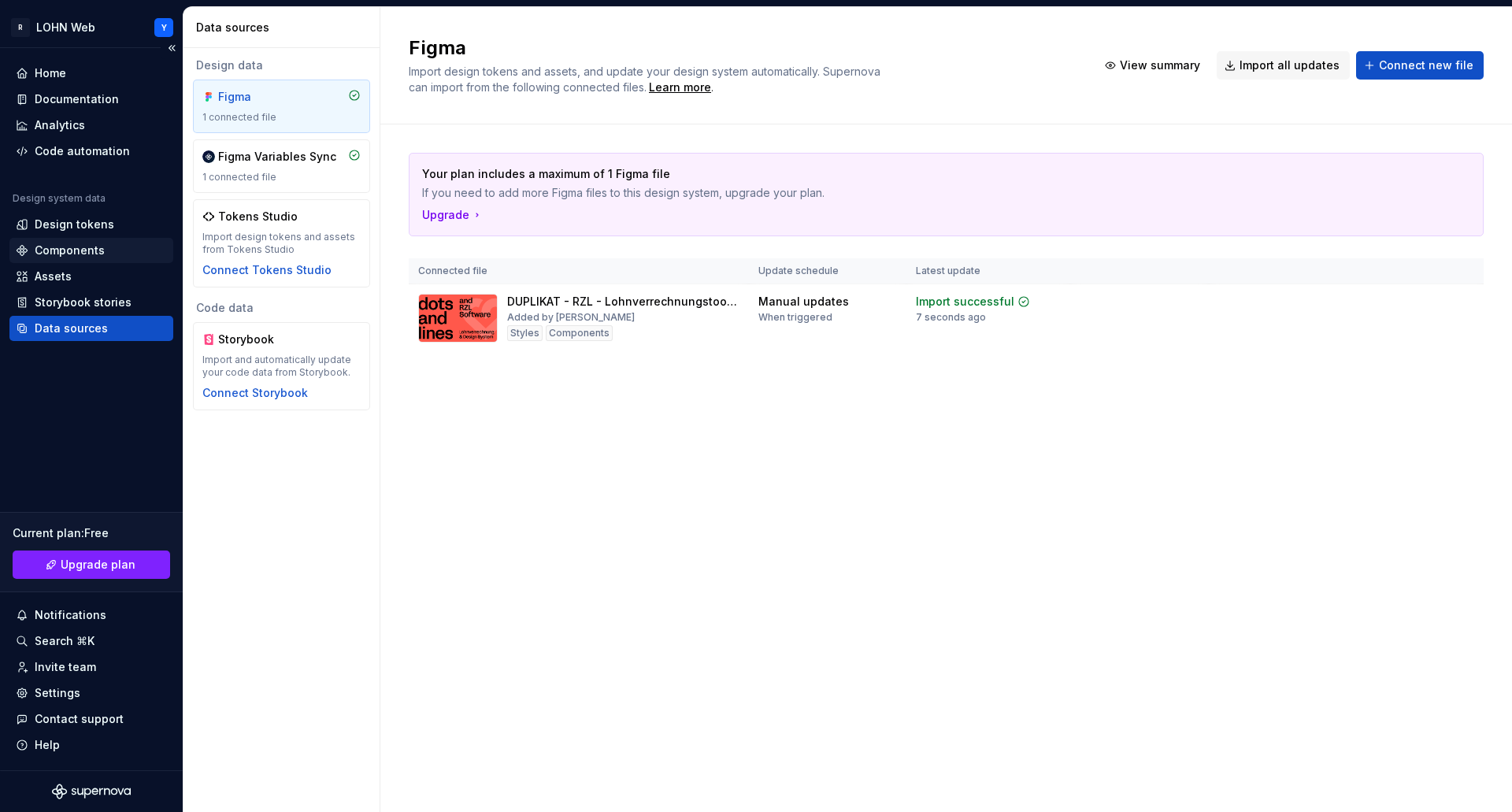
click at [74, 247] on div "Components" at bounding box center [69, 251] width 70 height 15
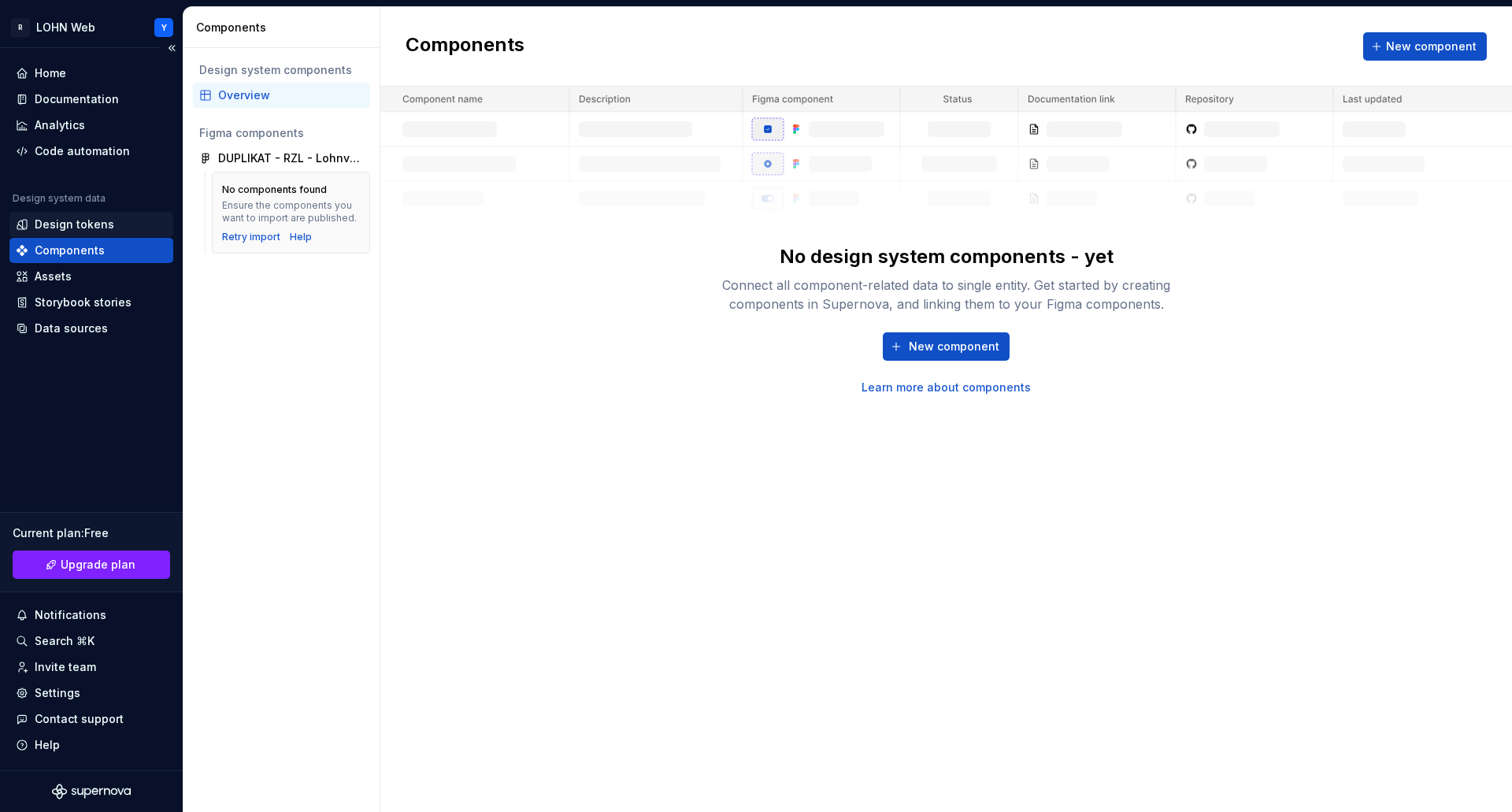
click at [73, 217] on div "Design tokens" at bounding box center [74, 225] width 80 height 15
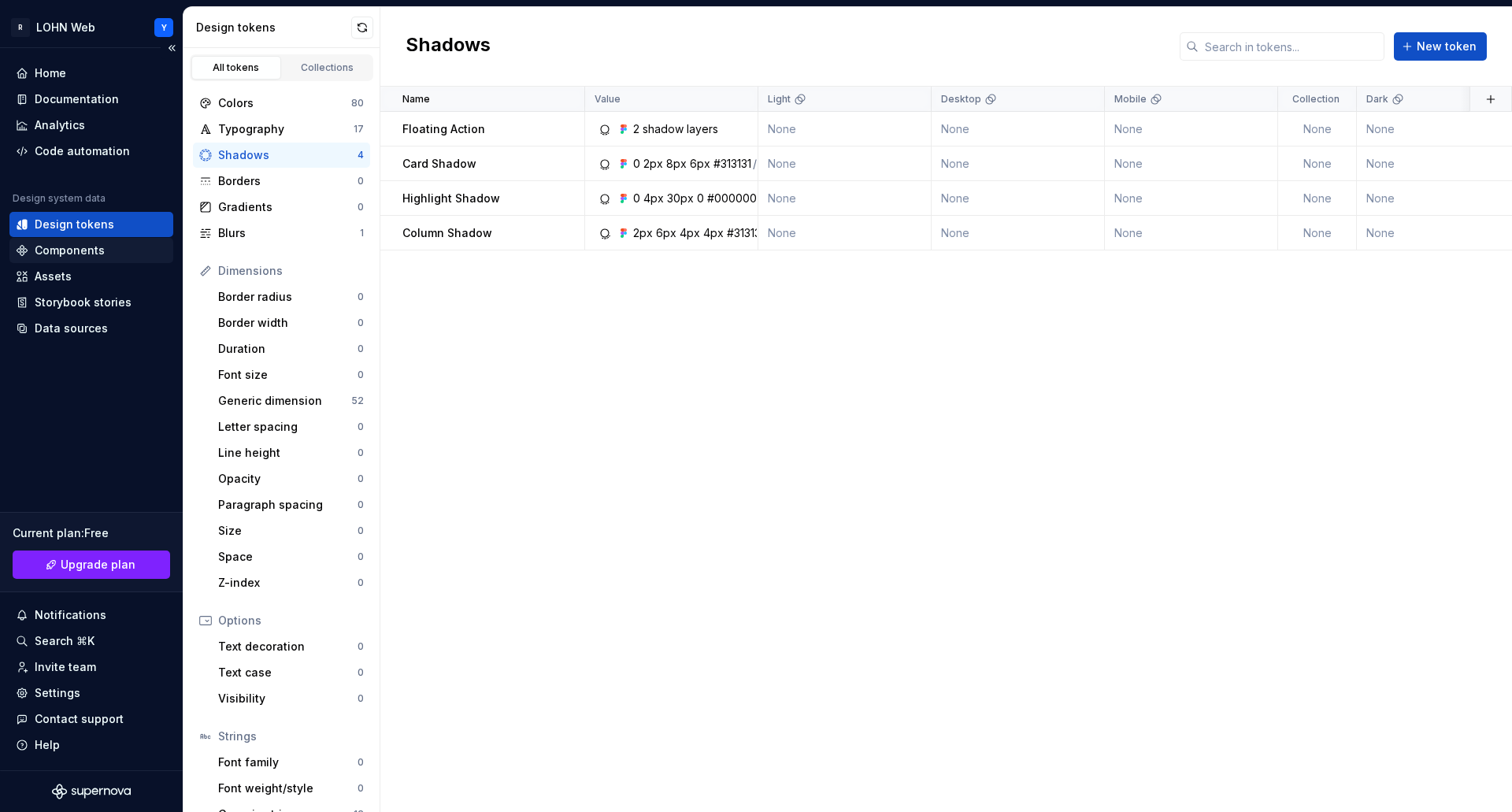
click at [67, 247] on div "Components" at bounding box center [69, 251] width 70 height 15
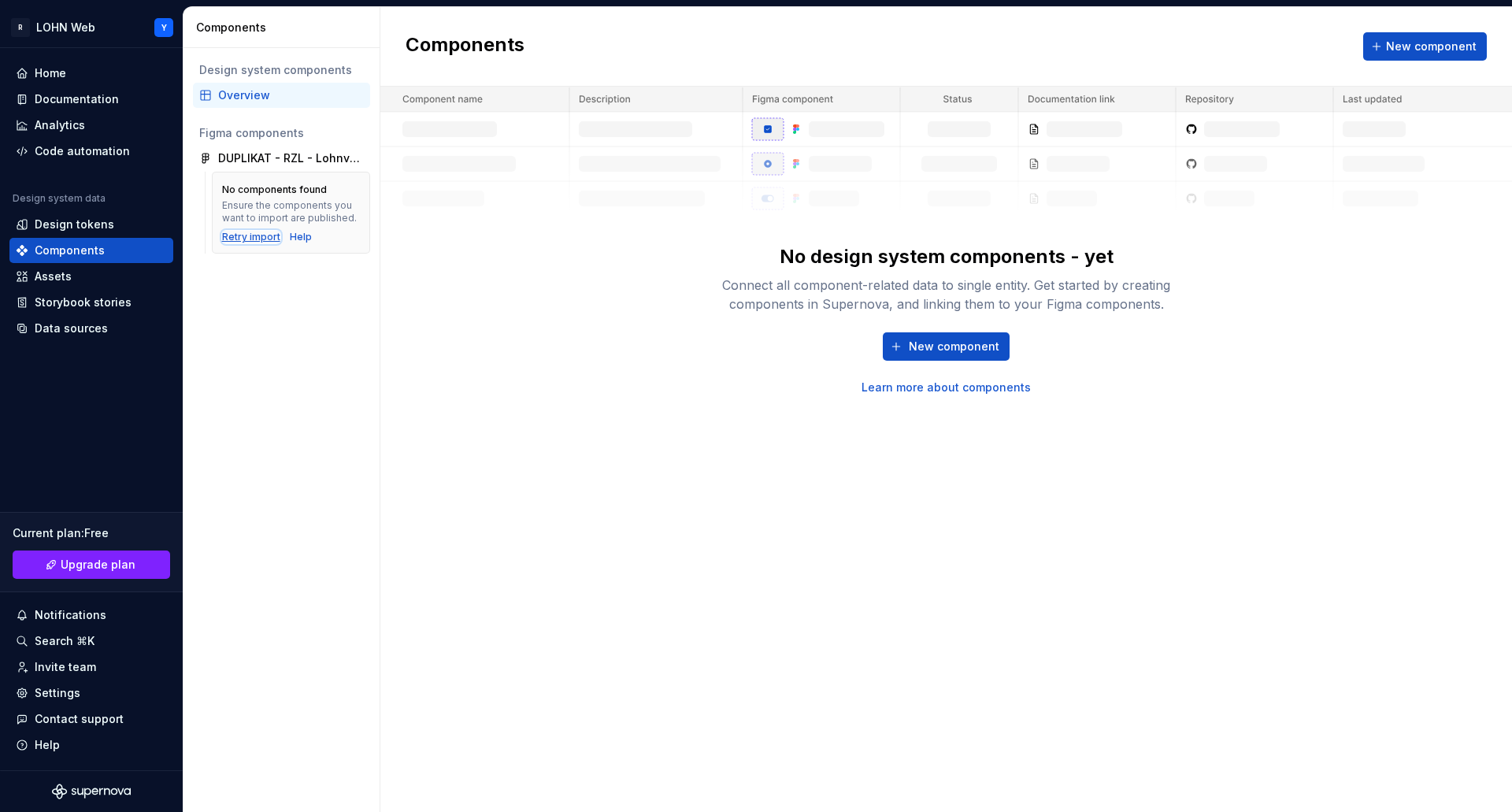
click at [252, 234] on div "Retry import" at bounding box center [251, 236] width 59 height 12
click at [70, 147] on div "Code automation" at bounding box center [82, 151] width 95 height 15
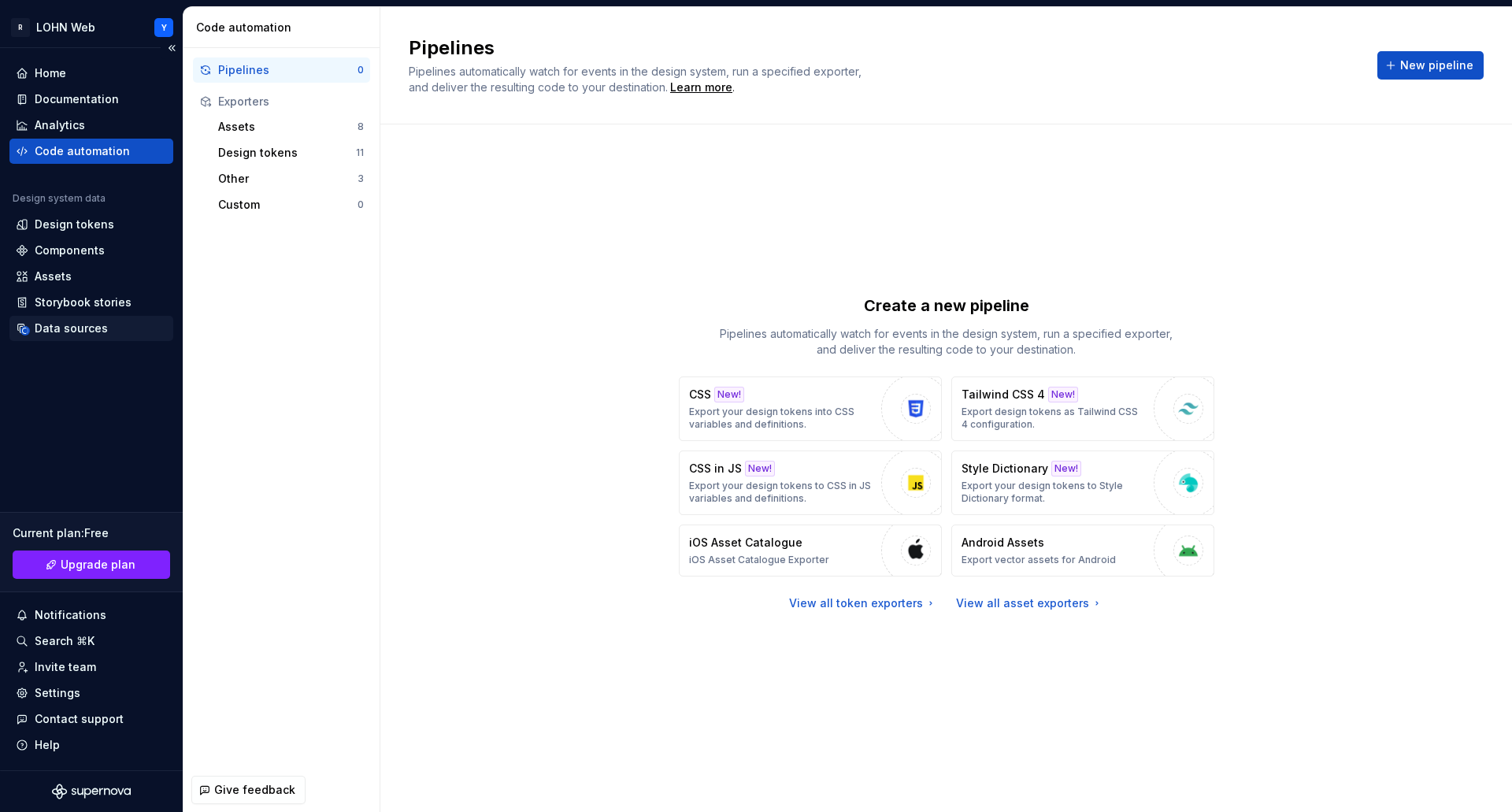
click at [97, 330] on div "Data sources" at bounding box center [71, 328] width 73 height 15
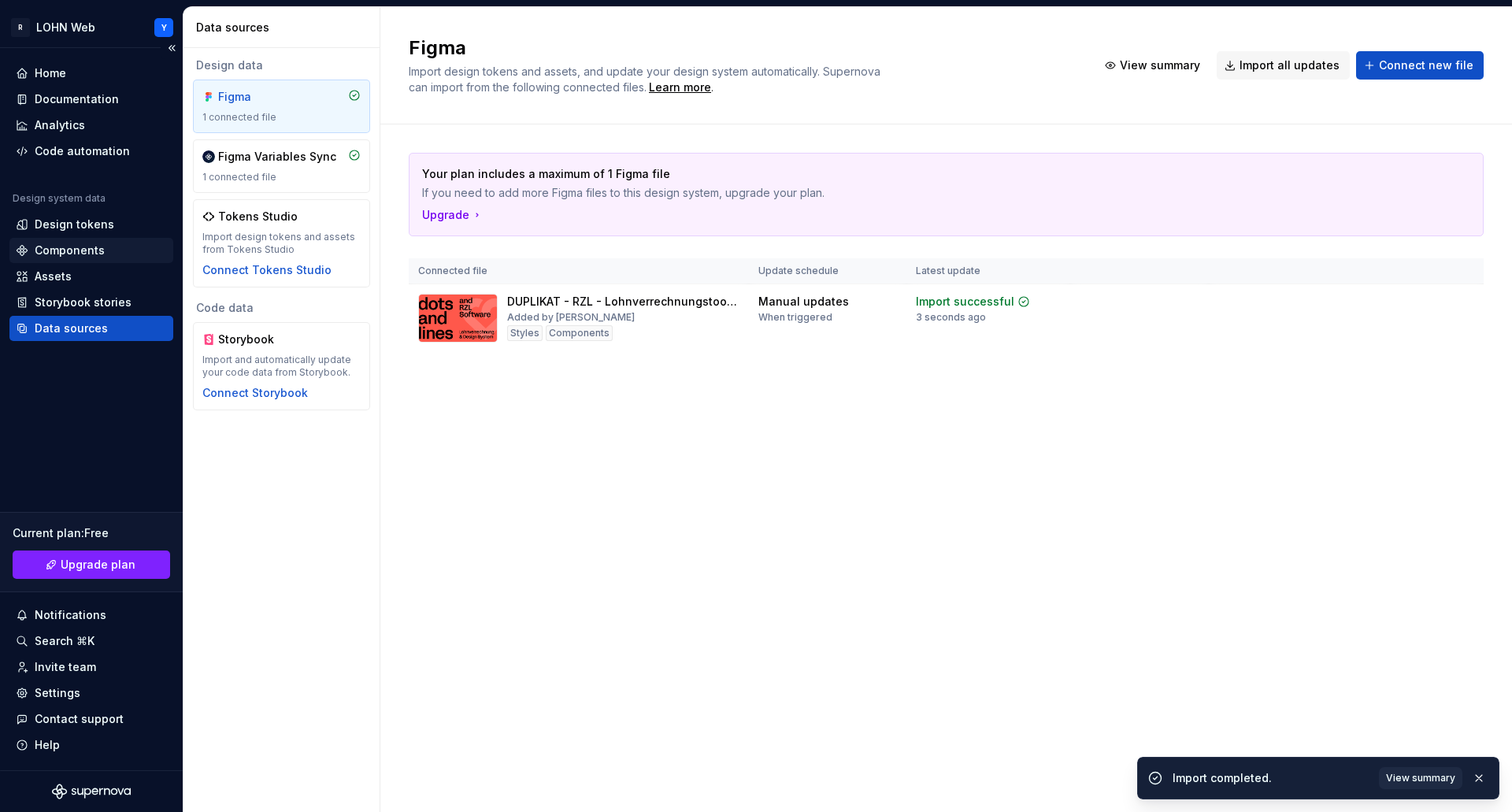
click at [72, 250] on div "Components" at bounding box center [69, 251] width 70 height 15
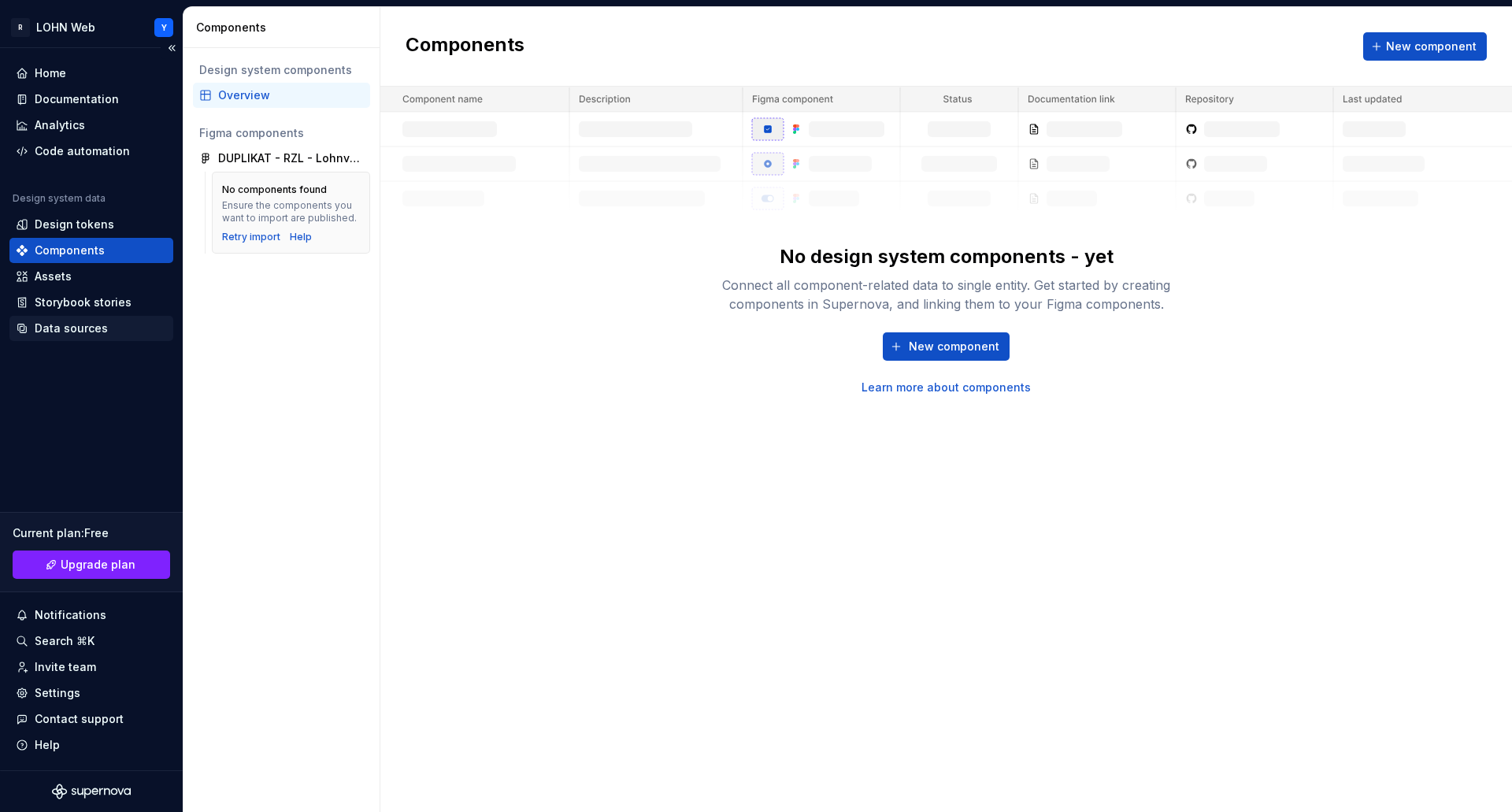
click at [68, 323] on div "Data sources" at bounding box center [71, 328] width 73 height 15
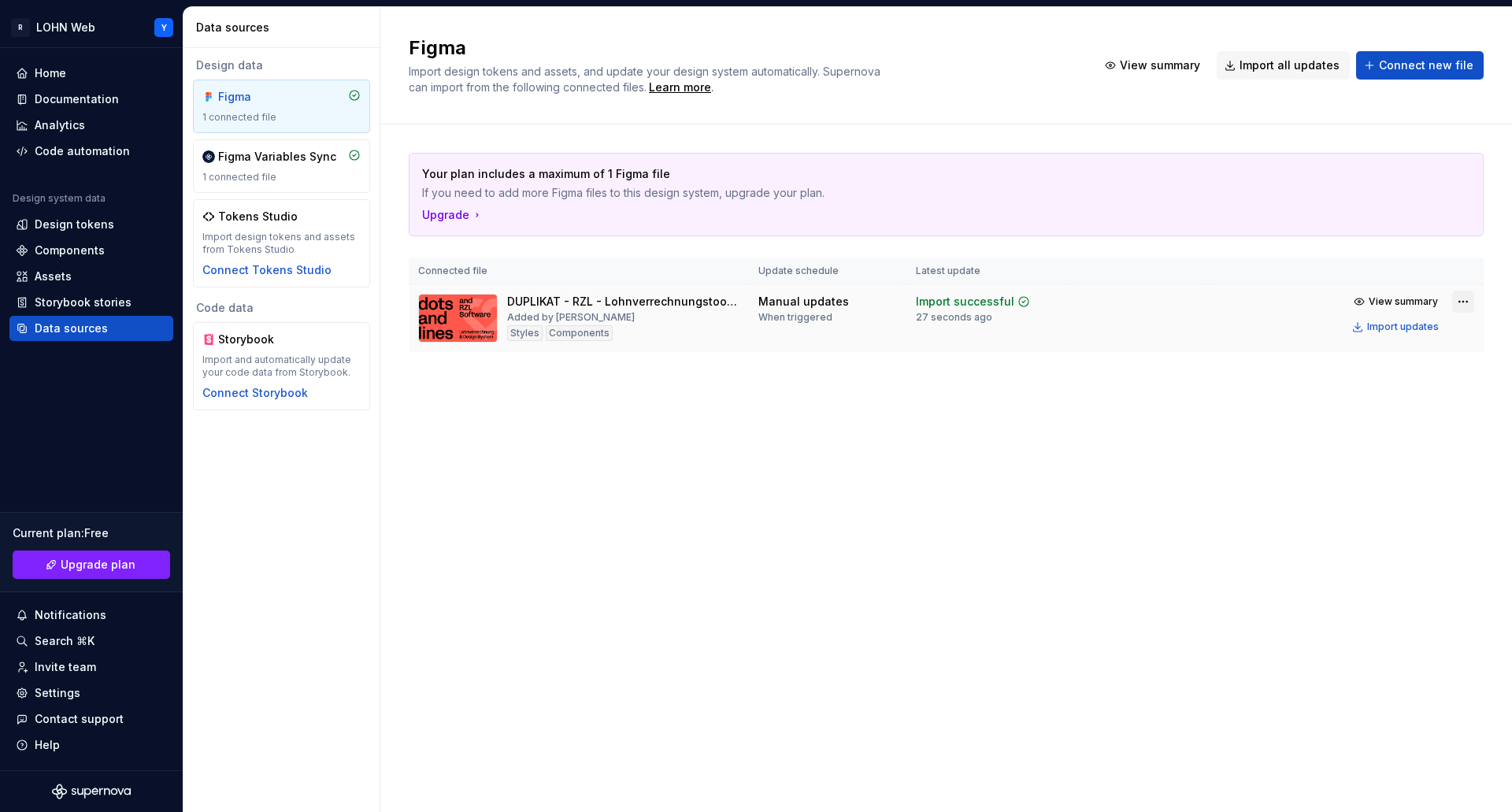
click at [1457, 302] on html "R LOHN Web Y Home Documentation Analytics Code automation Design system data De…" at bounding box center [756, 406] width 1512 height 812
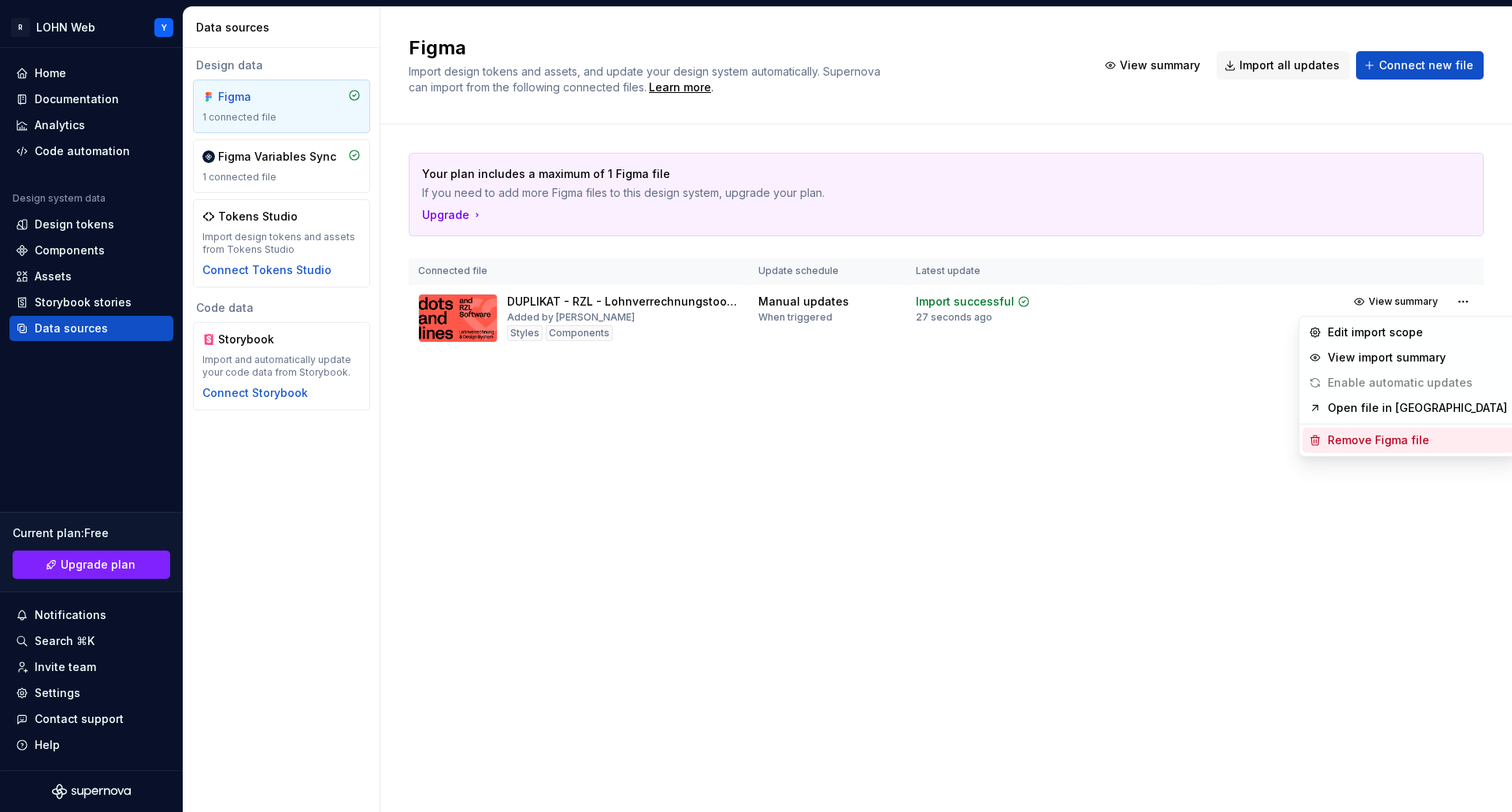
click at [1356, 447] on div "Remove Figma file" at bounding box center [1417, 440] width 180 height 15
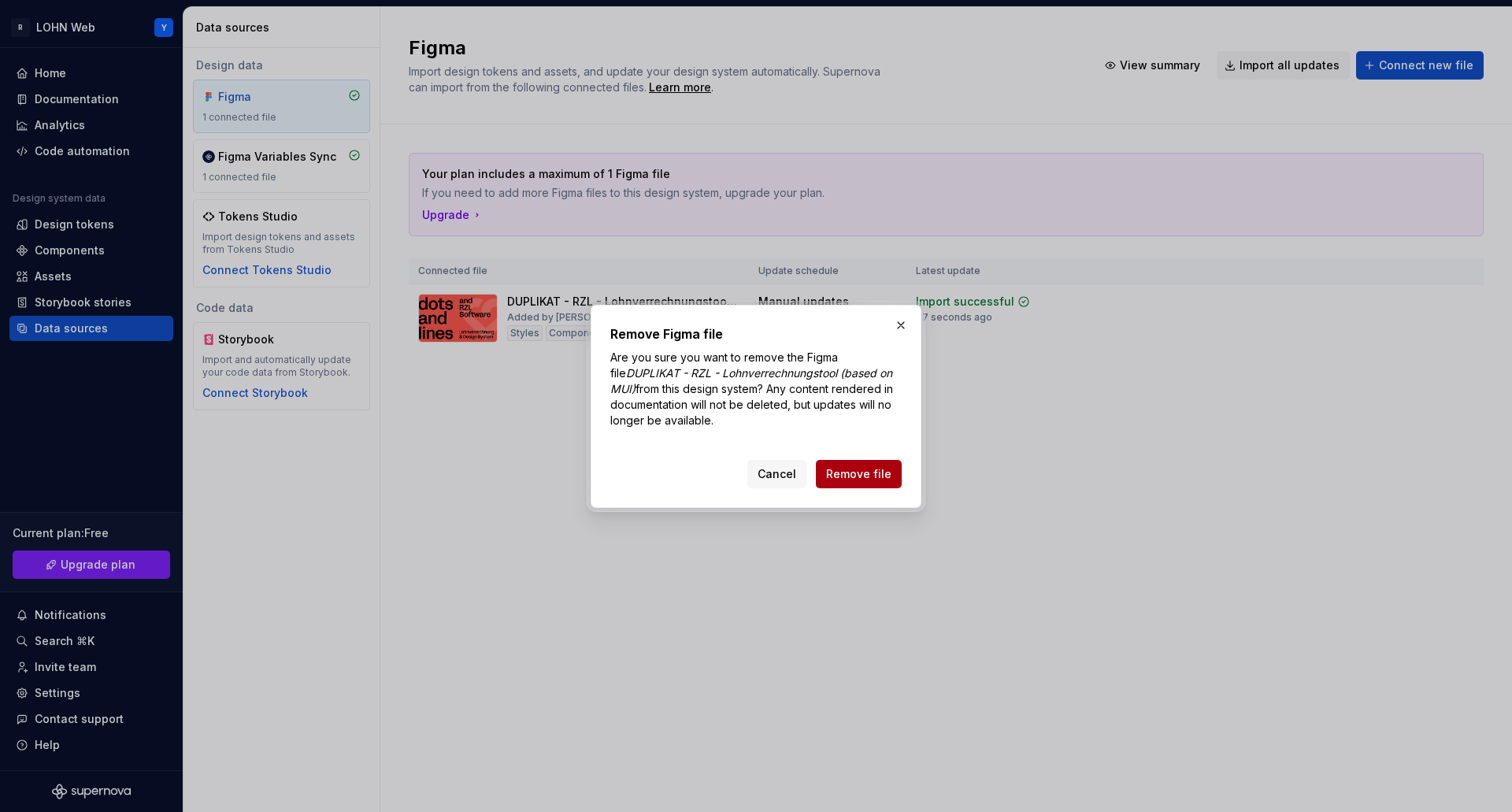
click at [882, 481] on span "Remove file" at bounding box center [858, 473] width 65 height 15
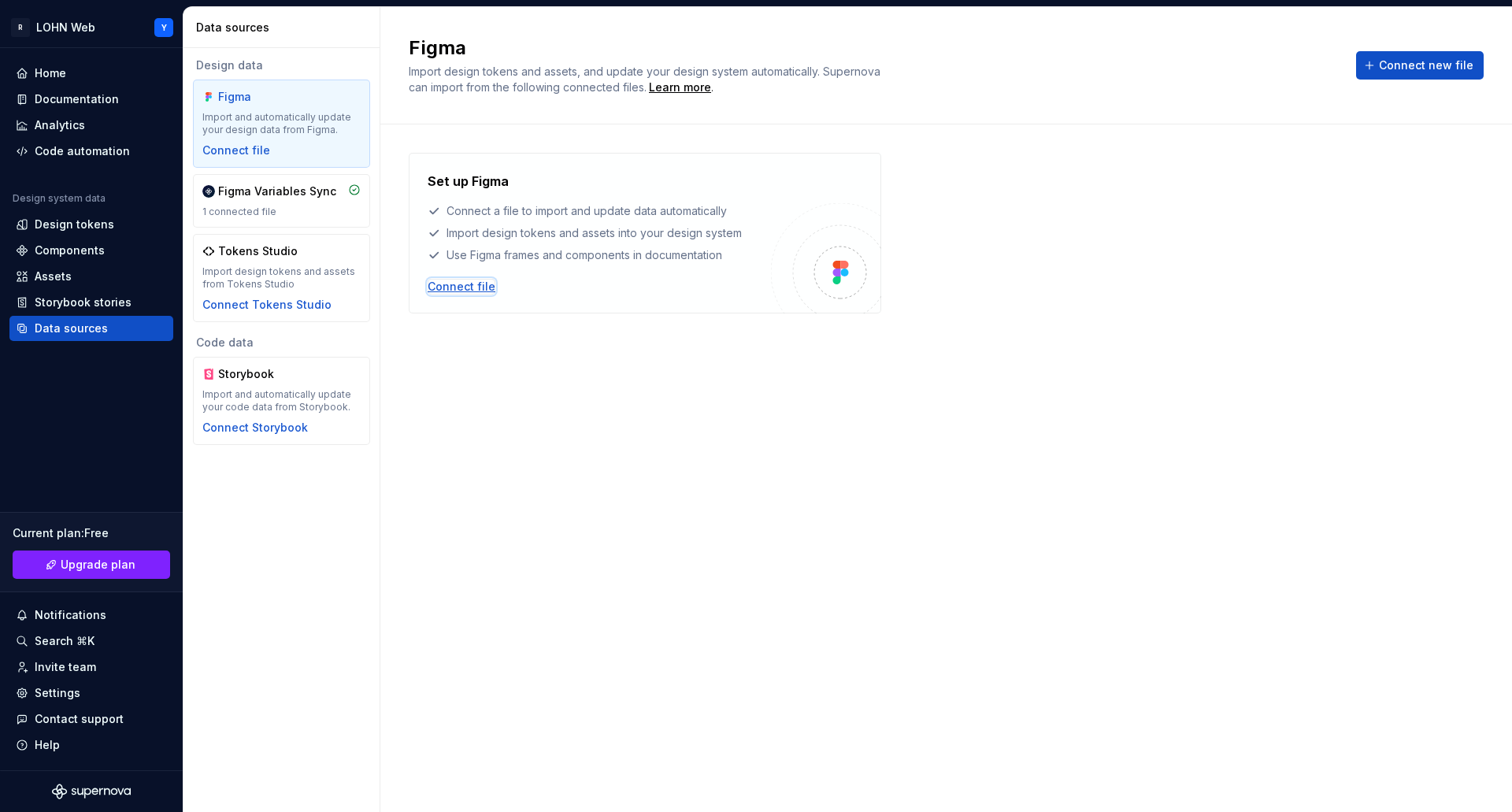
click at [468, 282] on div "Connect file" at bounding box center [461, 286] width 68 height 15
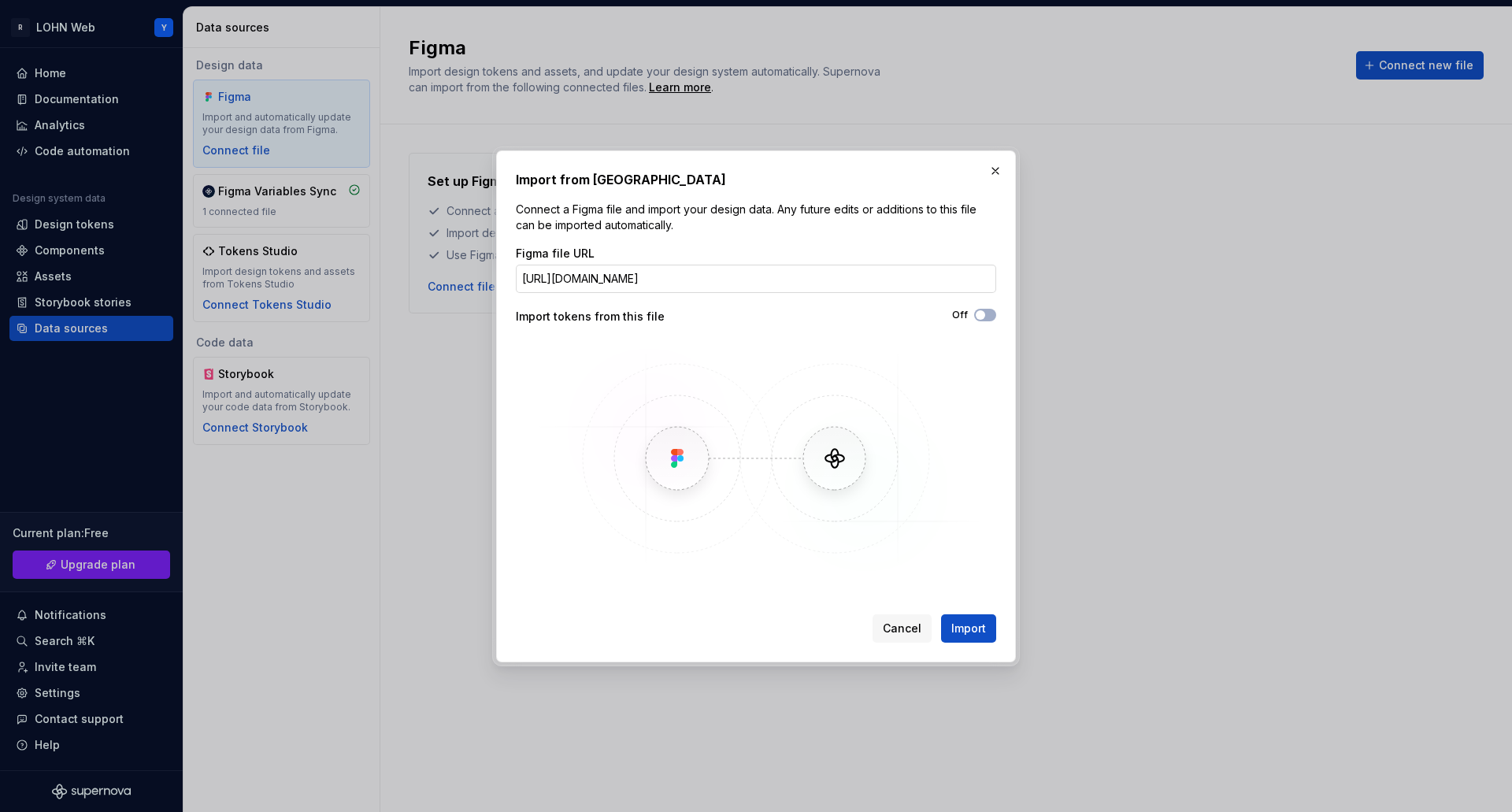
scroll to position [0, 347]
type input "[URL][DOMAIN_NAME]"
click at [982, 311] on span "button" at bounding box center [980, 315] width 10 height 10
click at [973, 630] on span "Import" at bounding box center [969, 628] width 35 height 15
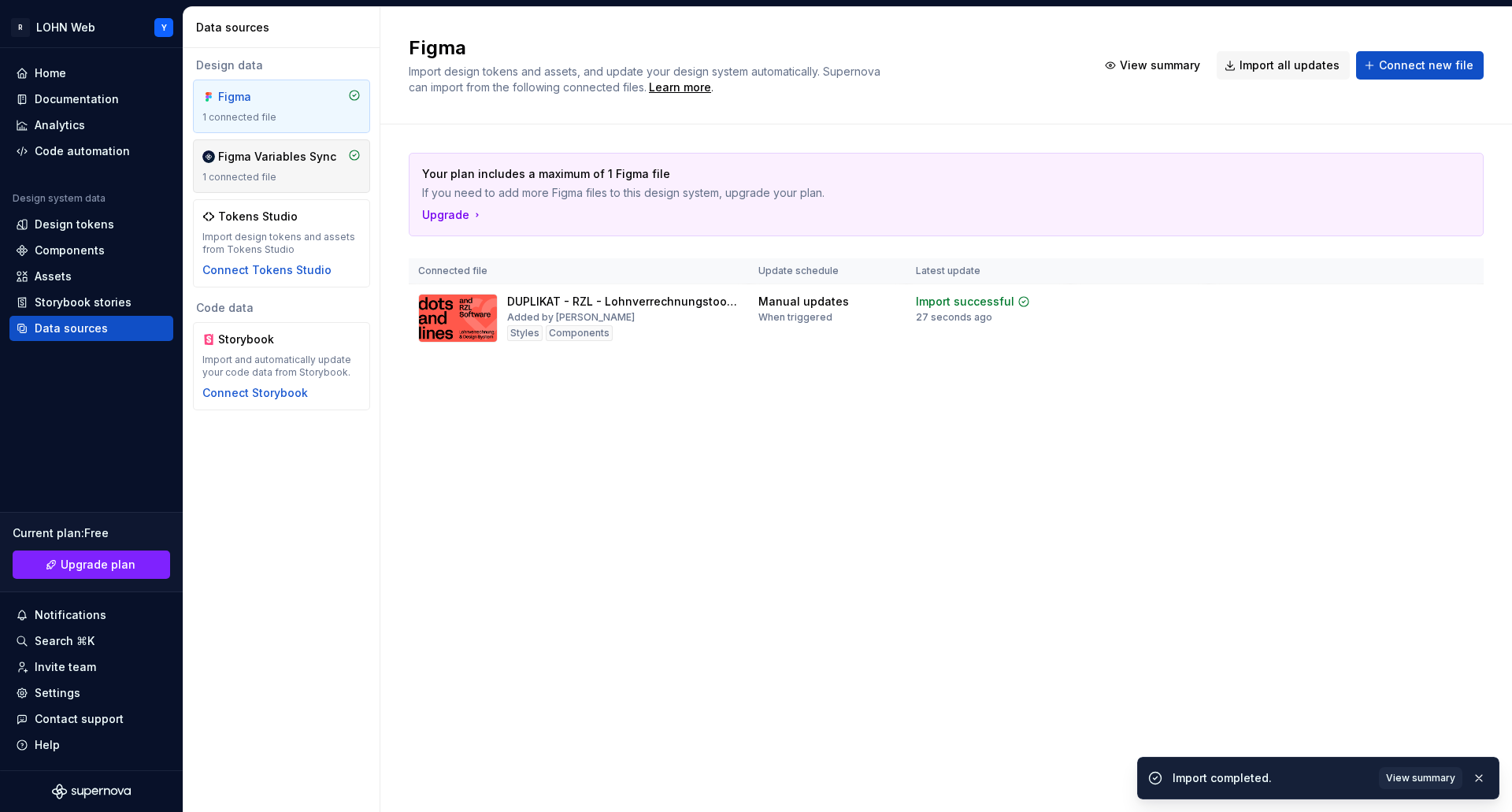
click at [245, 164] on div "Figma Variables Sync 1 connected file" at bounding box center [281, 166] width 158 height 35
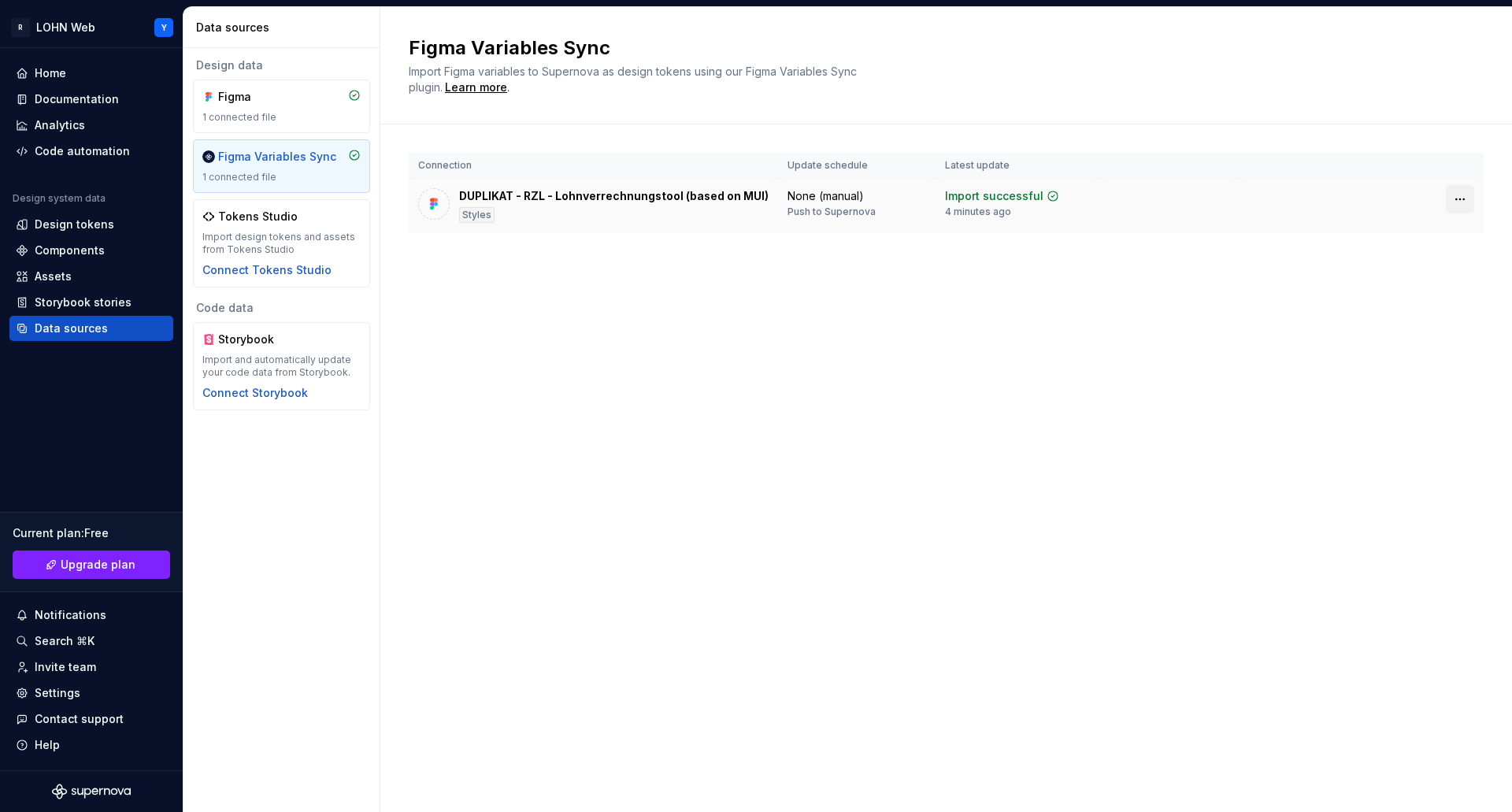
click at [1466, 202] on html "R LOHN Web Y Home Documentation Analytics Code automation Design system data De…" at bounding box center [756, 406] width 1512 height 812
click at [833, 307] on html "R LOHN Web Y Home Documentation Analytics Code automation Design system data De…" at bounding box center [756, 406] width 1512 height 812
click at [72, 154] on div "Code automation" at bounding box center [82, 151] width 95 height 15
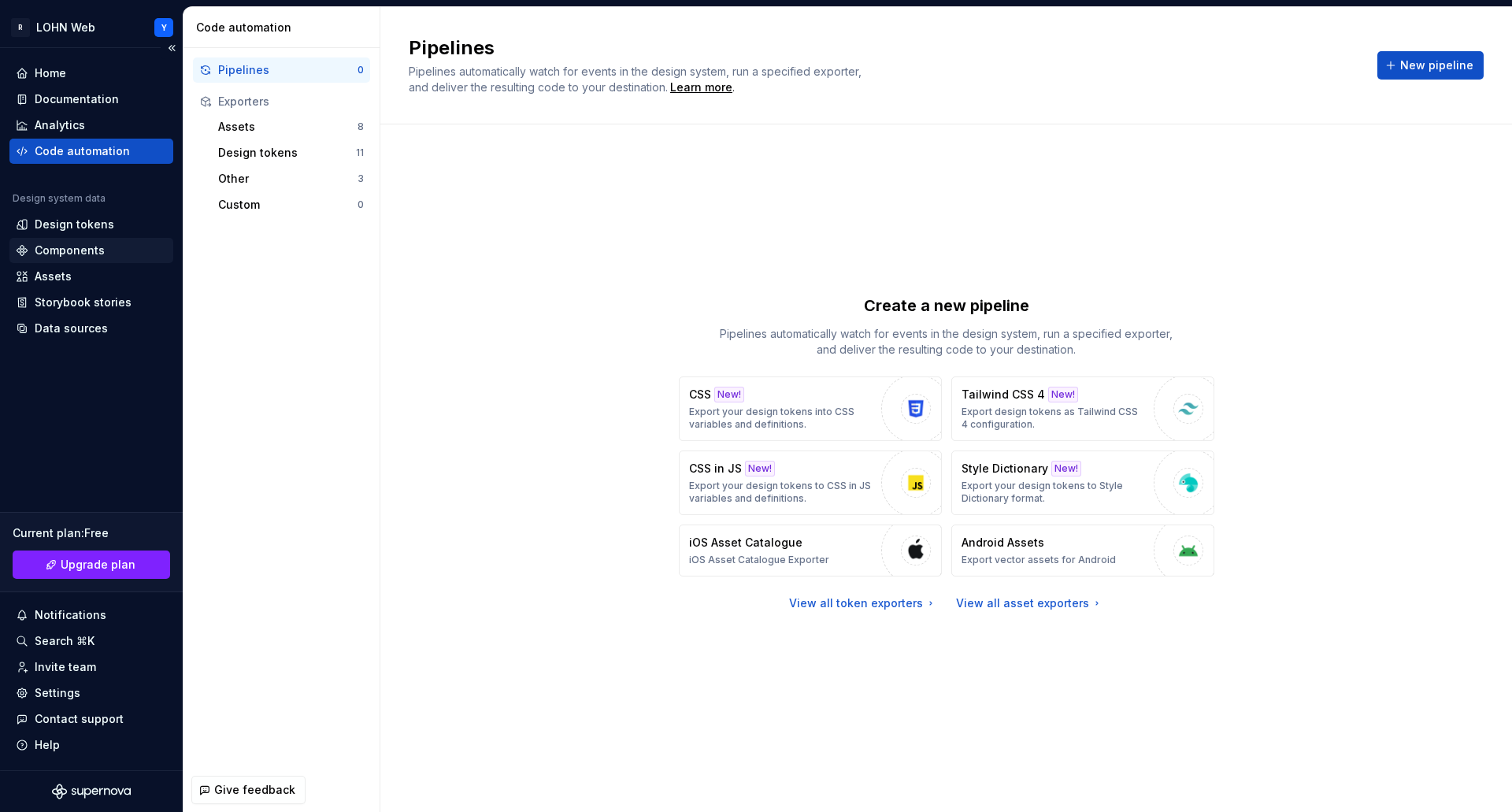
click at [74, 256] on div "Components" at bounding box center [69, 251] width 70 height 15
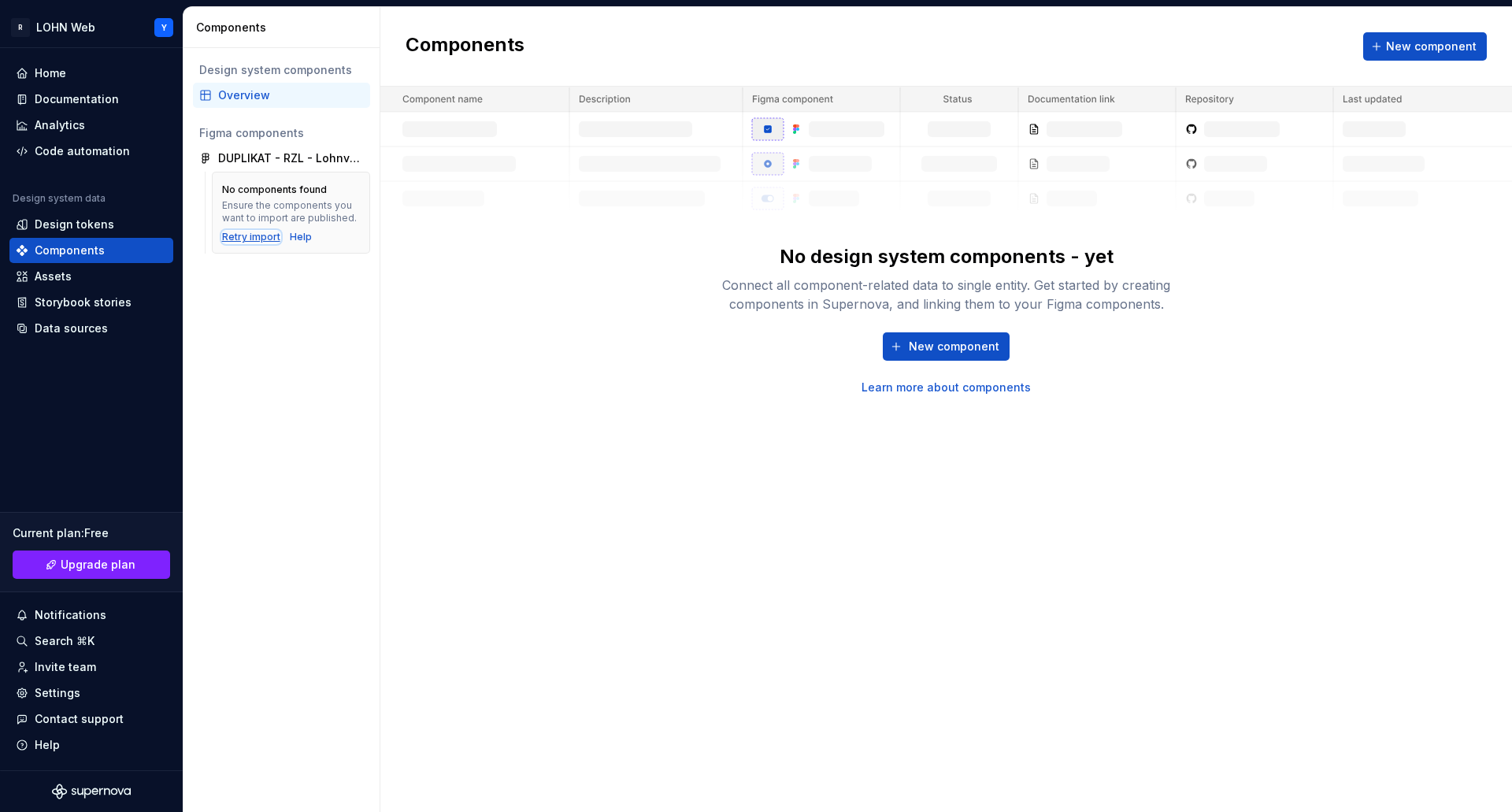
click at [256, 235] on div "Retry import" at bounding box center [251, 236] width 59 height 12
click at [85, 150] on div "Code automation" at bounding box center [82, 151] width 95 height 15
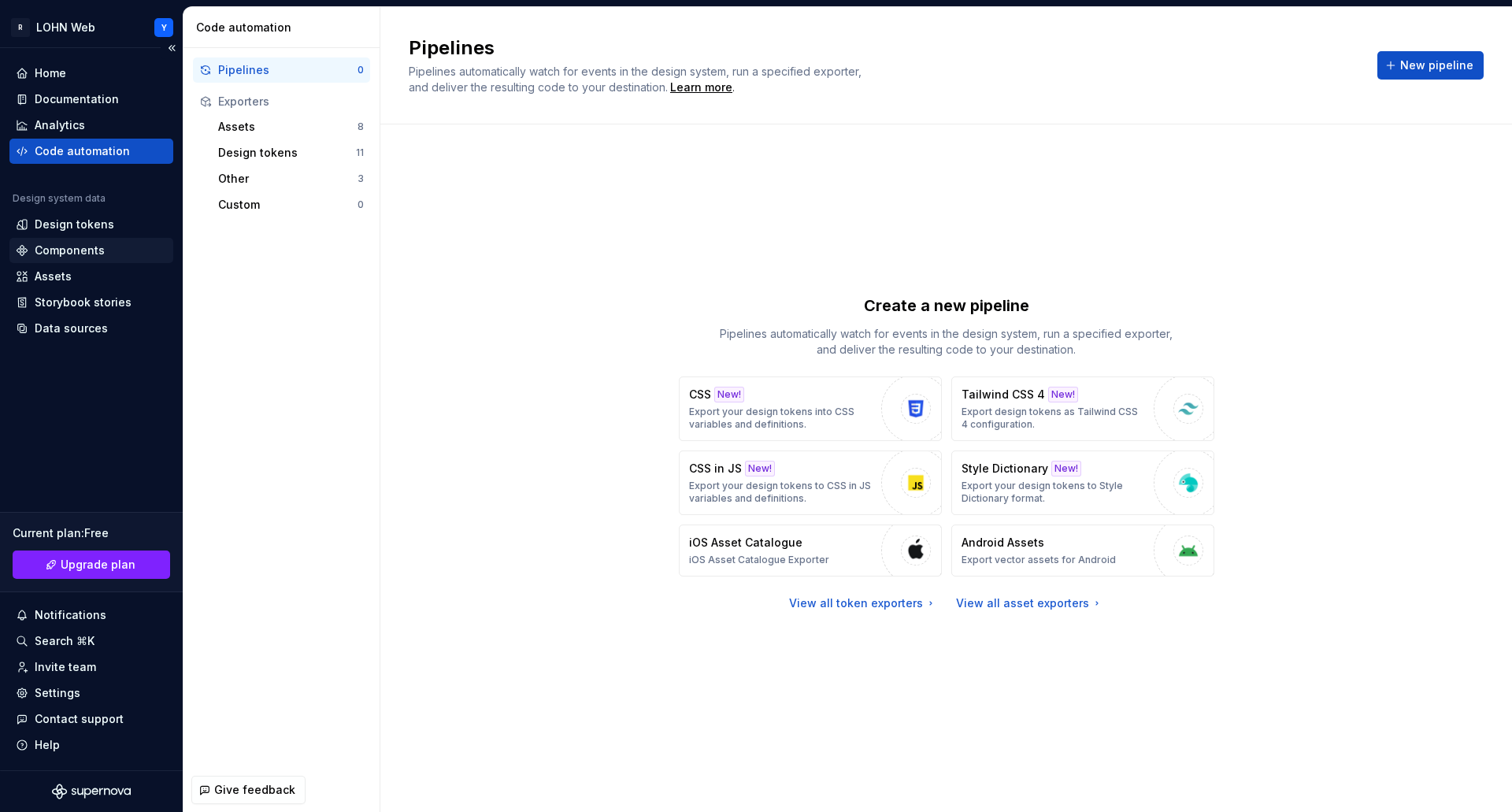
click at [60, 246] on div "Components" at bounding box center [69, 251] width 70 height 15
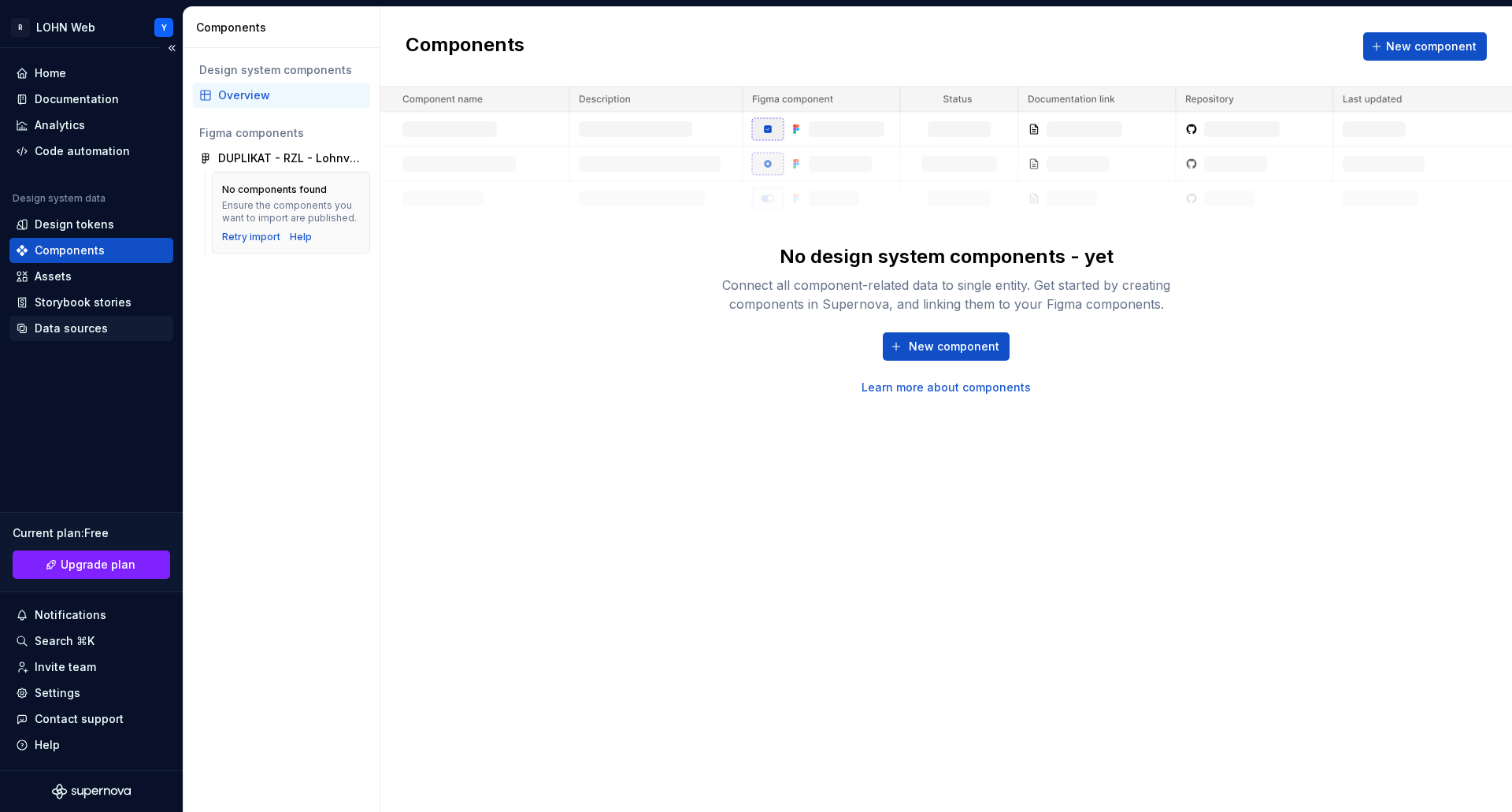
click at [74, 327] on div "Data sources" at bounding box center [71, 328] width 73 height 15
